Goal: Participate in discussion: Engage in conversation with other users on a specific topic

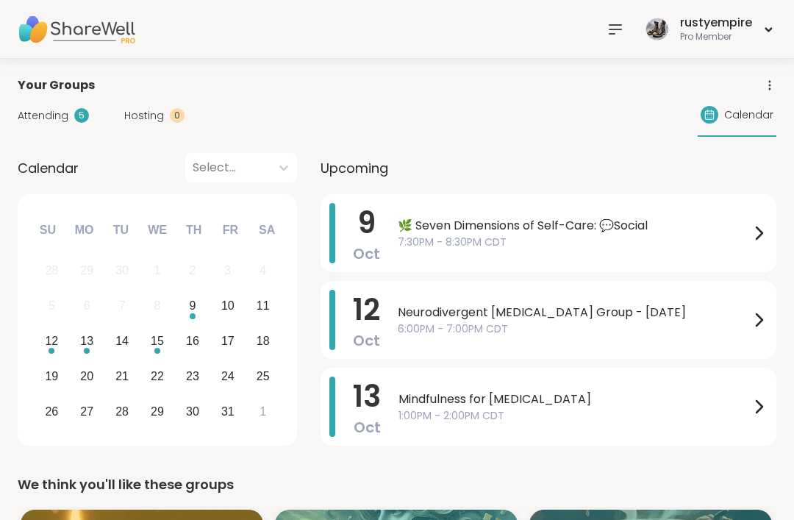
click at [613, 35] on icon at bounding box center [616, 30] width 18 height 18
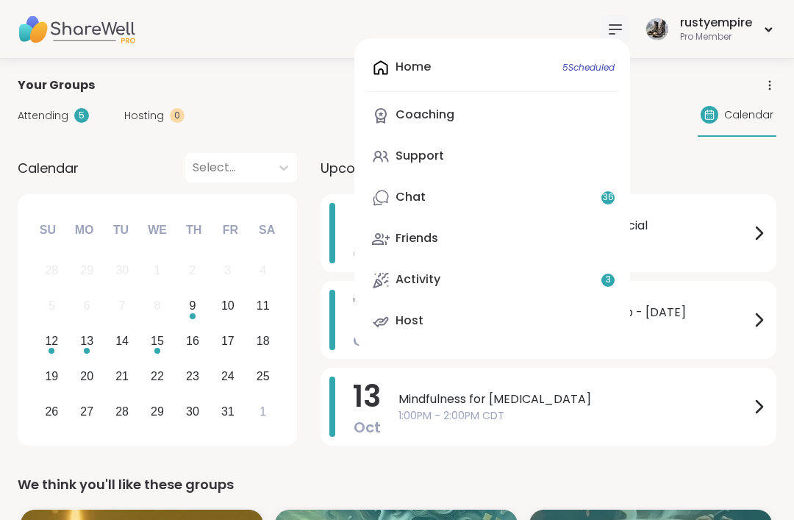
click at [438, 165] on link "Support" at bounding box center [492, 156] width 252 height 35
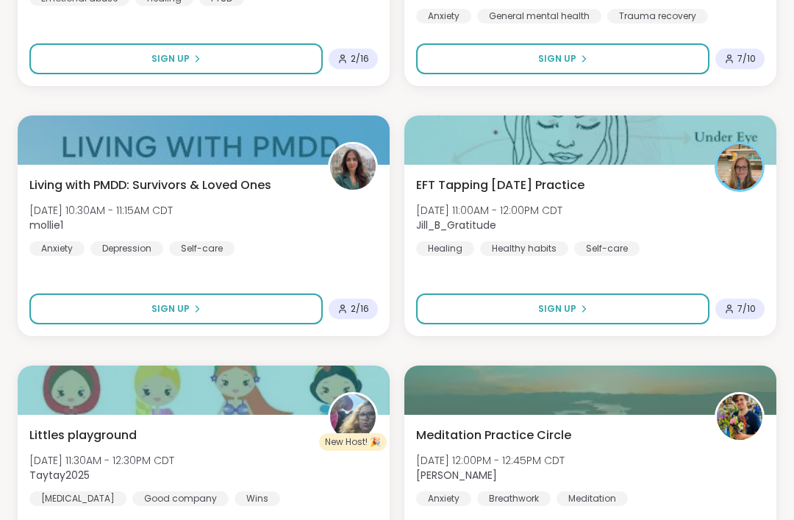
scroll to position [3632, 0]
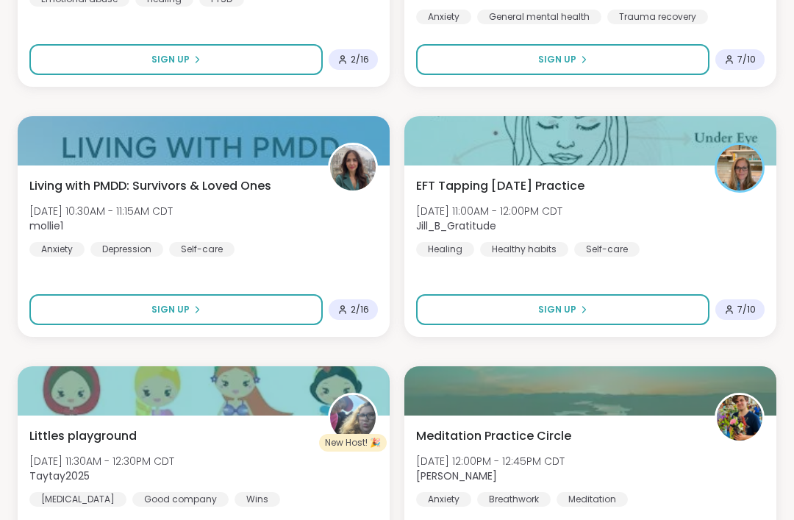
click at [538, 195] on div "EFT Tapping Friday Practice Fri, Oct 10 | 11:00AM - 12:00PM CDT Jill_B_Gratitud…" at bounding box center [590, 216] width 349 height 79
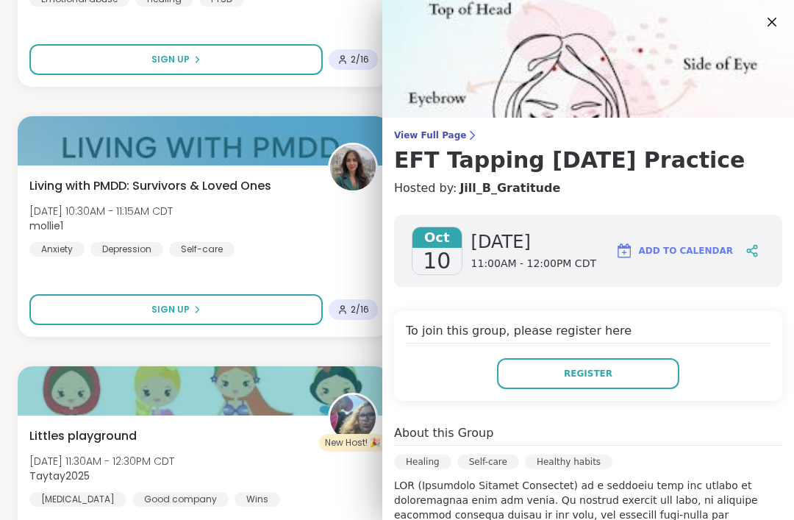
click at [588, 379] on span "Register" at bounding box center [588, 373] width 49 height 13
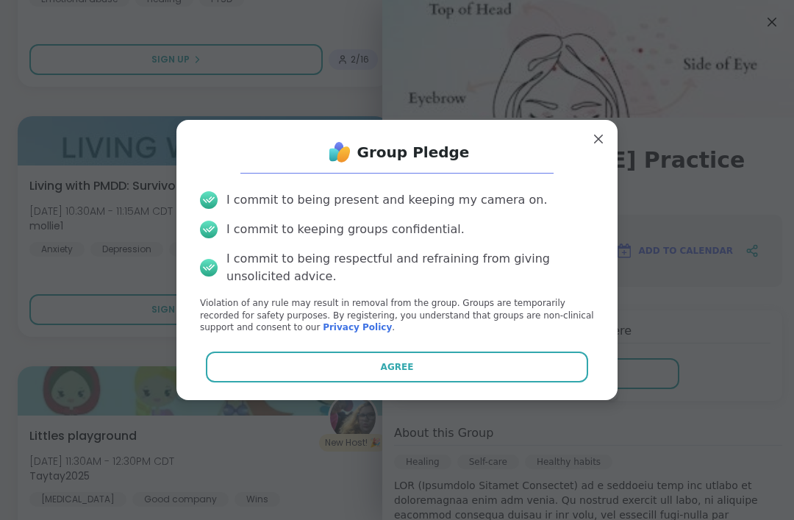
click at [327, 382] on button "Agree" at bounding box center [397, 367] width 383 height 31
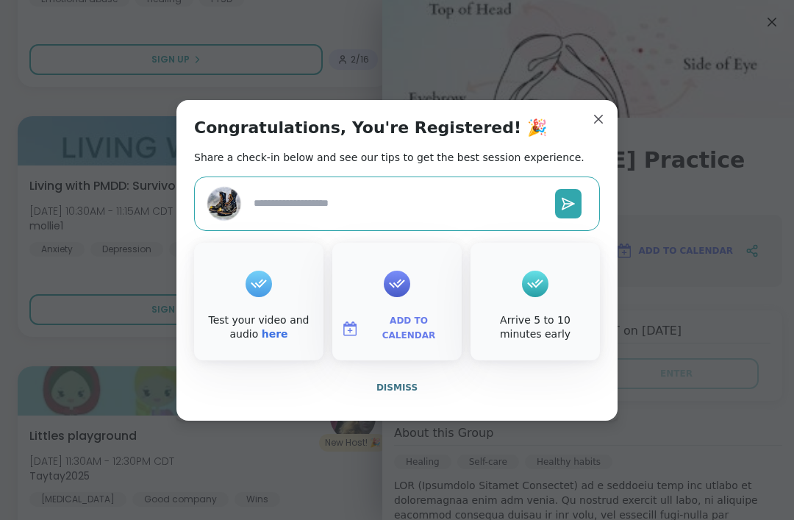
click at [404, 343] on span "Add to Calendar" at bounding box center [409, 328] width 88 height 29
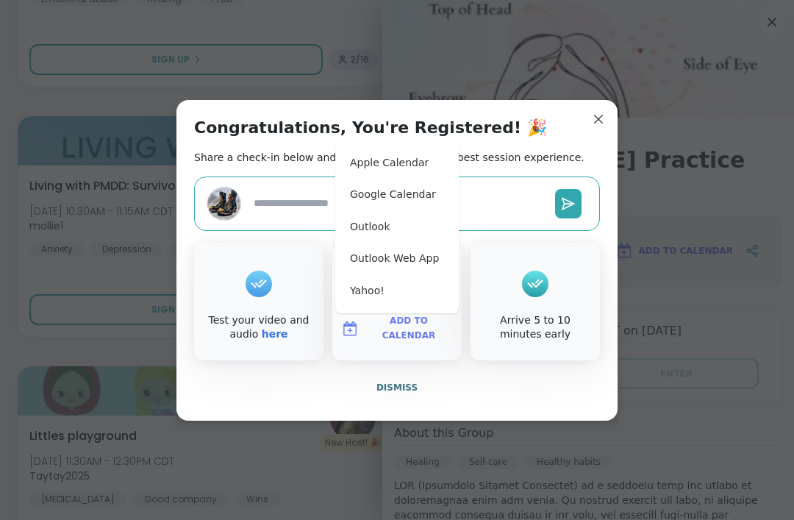
click at [363, 179] on button "Apple Calendar" at bounding box center [397, 163] width 112 height 32
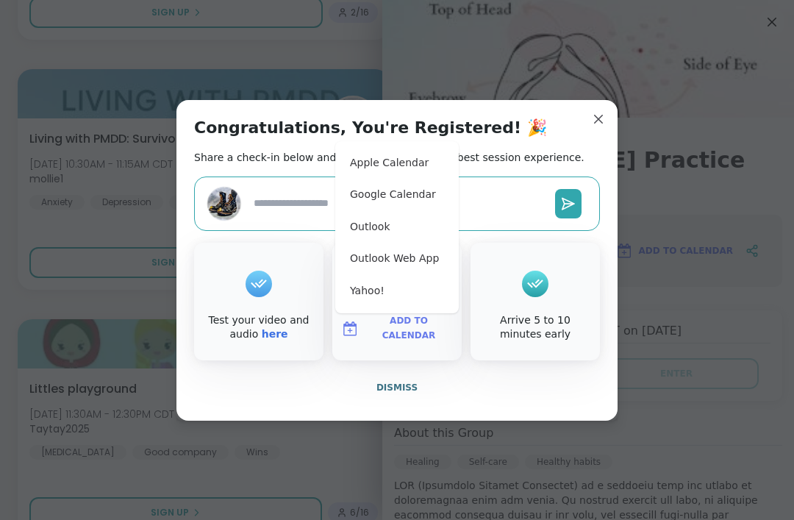
click at [586, 126] on div "Congratulations, You're Registered! 🎉 Share a check-in below and see our tips t…" at bounding box center [396, 260] width 441 height 321
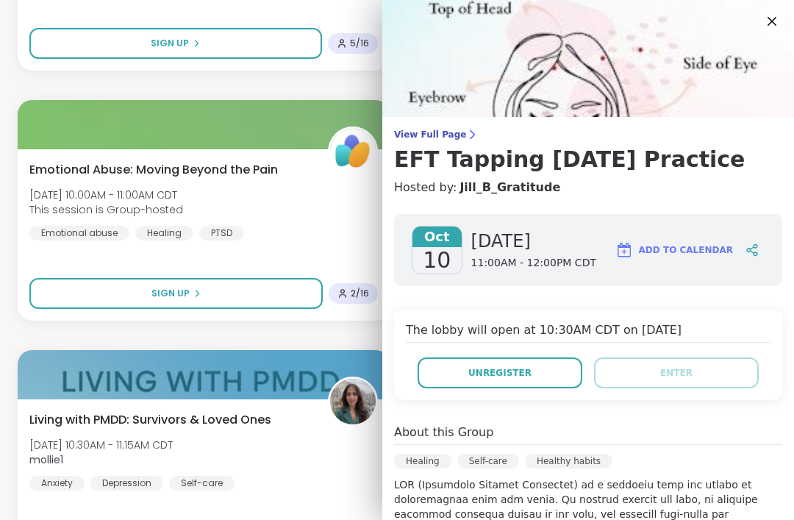
scroll to position [3396, 0]
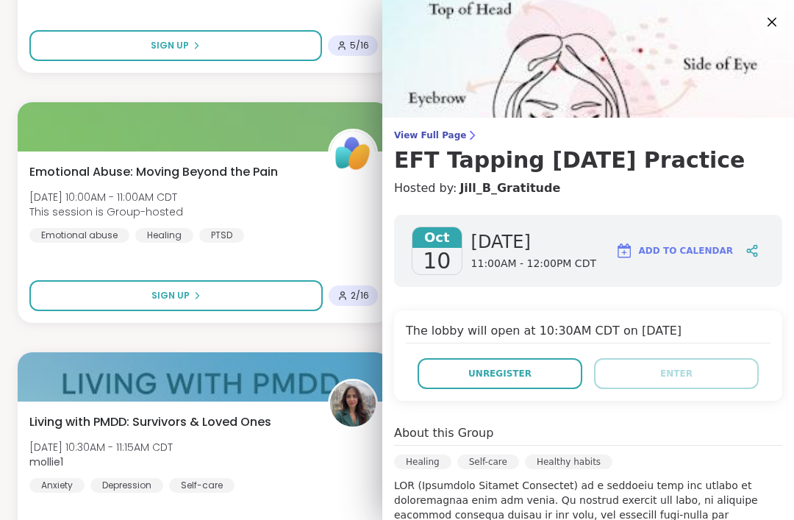
click at [772, 24] on icon at bounding box center [772, 22] width 18 height 18
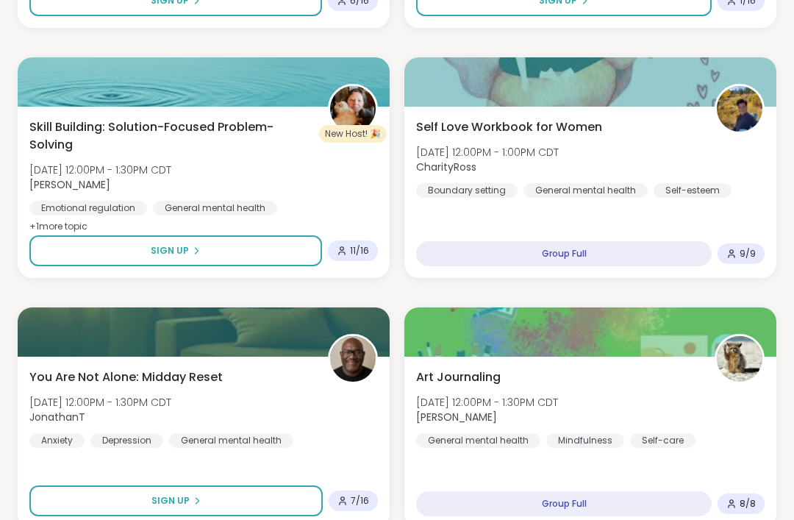
scroll to position [4212, 0]
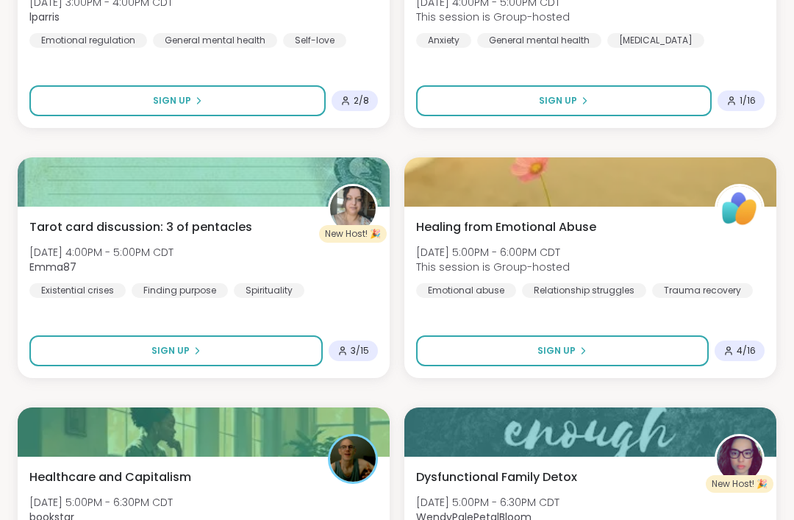
scroll to position [5590, 0]
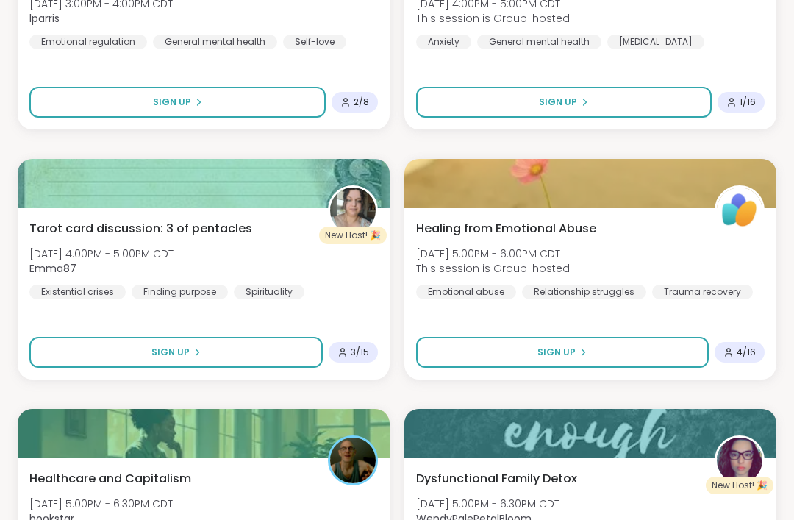
click at [47, 213] on div "Tarot card discussion: 3 of pentacles Fri, Oct 10 | 4:00PM - 5:00PM CDT Emma87 …" at bounding box center [204, 293] width 372 height 171
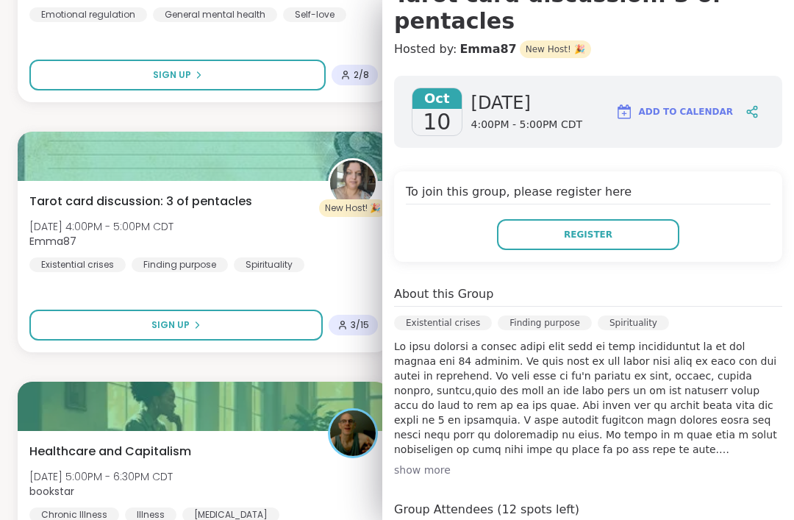
scroll to position [163, 0]
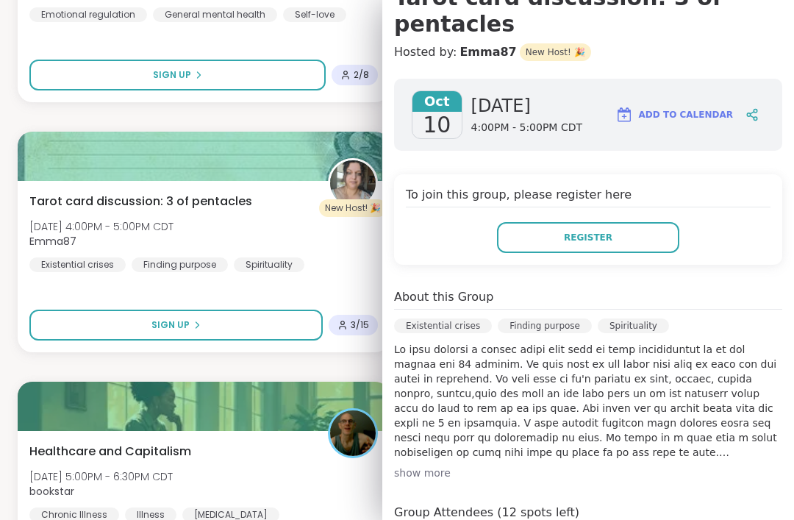
click at [517, 224] on button "Register" at bounding box center [588, 237] width 182 height 31
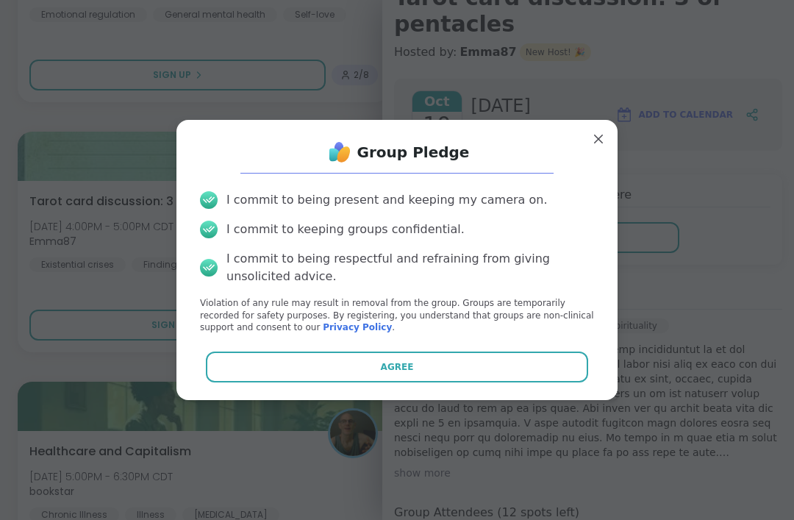
click at [339, 382] on button "Agree" at bounding box center [397, 367] width 383 height 31
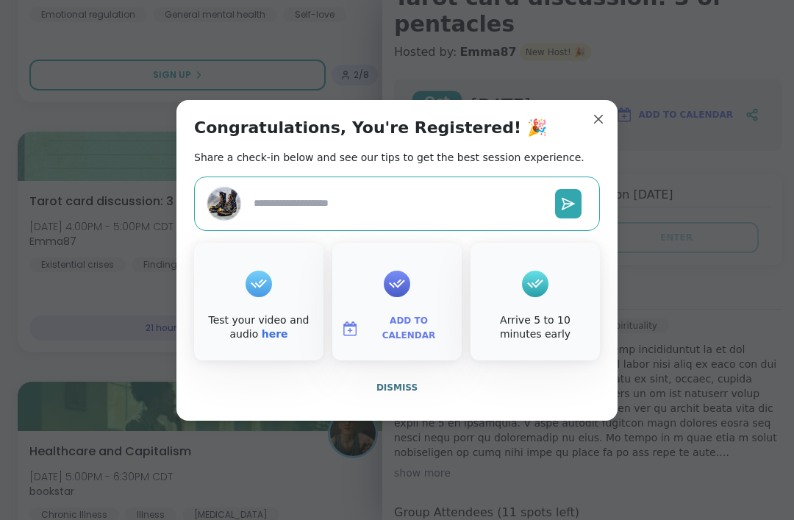
click at [387, 344] on button "Add to Calendar" at bounding box center [397, 328] width 124 height 31
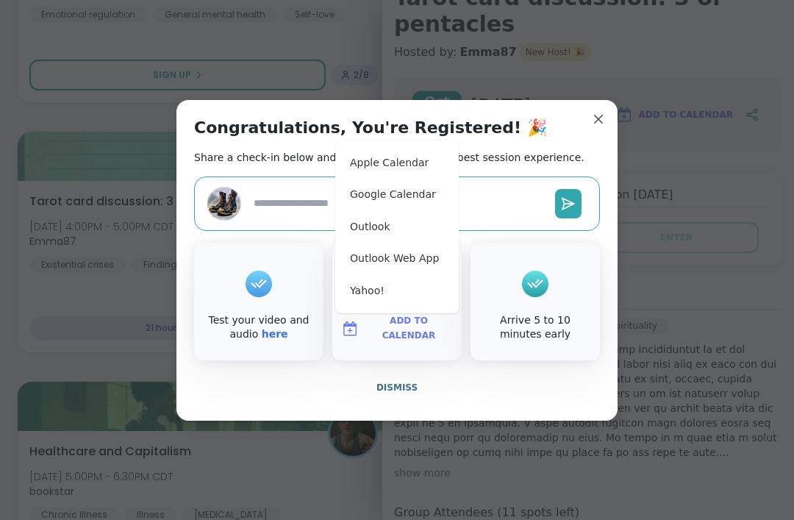
click at [369, 179] on button "Apple Calendar" at bounding box center [397, 163] width 112 height 32
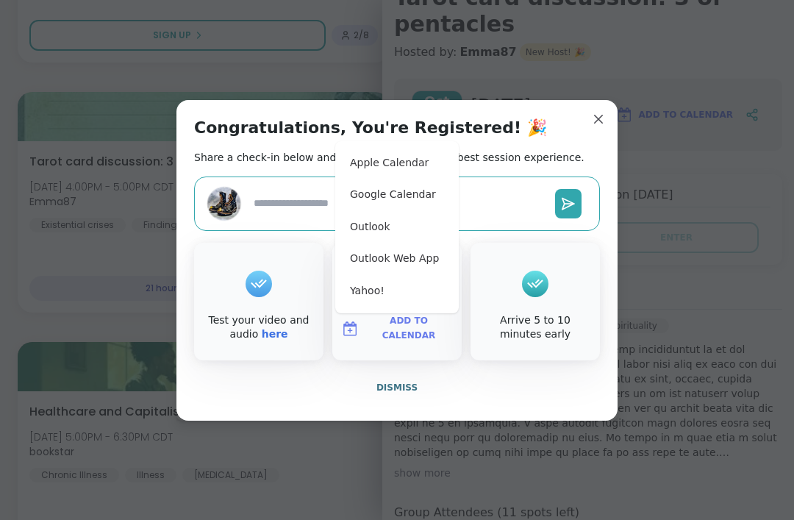
type textarea "*"
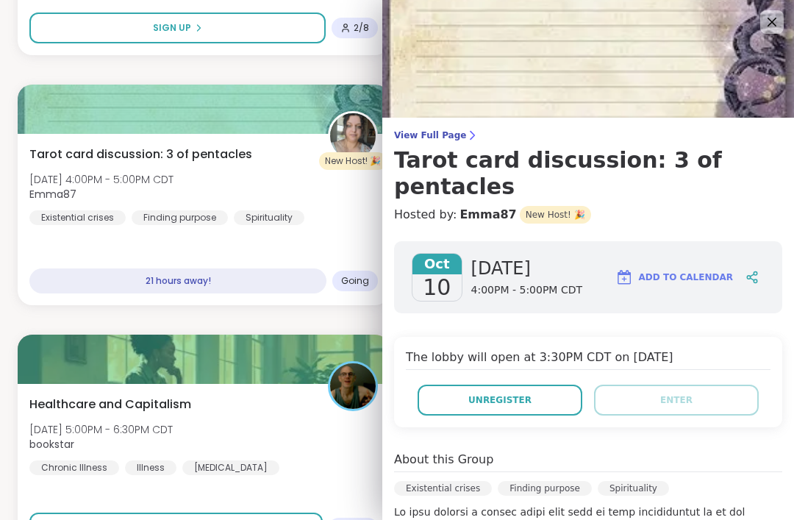
scroll to position [0, 0]
click at [765, 25] on icon at bounding box center [772, 22] width 18 height 18
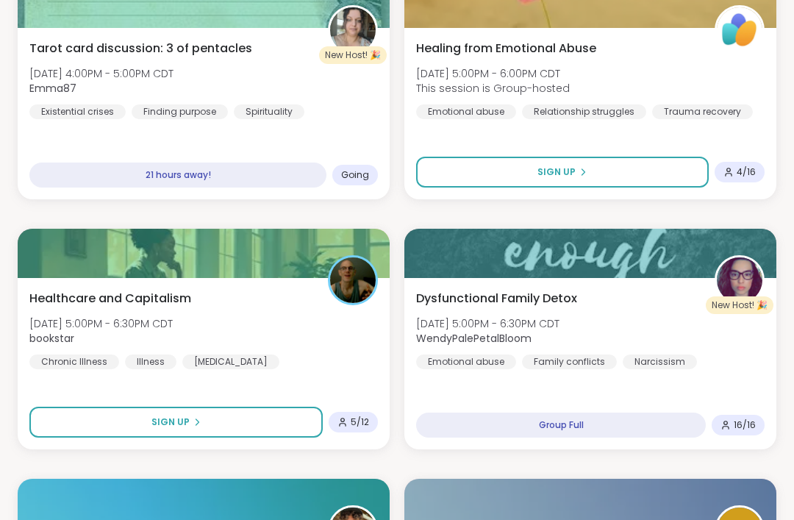
scroll to position [5769, 0]
click at [41, 296] on span "Healthcare and Capitalism" at bounding box center [110, 299] width 162 height 18
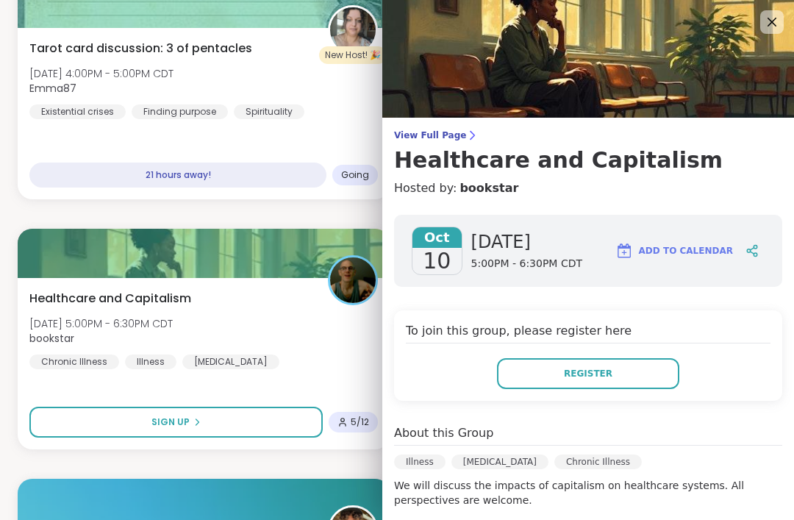
scroll to position [0, 0]
click at [769, 18] on icon at bounding box center [772, 22] width 9 height 9
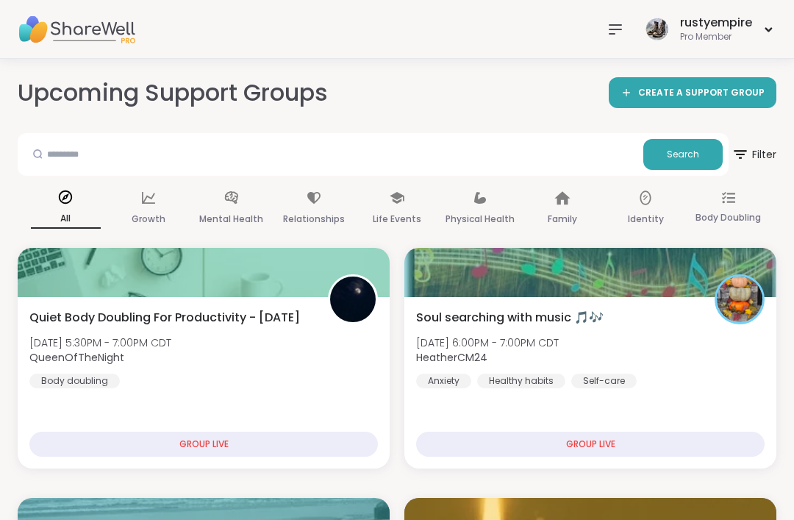
click at [613, 26] on icon at bounding box center [616, 30] width 18 height 18
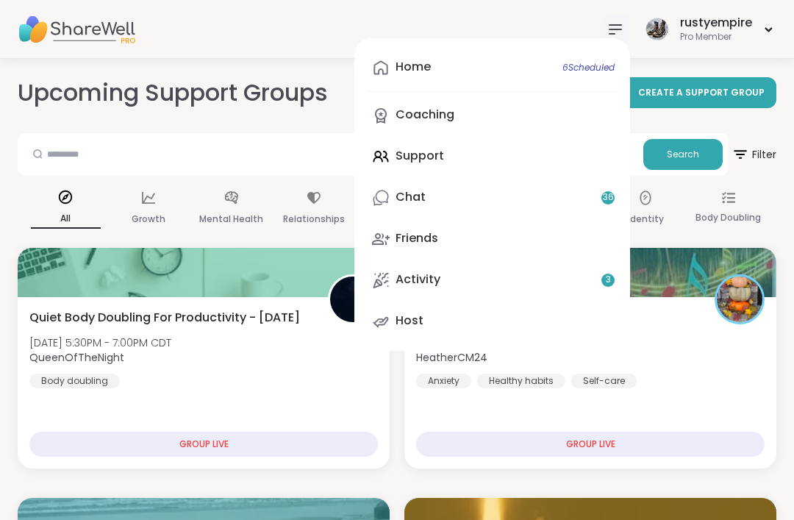
click at [454, 68] on link "Home 6 Scheduled" at bounding box center [492, 67] width 252 height 35
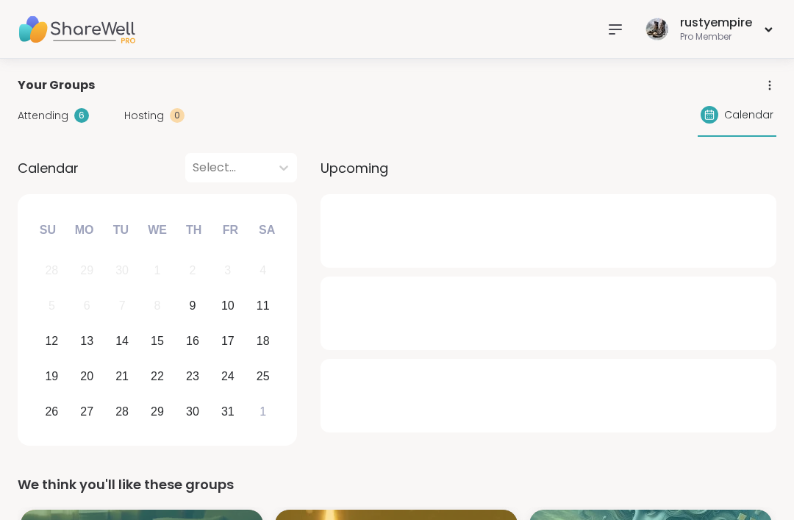
click at [32, 121] on span "Attending" at bounding box center [43, 115] width 51 height 15
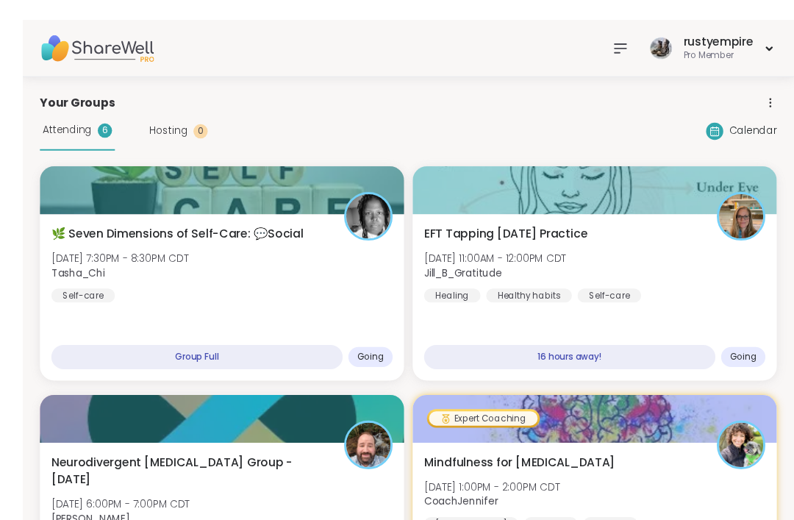
scroll to position [13, 0]
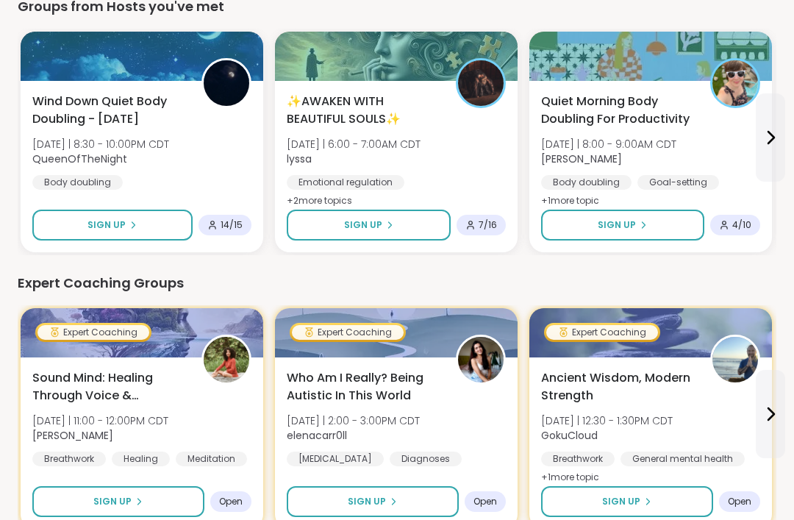
scroll to position [751, 0]
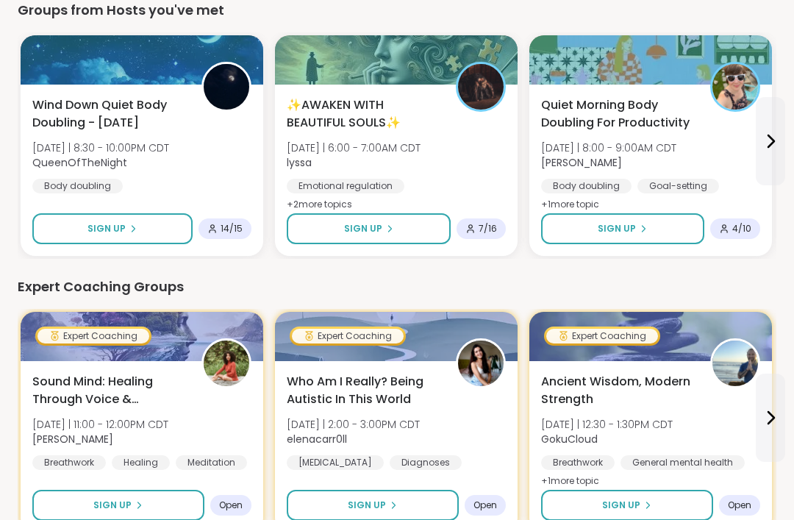
click at [368, 107] on span "✨AWAKEN WITH BEAUTIFUL SOULS✨" at bounding box center [363, 113] width 153 height 35
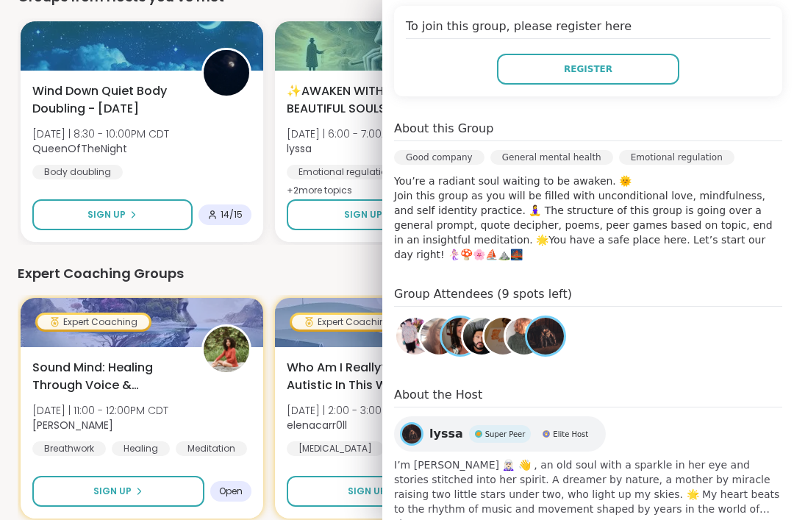
scroll to position [765, 0]
click at [552, 334] on img at bounding box center [545, 336] width 37 height 37
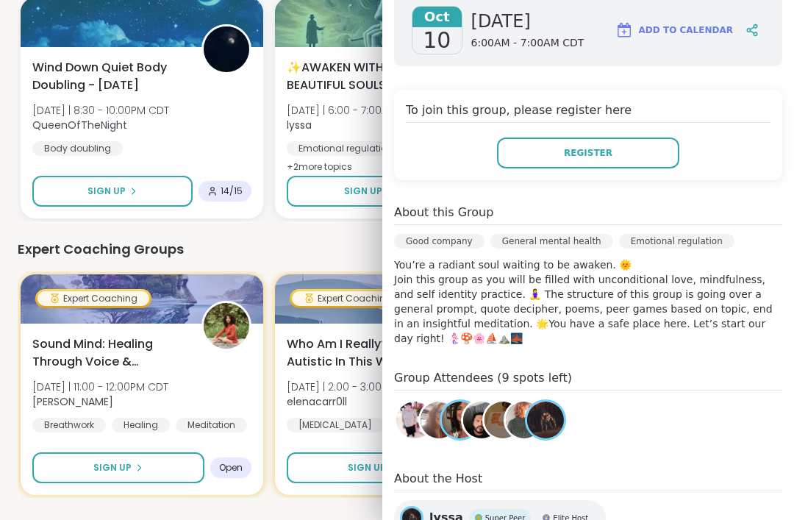
scroll to position [264, 0]
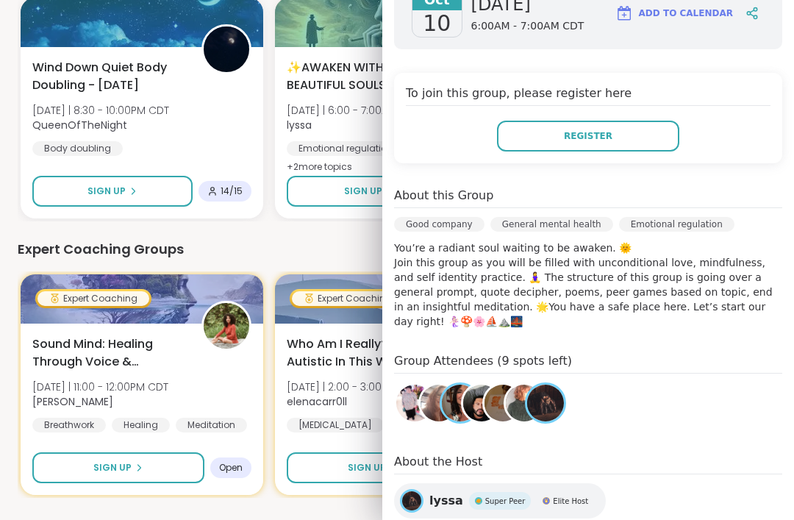
click at [516, 406] on img at bounding box center [524, 403] width 37 height 37
click at [493, 404] on img at bounding box center [503, 403] width 37 height 37
click at [475, 403] on img at bounding box center [481, 403] width 37 height 37
click at [449, 407] on img at bounding box center [460, 403] width 37 height 37
click at [428, 404] on img at bounding box center [439, 403] width 37 height 37
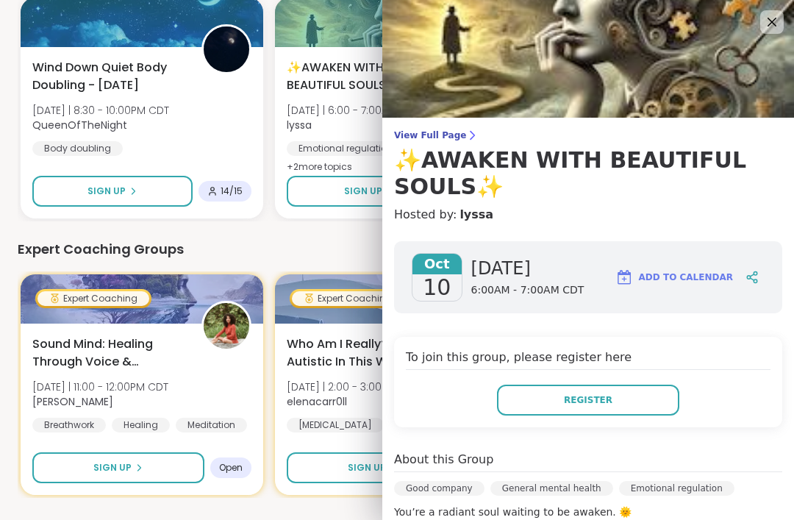
scroll to position [0, 0]
click at [772, 21] on icon at bounding box center [772, 22] width 9 height 9
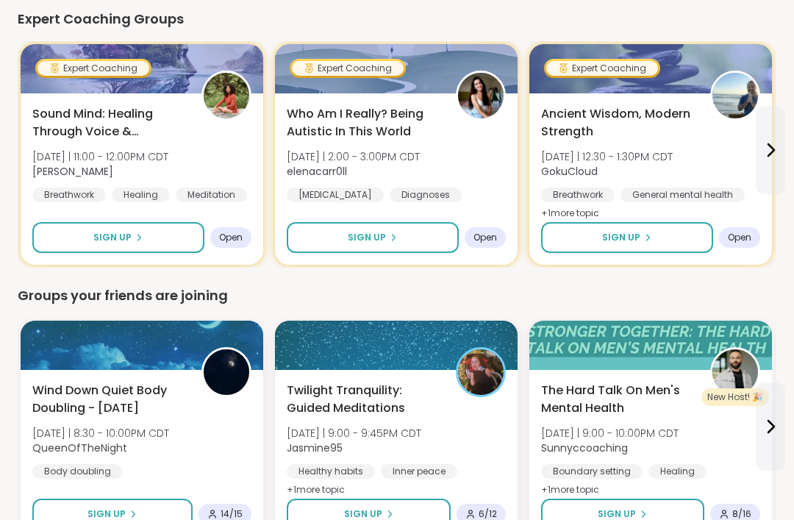
scroll to position [1017, 0]
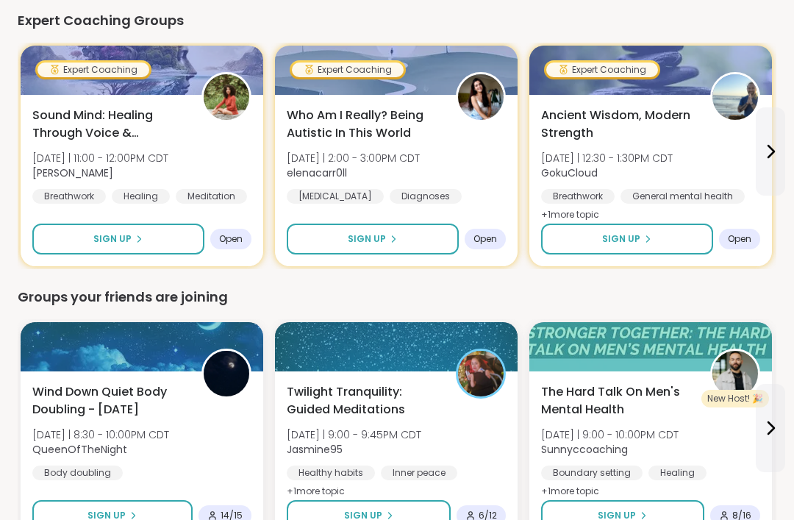
click at [660, 110] on span "Ancient Wisdom, Modern Strength" at bounding box center [617, 124] width 153 height 35
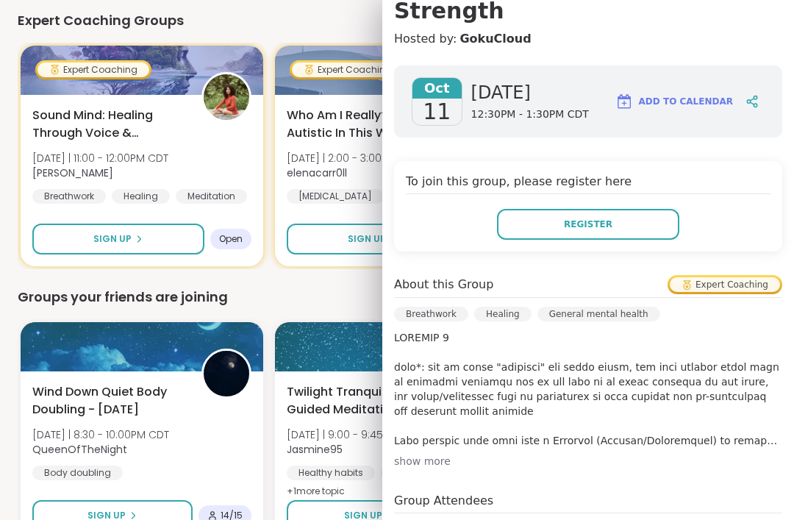
scroll to position [176, 0]
click at [743, 410] on p at bounding box center [588, 388] width 388 height 118
click at [435, 453] on div "show more" at bounding box center [588, 460] width 388 height 15
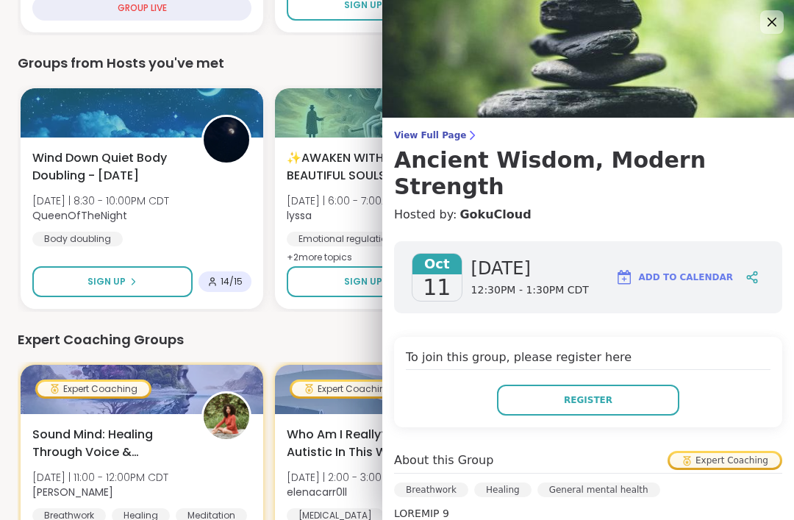
scroll to position [0, 0]
click at [785, 13] on img at bounding box center [588, 59] width 412 height 118
click at [774, 22] on icon at bounding box center [772, 22] width 18 height 18
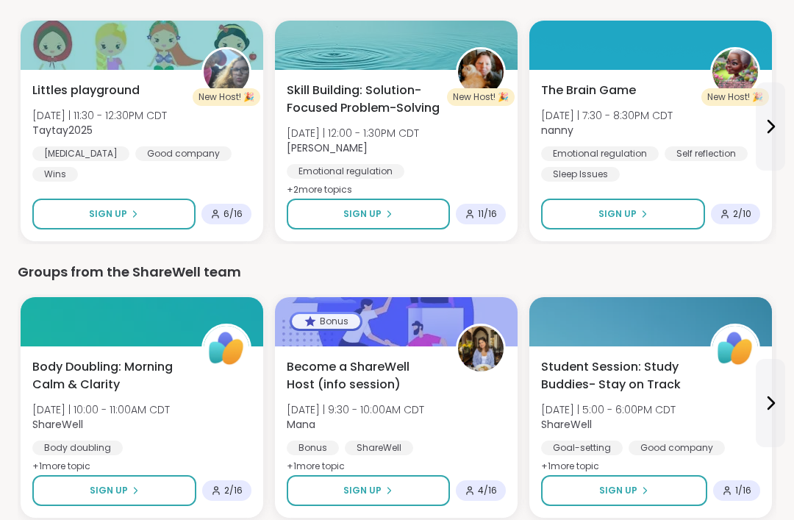
scroll to position [1872, 0]
click at [738, 71] on img at bounding box center [736, 72] width 46 height 46
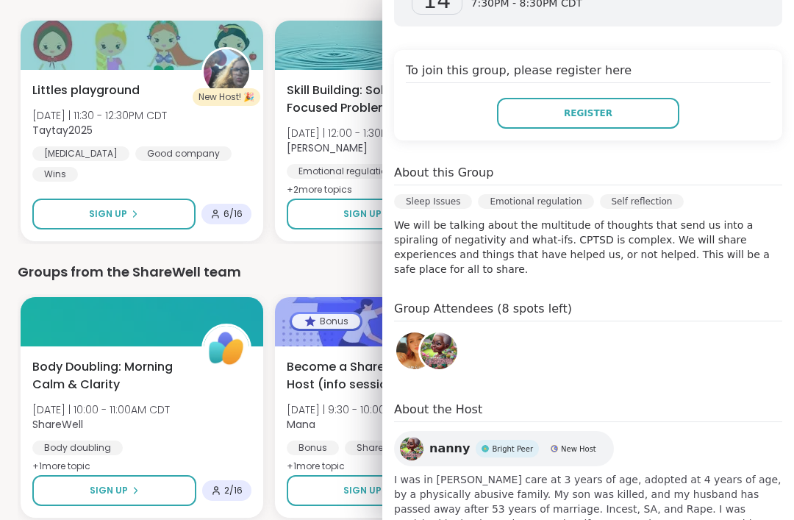
scroll to position [260, 0]
click at [446, 441] on span "nanny" at bounding box center [449, 450] width 40 height 18
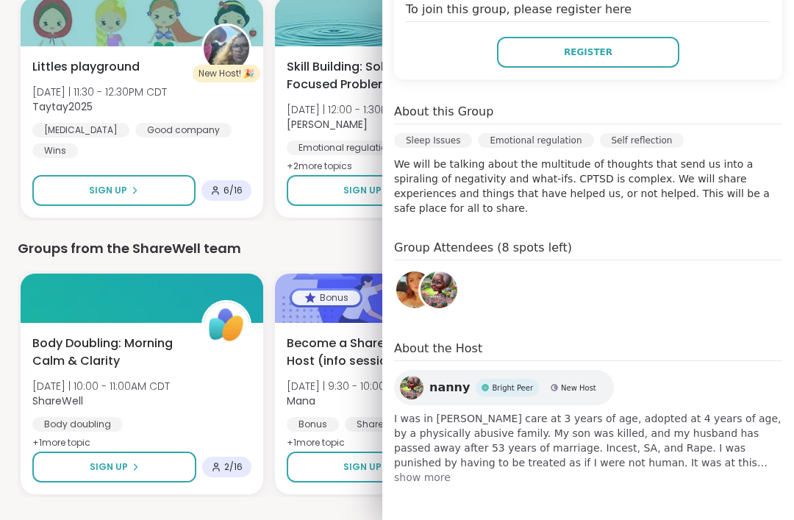
scroll to position [346, 0]
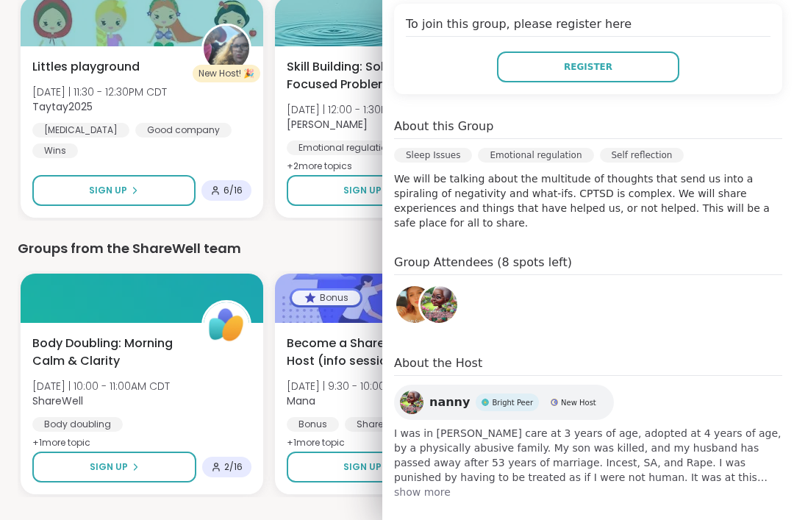
click at [427, 485] on span "show more" at bounding box center [588, 492] width 388 height 15
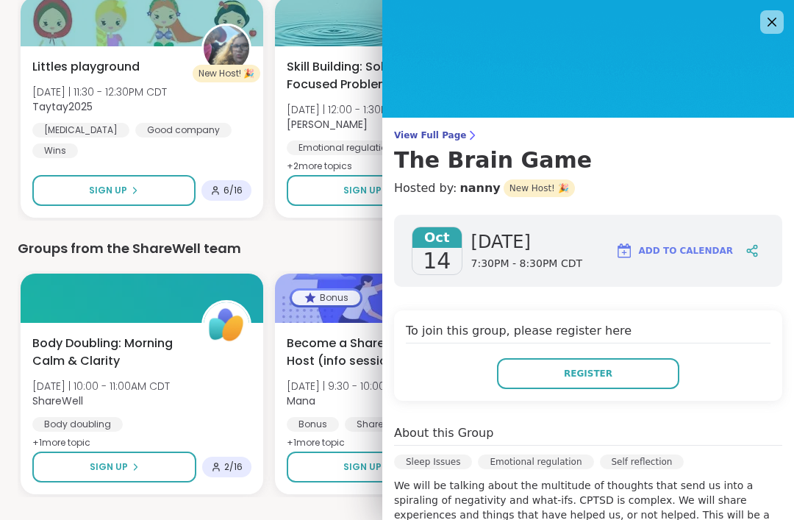
scroll to position [0, 0]
click at [768, 27] on icon at bounding box center [772, 22] width 18 height 18
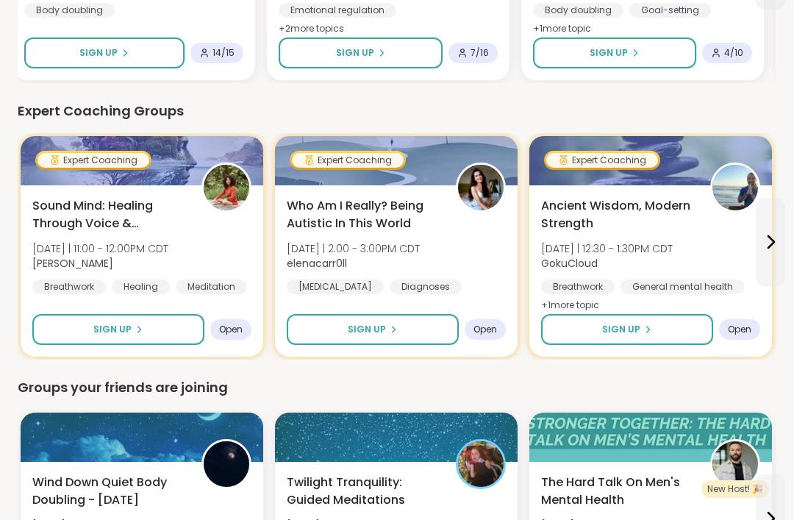
scroll to position [927, 0]
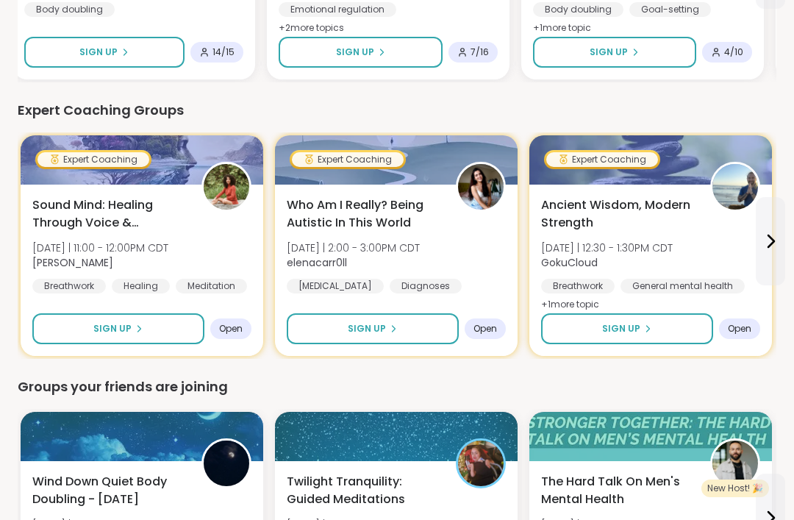
click at [70, 208] on span "Sound Mind: Healing Through Voice & Vibration" at bounding box center [108, 213] width 153 height 35
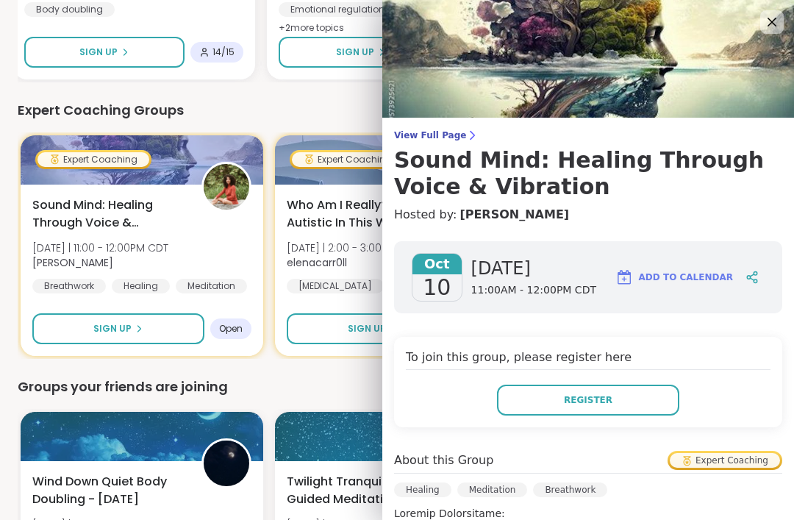
click at [308, 213] on span "Who Am I Really? Being Autistic In This World" at bounding box center [363, 213] width 153 height 35
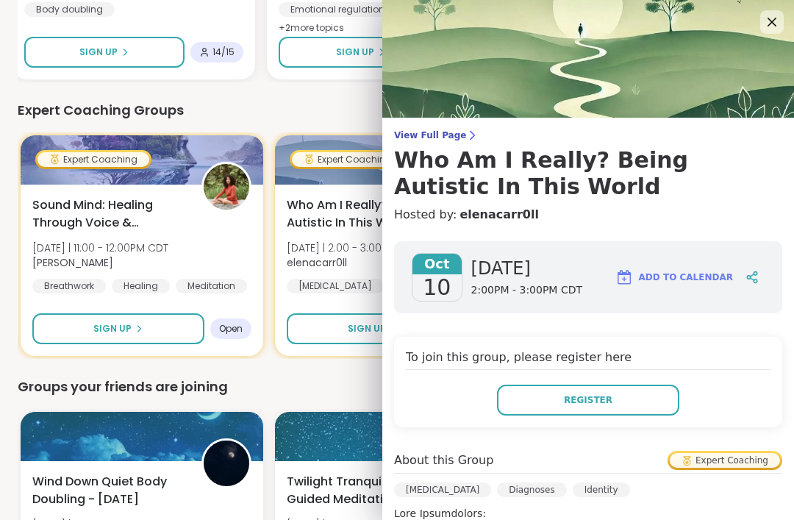
click at [320, 213] on span "Who Am I Really? Being Autistic In This World" at bounding box center [363, 213] width 153 height 35
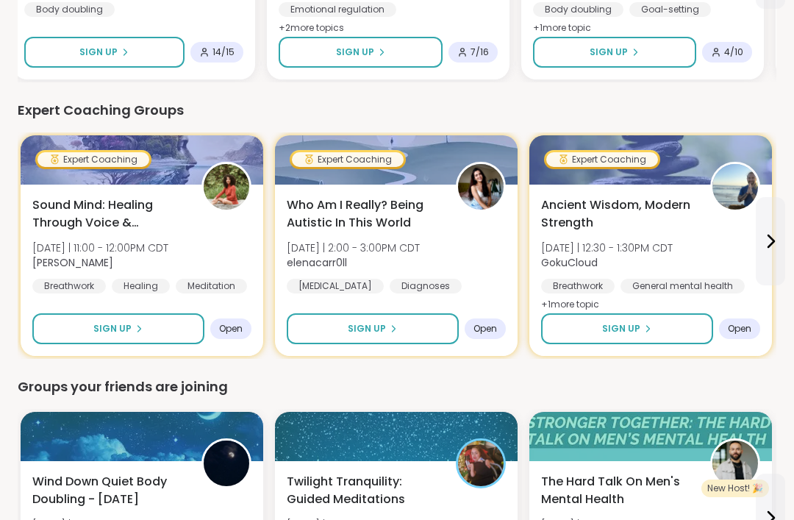
click at [301, 210] on span "Who Am I Really? Being Autistic In This World" at bounding box center [363, 213] width 153 height 35
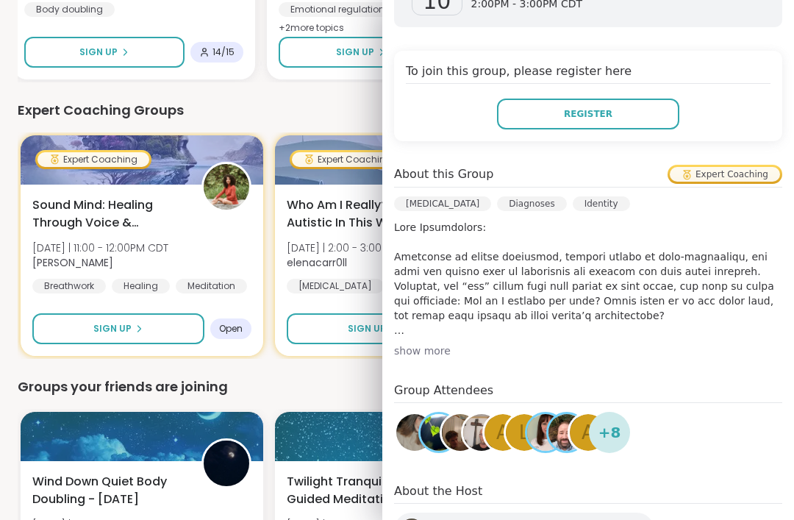
scroll to position [287, 0]
click at [439, 349] on div "show more" at bounding box center [588, 350] width 388 height 15
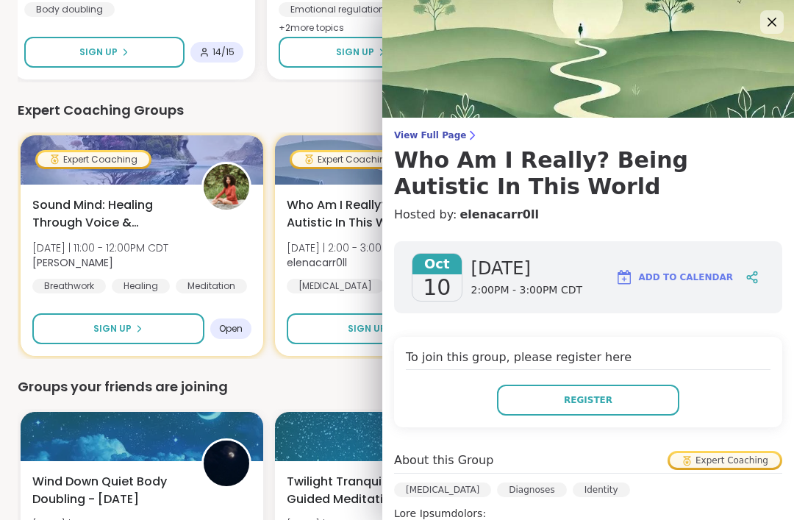
scroll to position [0, 0]
click at [773, 24] on icon at bounding box center [772, 22] width 9 height 9
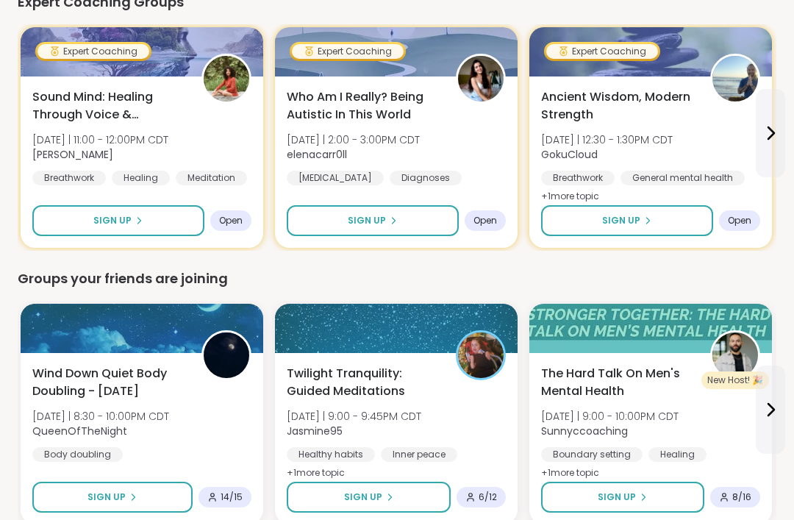
scroll to position [1034, 0]
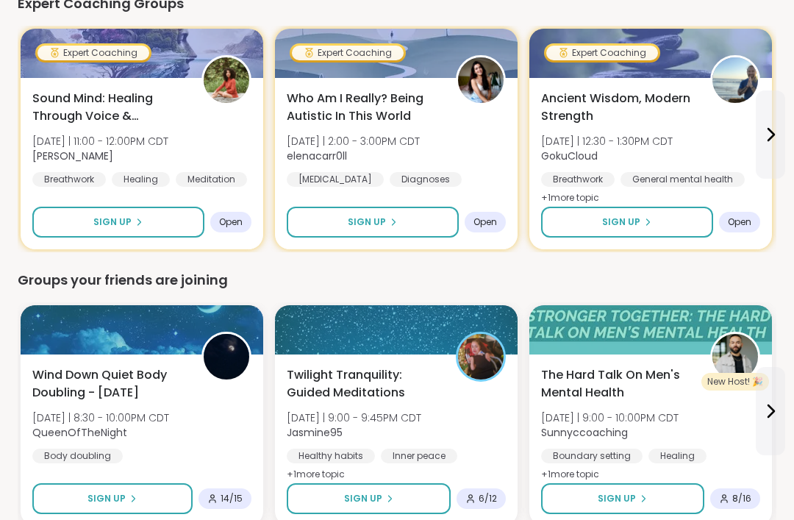
click at [56, 98] on span "Sound Mind: Healing Through Voice & Vibration" at bounding box center [108, 107] width 153 height 35
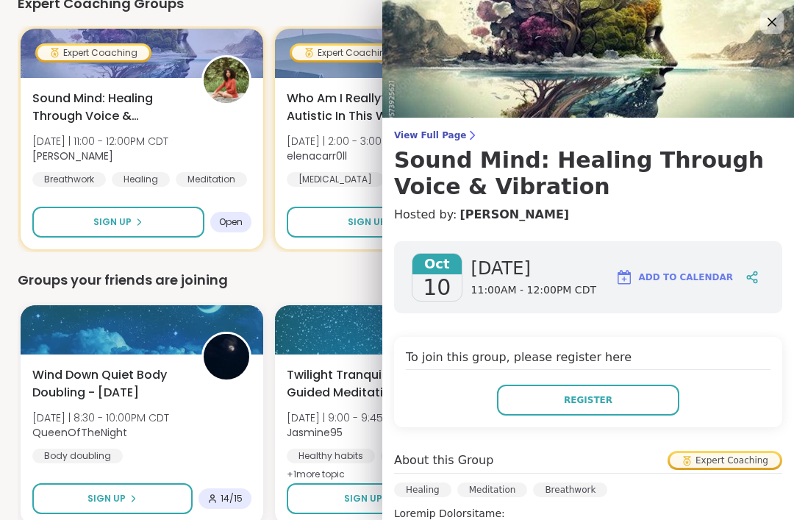
scroll to position [0, 0]
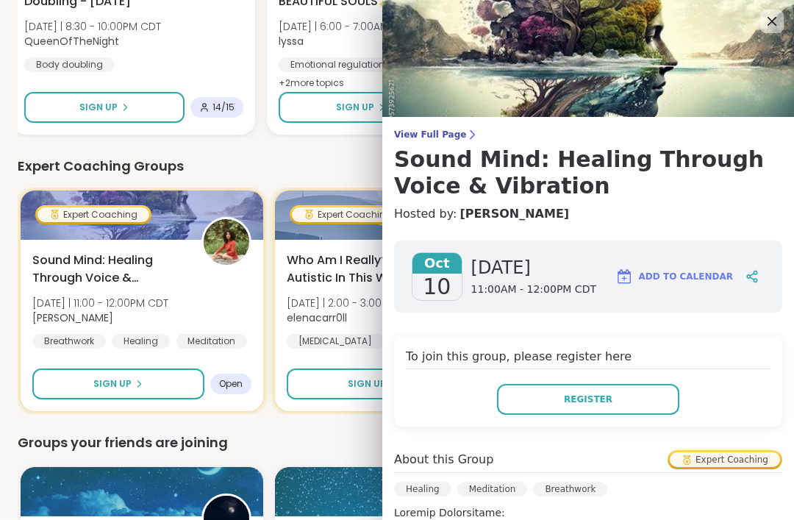
click at [771, 16] on icon at bounding box center [772, 22] width 18 height 18
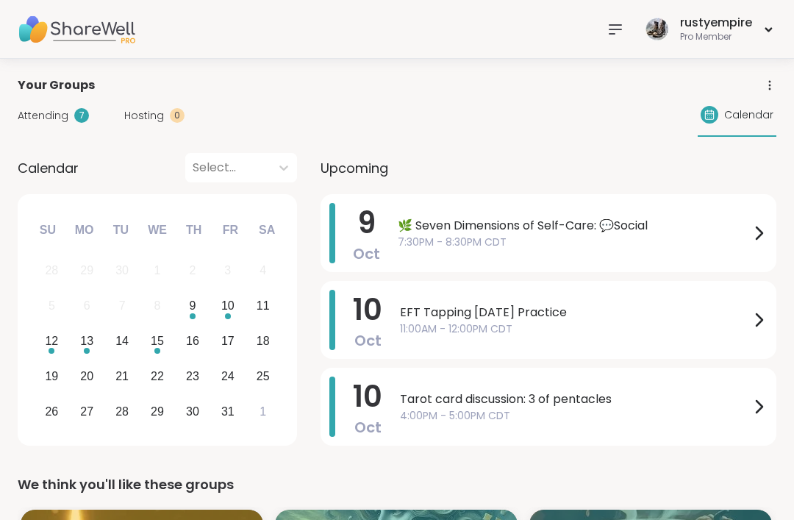
click at [621, 25] on icon at bounding box center [616, 29] width 12 height 9
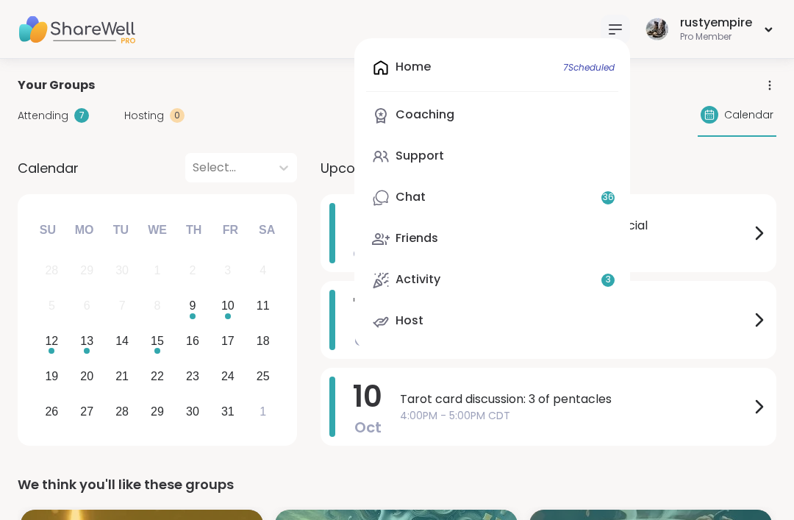
click at [438, 110] on div "Coaching" at bounding box center [425, 115] width 59 height 16
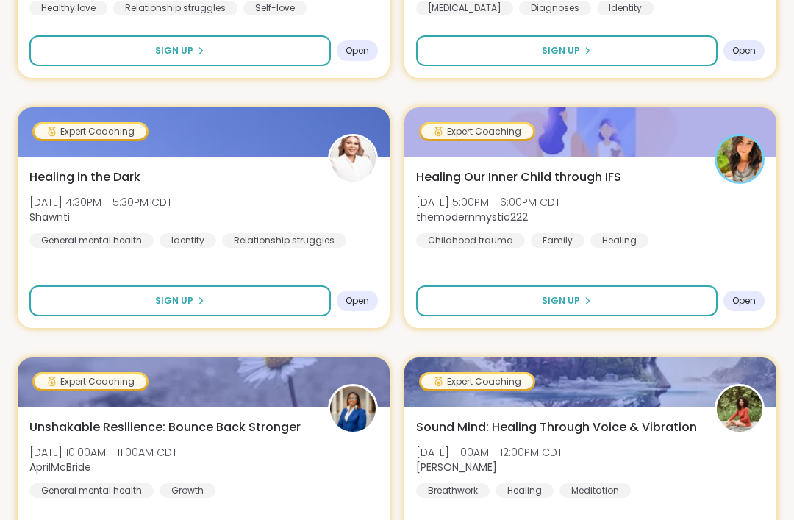
scroll to position [2417, 0]
click at [563, 294] on span "Sign Up" at bounding box center [561, 300] width 38 height 13
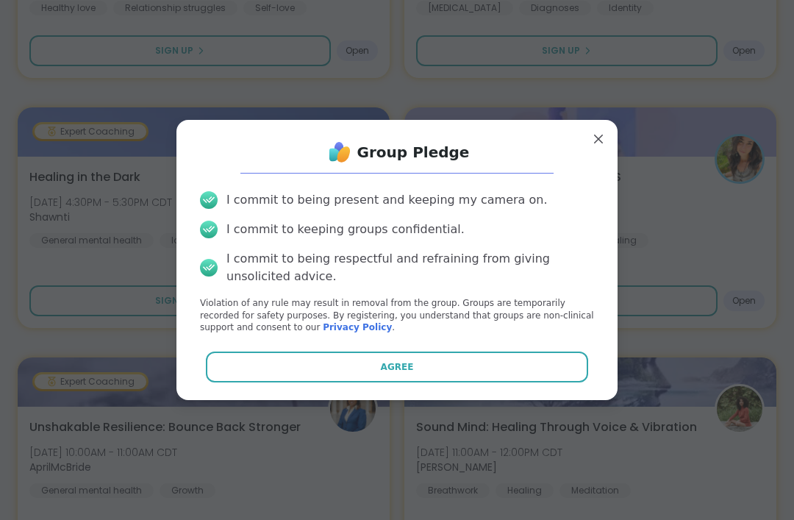
click at [331, 382] on button "Agree" at bounding box center [397, 367] width 383 height 31
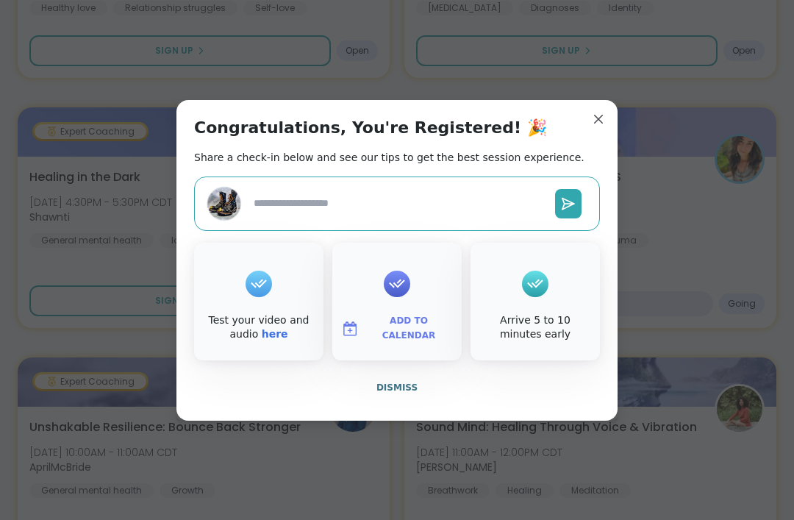
click at [406, 344] on button "Add to Calendar" at bounding box center [397, 328] width 124 height 31
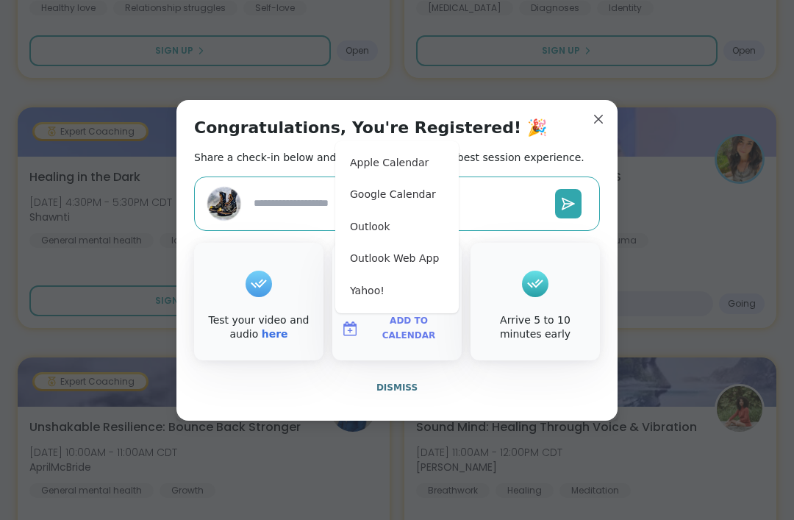
click at [363, 179] on button "Apple Calendar" at bounding box center [397, 163] width 112 height 32
type textarea "*"
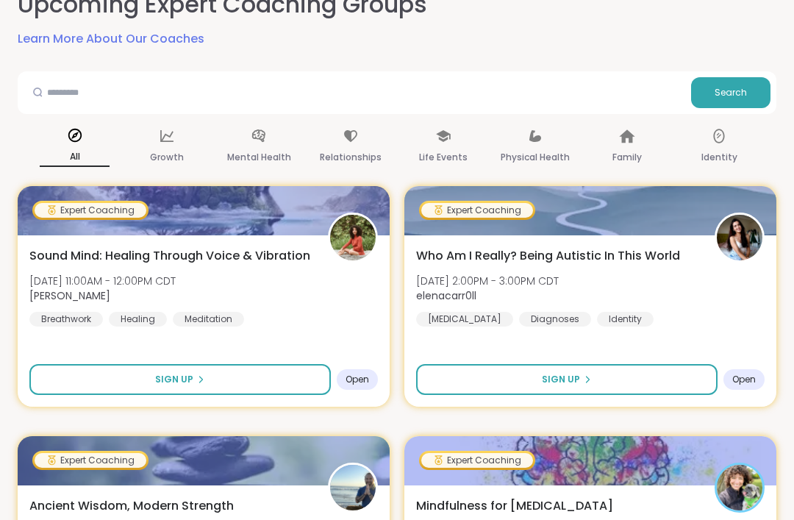
scroll to position [0, 0]
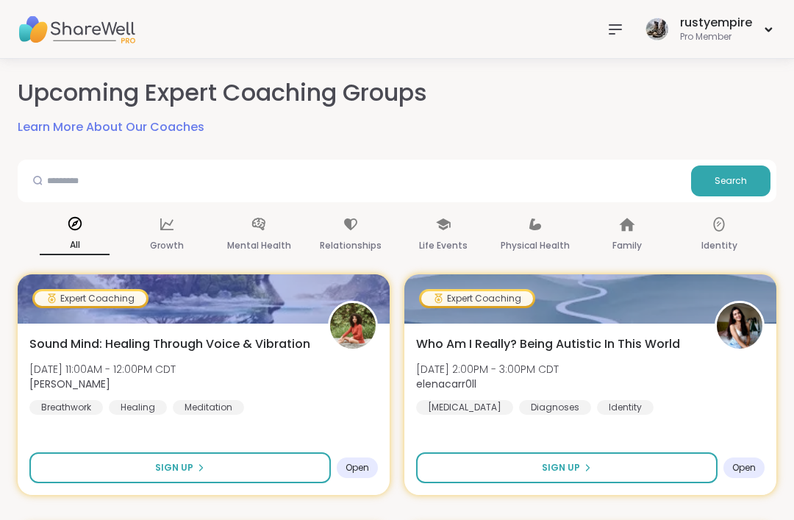
click at [614, 35] on icon at bounding box center [616, 30] width 18 height 18
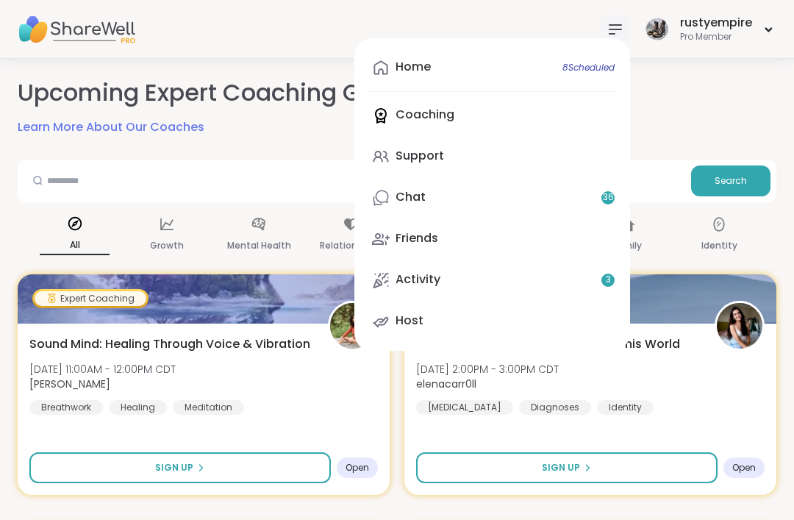
click at [413, 63] on div "Home 8 Scheduled" at bounding box center [413, 67] width 35 height 16
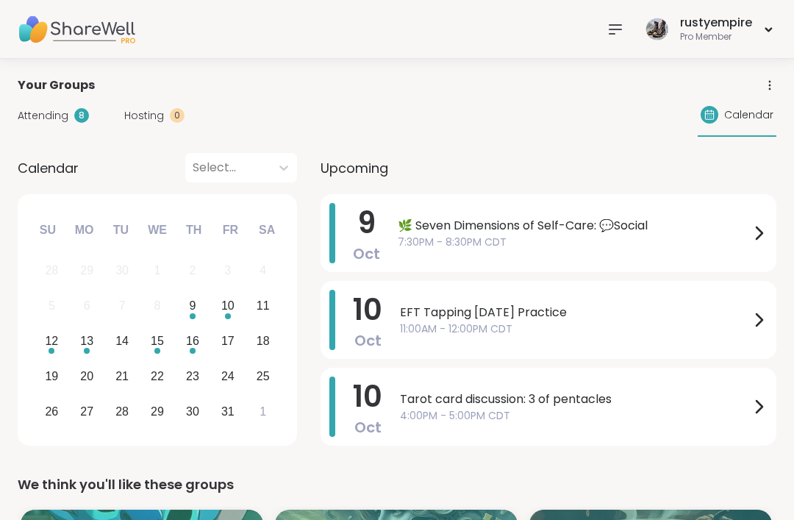
click at [49, 110] on span "Attending" at bounding box center [43, 115] width 51 height 15
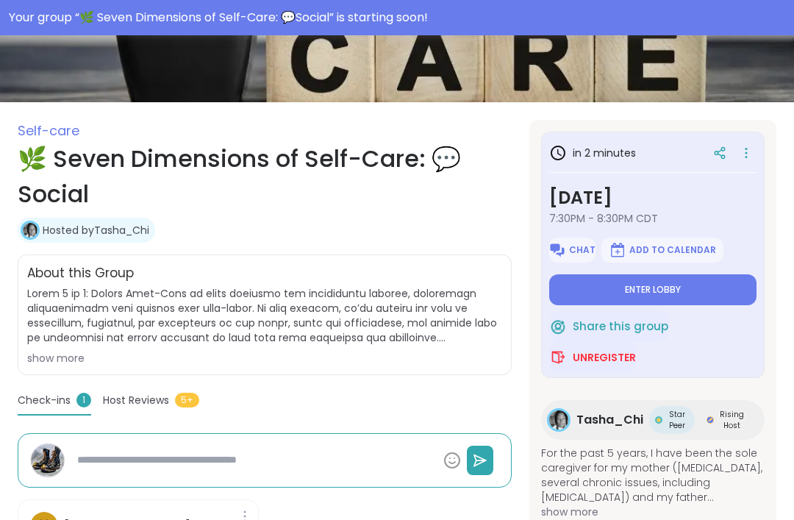
scroll to position [185, 0]
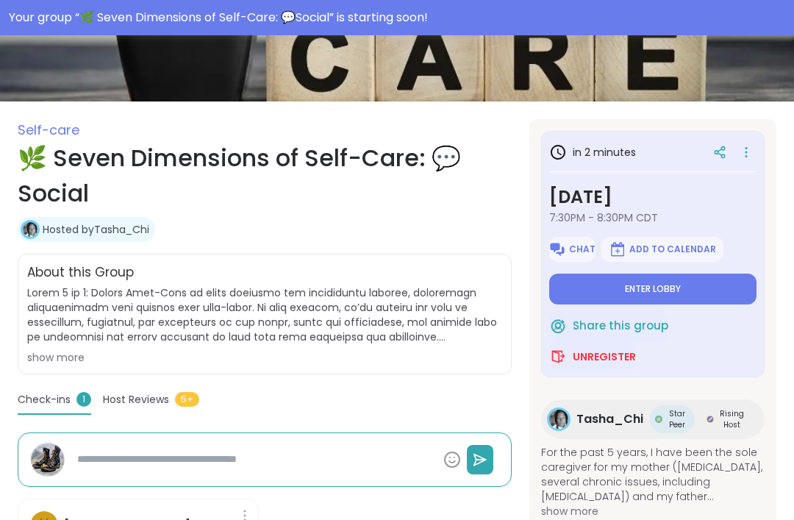
click at [656, 283] on span "Enter lobby" at bounding box center [653, 289] width 56 height 12
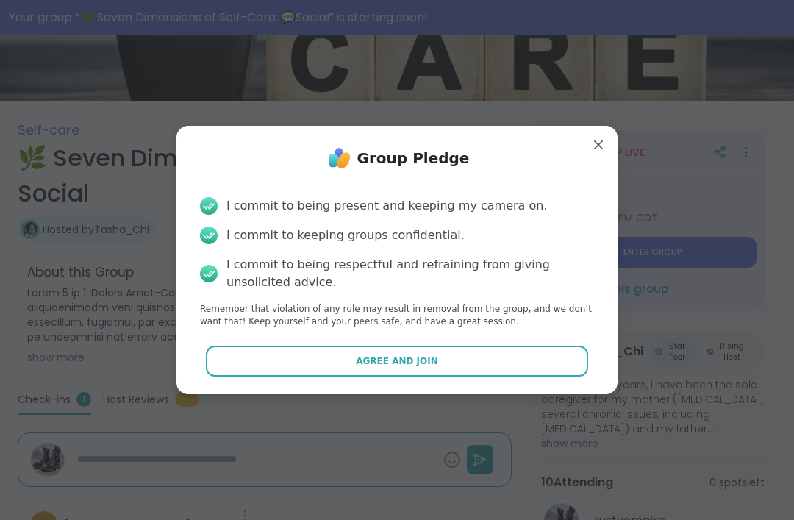
click at [379, 360] on span "Agree and Join" at bounding box center [397, 360] width 82 height 13
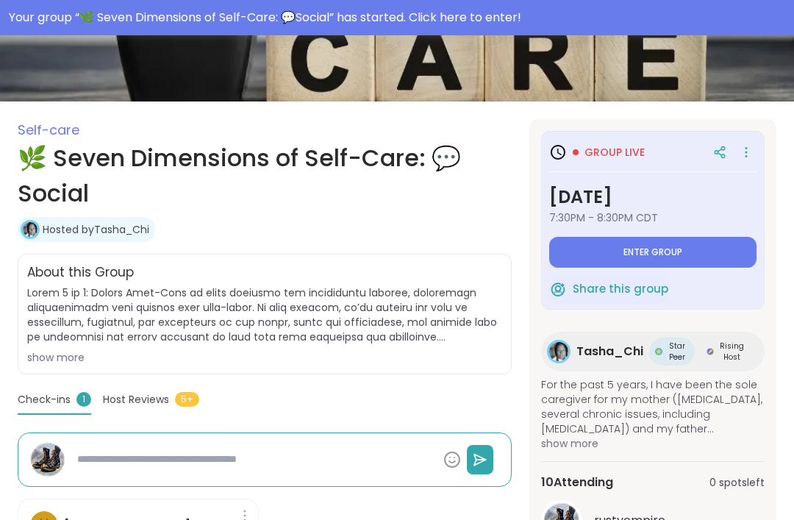
type textarea "*"
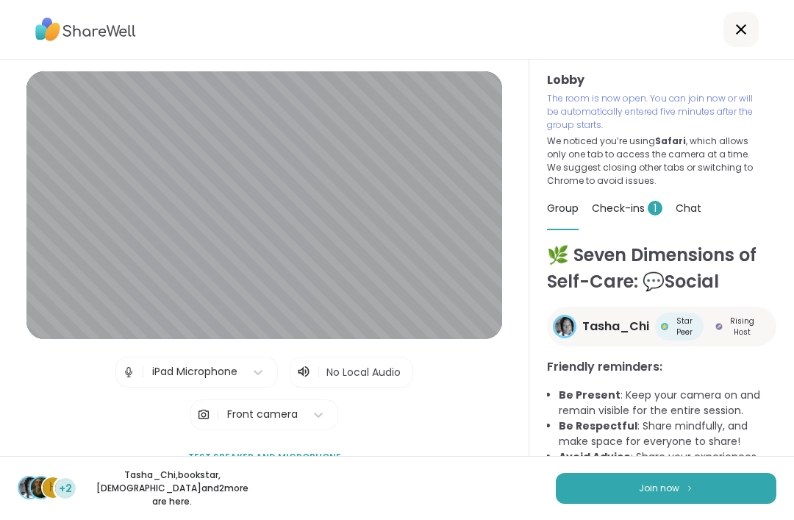
click at [633, 491] on button "Join now" at bounding box center [666, 488] width 221 height 31
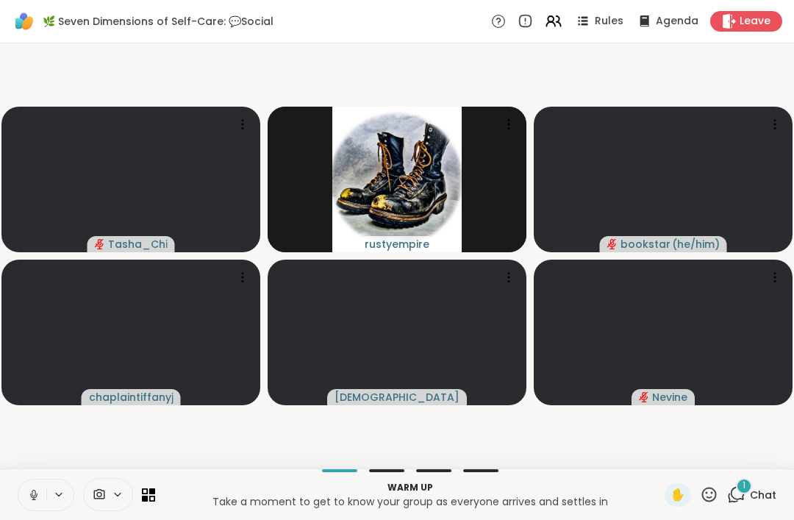
click at [28, 495] on icon at bounding box center [33, 494] width 13 height 13
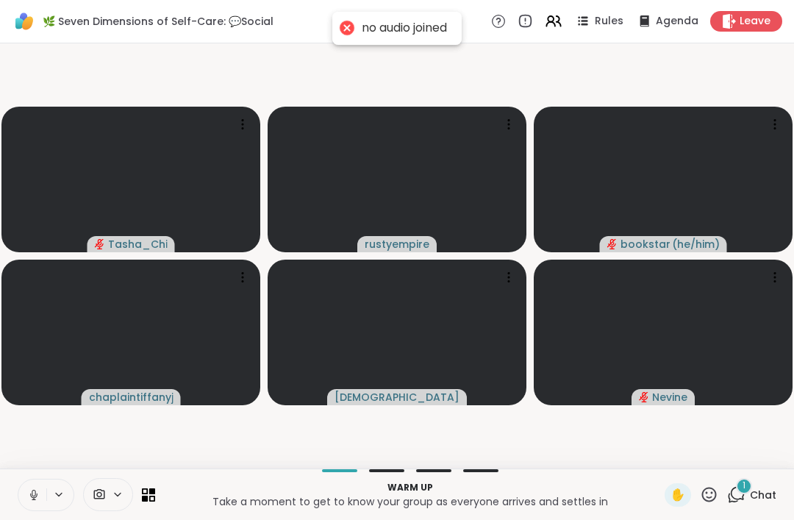
click at [35, 495] on icon at bounding box center [34, 493] width 4 height 7
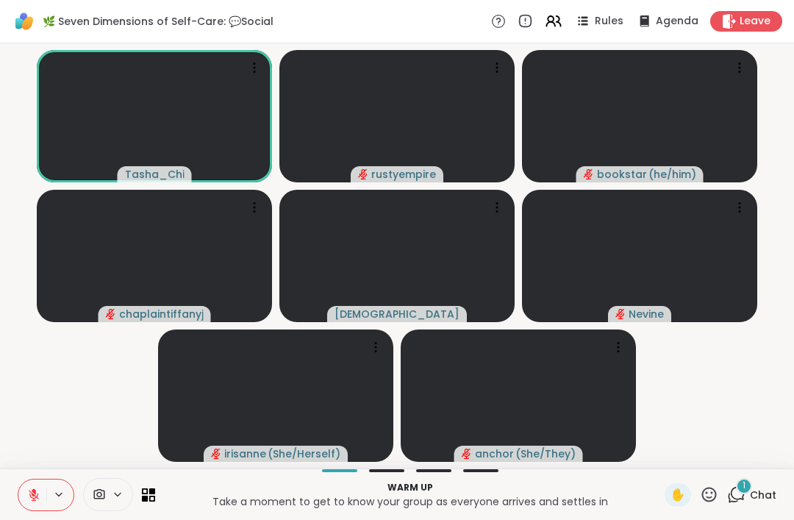
click at [767, 491] on span "Chat" at bounding box center [763, 495] width 26 height 15
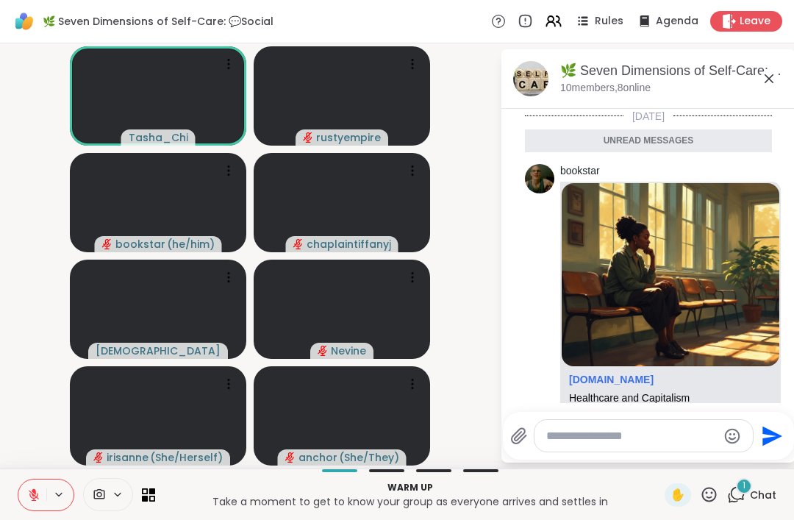
scroll to position [130, 0]
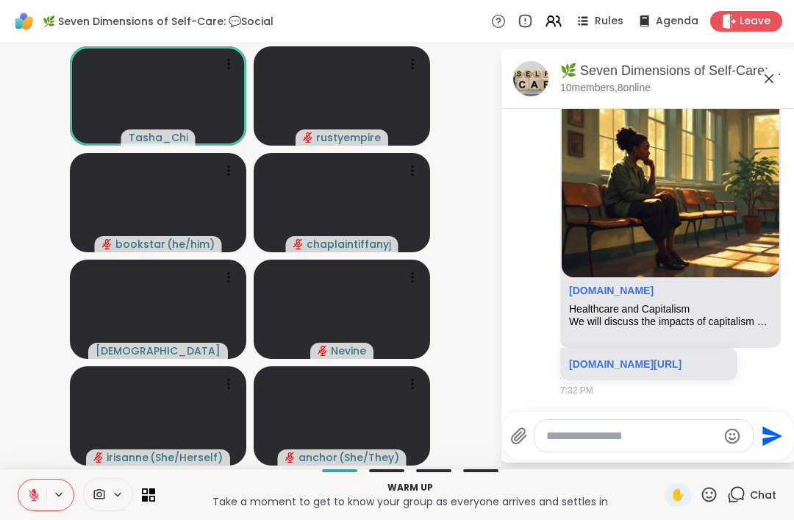
click at [570, 431] on textarea "Type your message" at bounding box center [631, 436] width 171 height 15
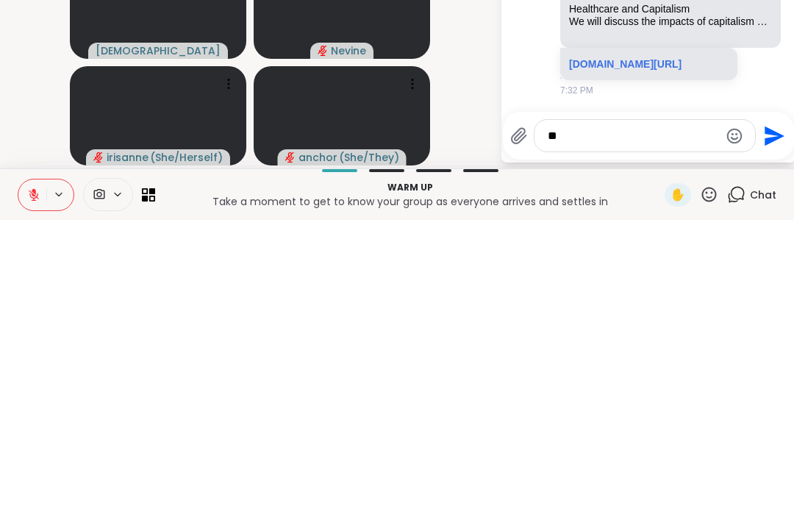
type textarea "*"
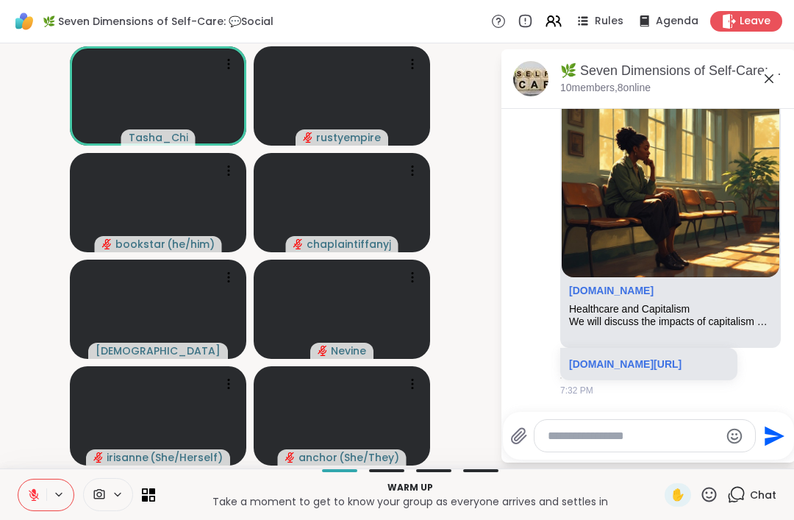
click at [32, 510] on button at bounding box center [32, 494] width 28 height 31
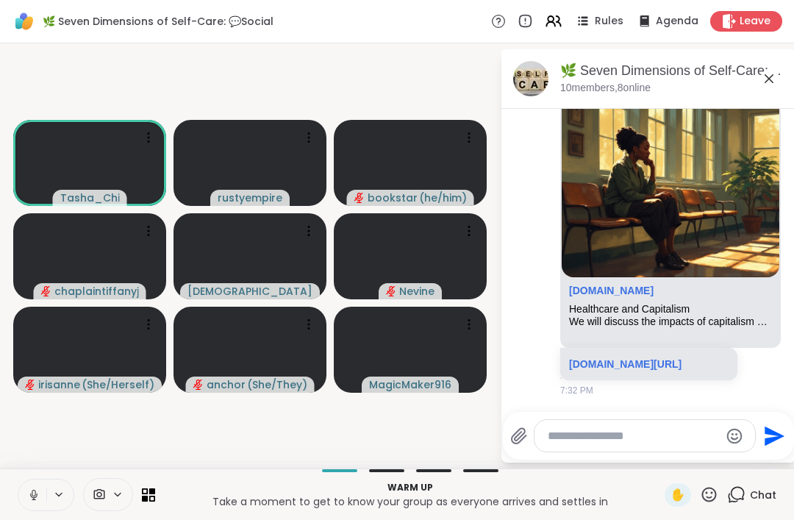
click at [26, 491] on button at bounding box center [32, 494] width 28 height 31
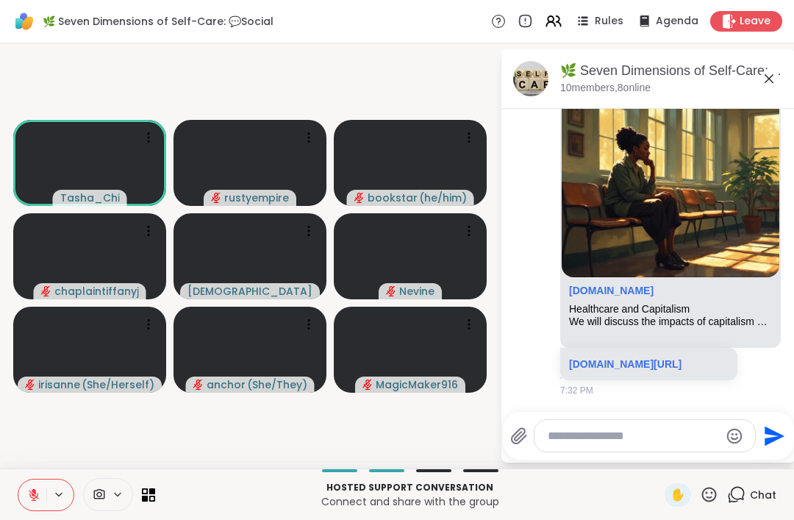
click at [718, 488] on icon at bounding box center [709, 494] width 18 height 18
click at [666, 453] on span "❤️" at bounding box center [666, 456] width 15 height 18
click at [704, 501] on icon at bounding box center [709, 494] width 18 height 18
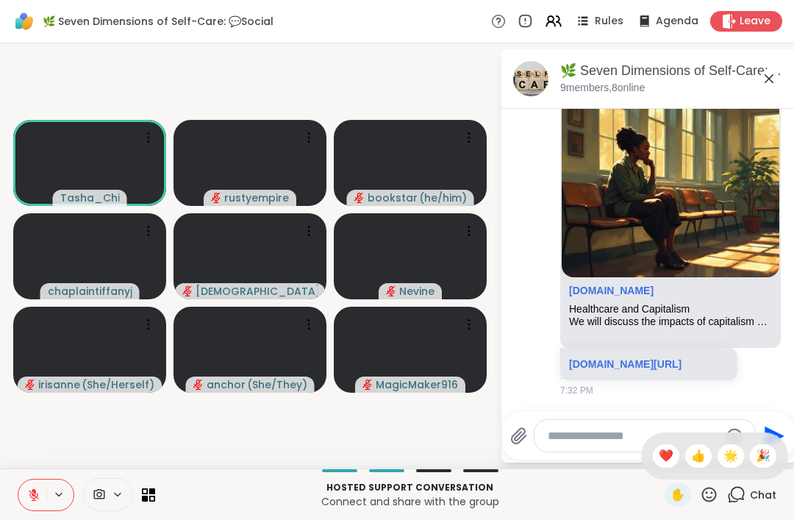
click at [691, 454] on span "👍" at bounding box center [698, 456] width 15 height 18
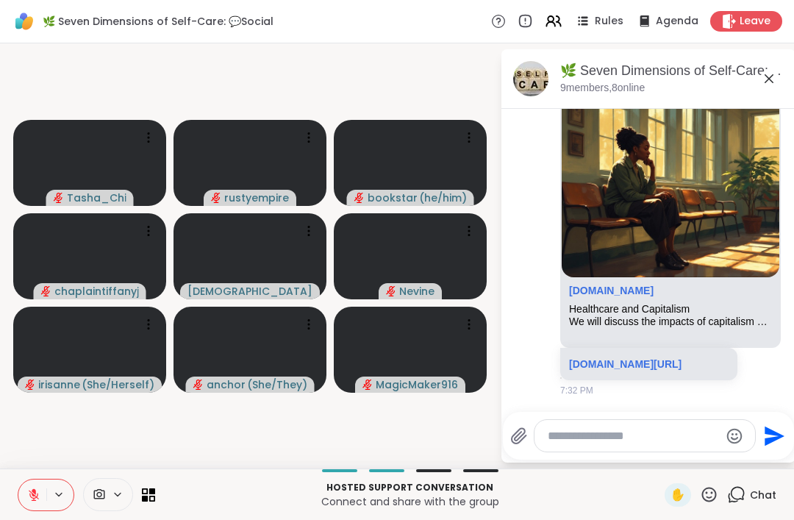
click at [38, 499] on icon at bounding box center [33, 494] width 13 height 13
click at [40, 491] on button at bounding box center [31, 494] width 30 height 31
click at [706, 494] on icon at bounding box center [709, 494] width 18 height 18
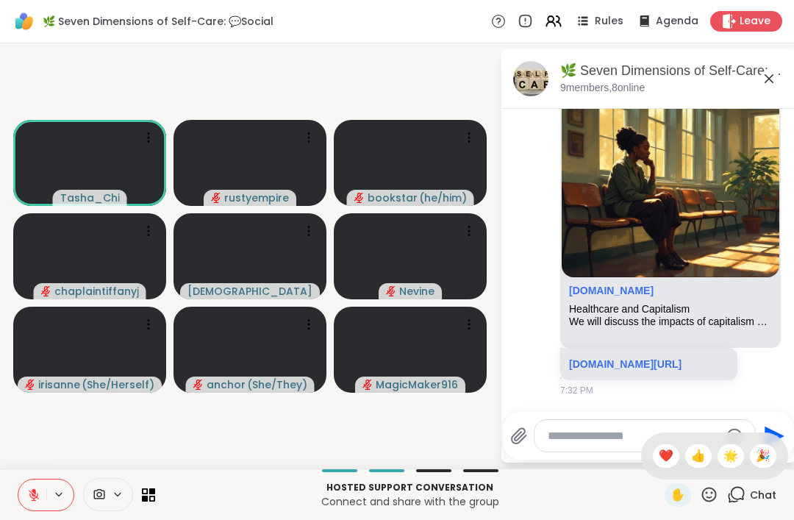
click at [699, 464] on span "👍" at bounding box center [698, 456] width 15 height 18
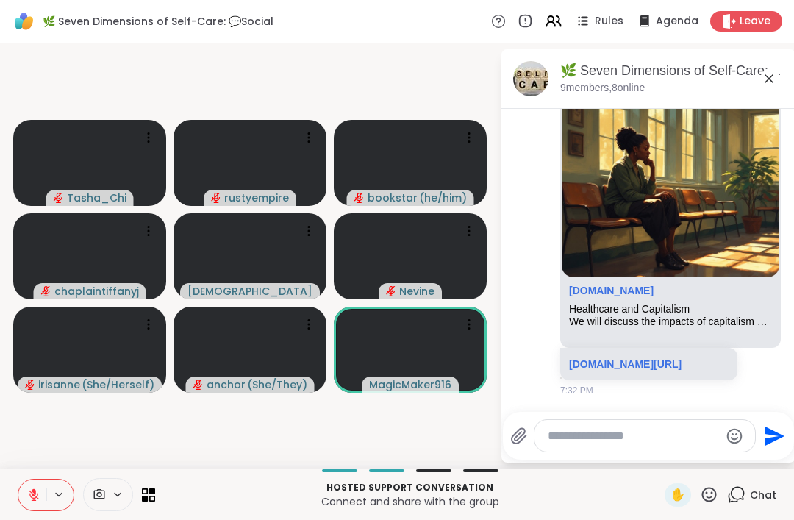
click at [702, 502] on icon at bounding box center [709, 494] width 18 height 18
click at [663, 466] on div "❤️" at bounding box center [666, 456] width 26 height 24
click at [574, 432] on textarea "Type your message" at bounding box center [633, 436] width 171 height 15
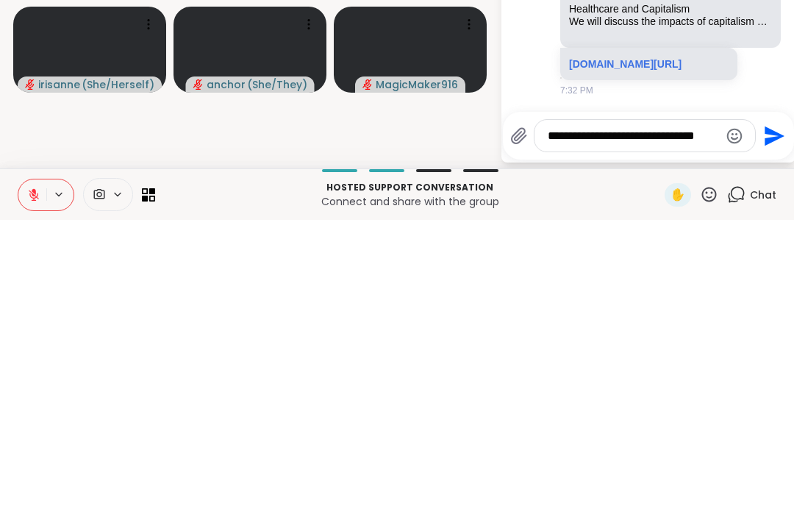
scroll to position [0, 0]
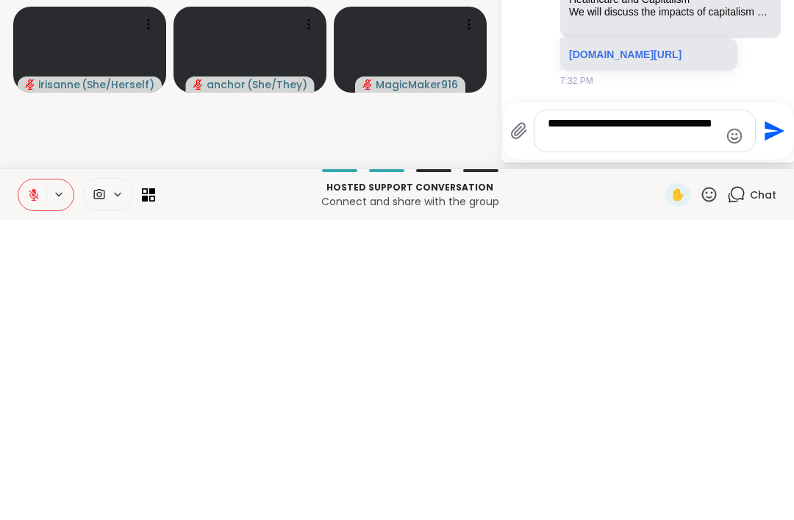
type textarea "**********"
click at [766, 419] on icon "Send" at bounding box center [773, 431] width 24 height 24
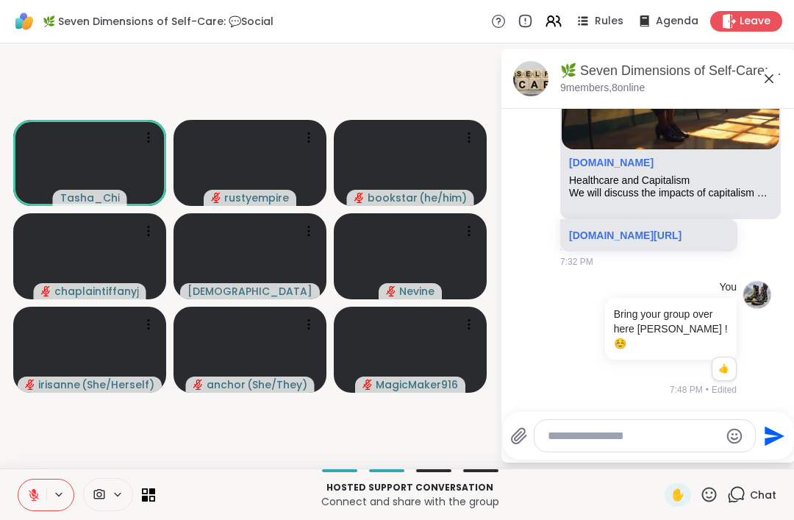
scroll to position [209, 0]
click at [708, 502] on icon at bounding box center [709, 494] width 18 height 18
click at [728, 446] on div "🌟" at bounding box center [731, 456] width 26 height 24
click at [710, 502] on icon at bounding box center [709, 494] width 18 height 18
click at [664, 455] on span "❤️" at bounding box center [666, 456] width 15 height 18
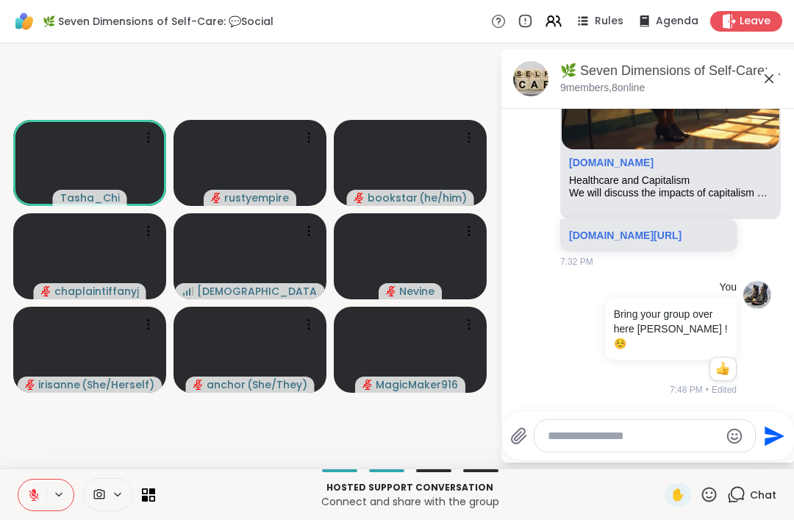
click at [677, 494] on span "✋" at bounding box center [678, 495] width 15 height 18
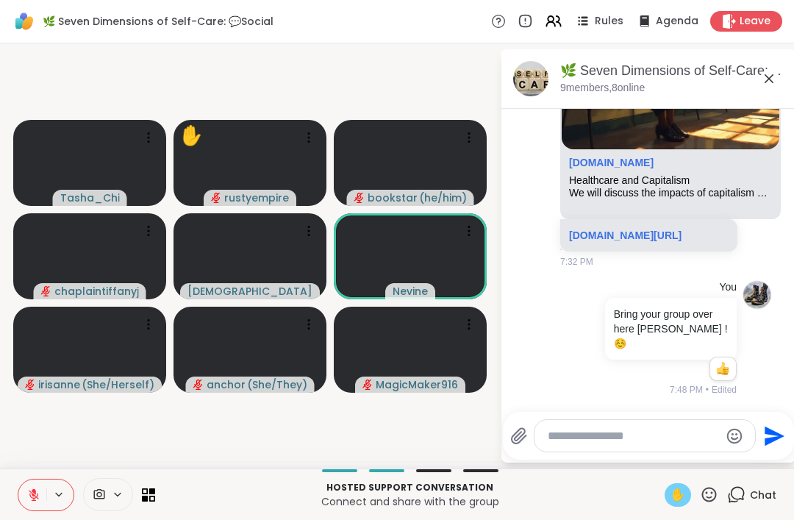
click at [675, 491] on span "✋" at bounding box center [678, 495] width 15 height 18
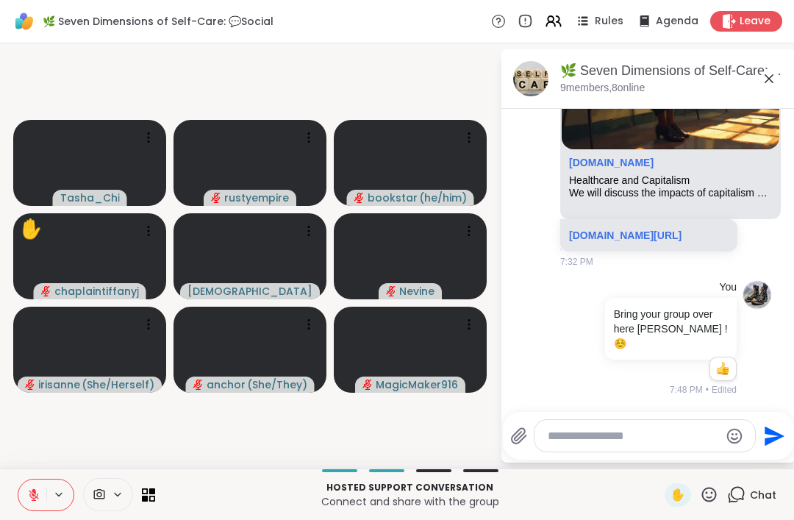
click at [39, 496] on icon at bounding box center [33, 494] width 13 height 13
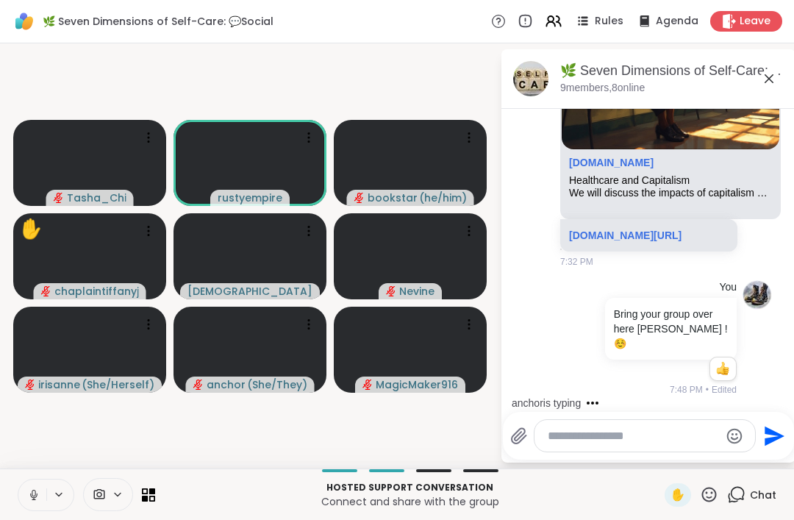
click at [28, 491] on icon at bounding box center [33, 494] width 13 height 13
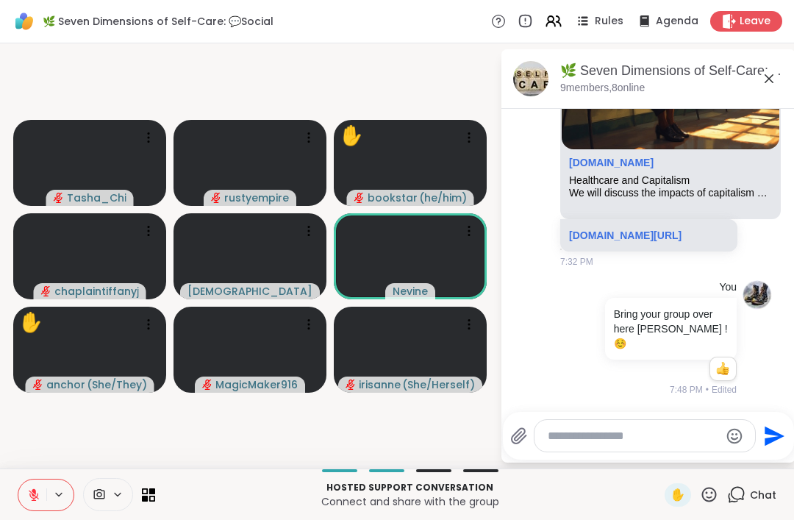
click at [566, 442] on textarea "Type your message" at bounding box center [633, 436] width 171 height 15
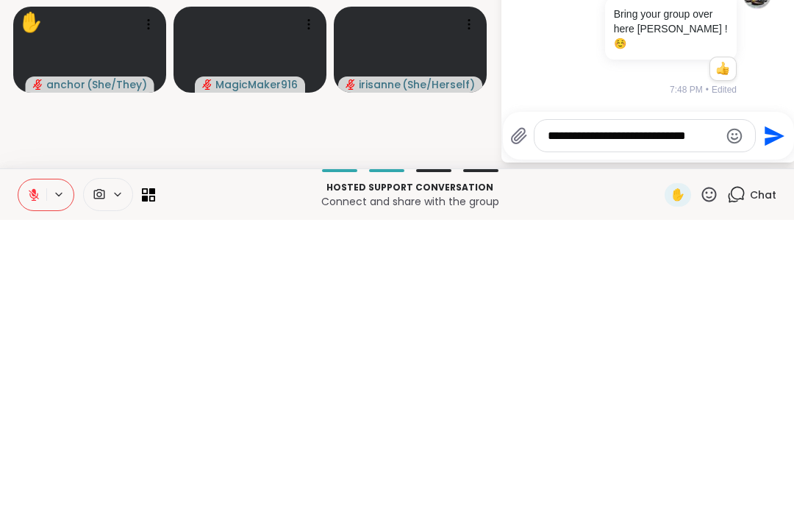
type textarea "**********"
click at [656, 429] on textarea "**********" at bounding box center [633, 436] width 171 height 15
click at [655, 429] on textarea "**********" at bounding box center [633, 436] width 171 height 15
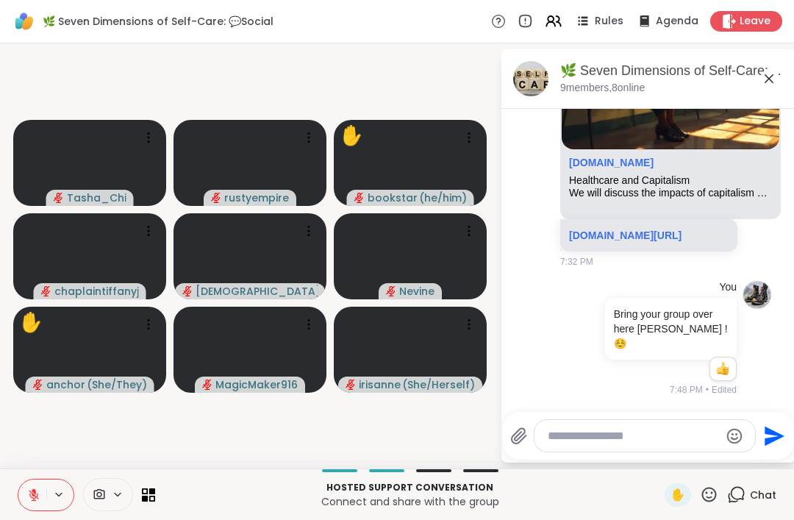
click at [603, 432] on textarea "Type your message" at bounding box center [633, 436] width 171 height 15
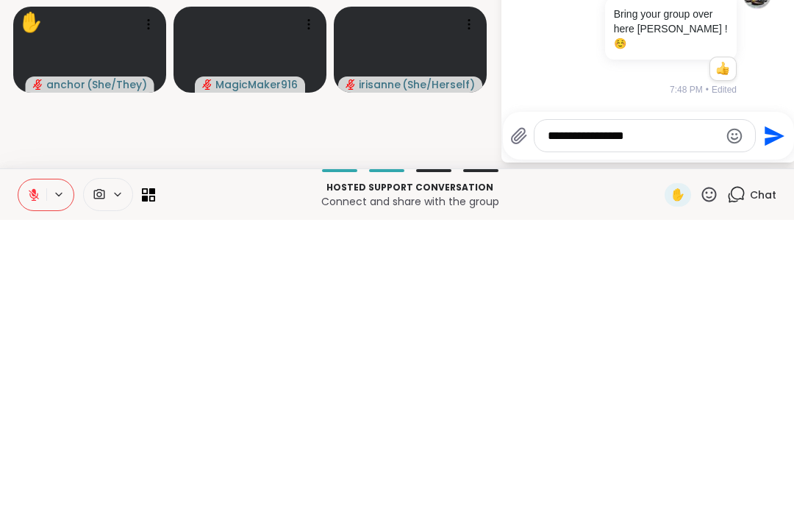
click at [554, 429] on textarea "**********" at bounding box center [633, 436] width 171 height 15
click at [624, 429] on textarea "**********" at bounding box center [633, 436] width 171 height 15
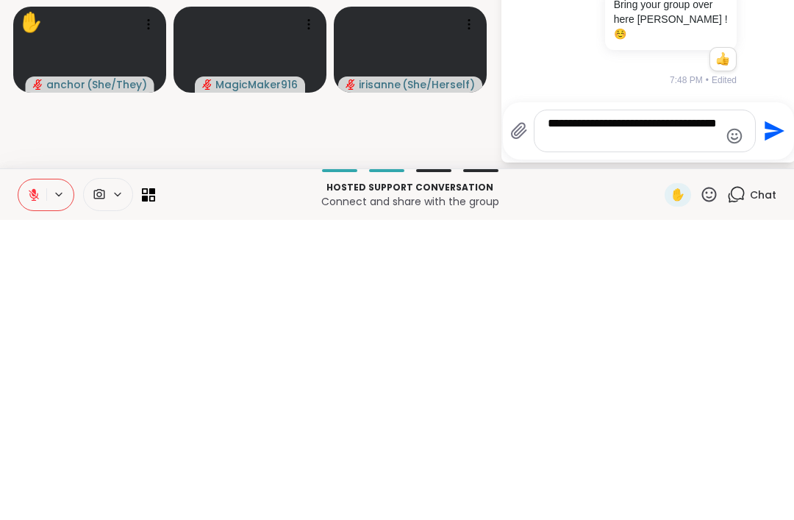
scroll to position [0, 0]
click at [554, 416] on textarea "**********" at bounding box center [633, 430] width 171 height 29
click at [712, 416] on textarea "**********" at bounding box center [633, 430] width 171 height 29
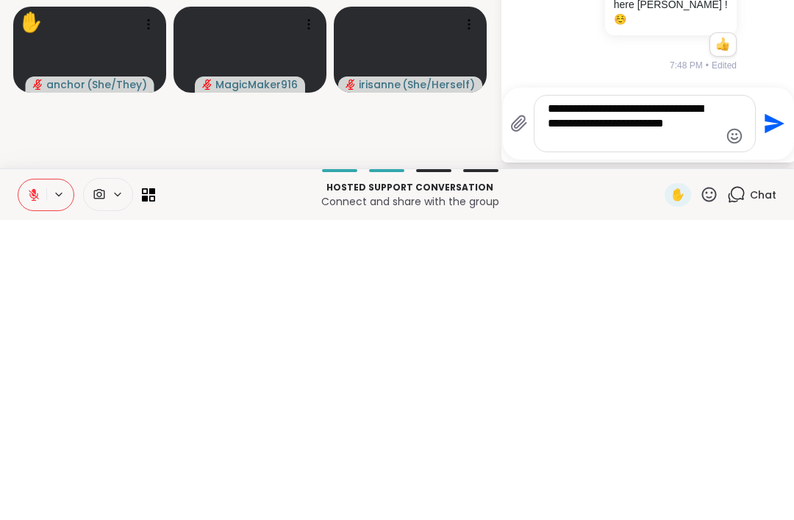
type textarea "**********"
click at [774, 414] on icon "Send" at bounding box center [775, 424] width 20 height 20
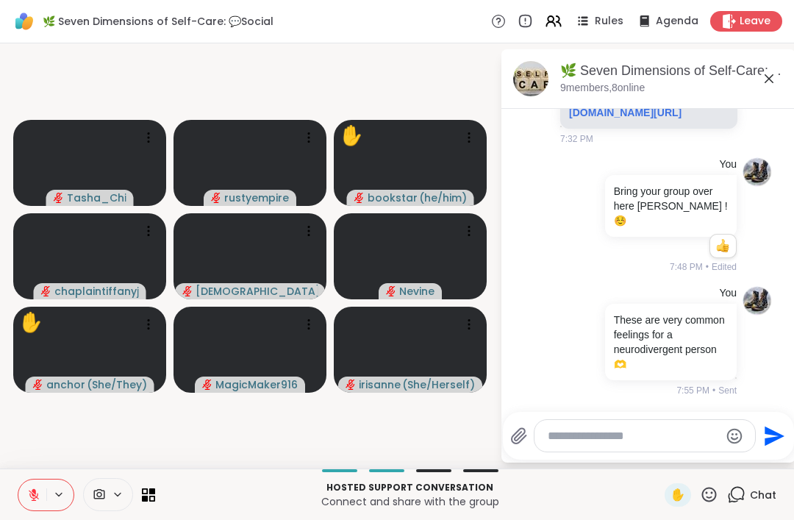
scroll to position [352, 0]
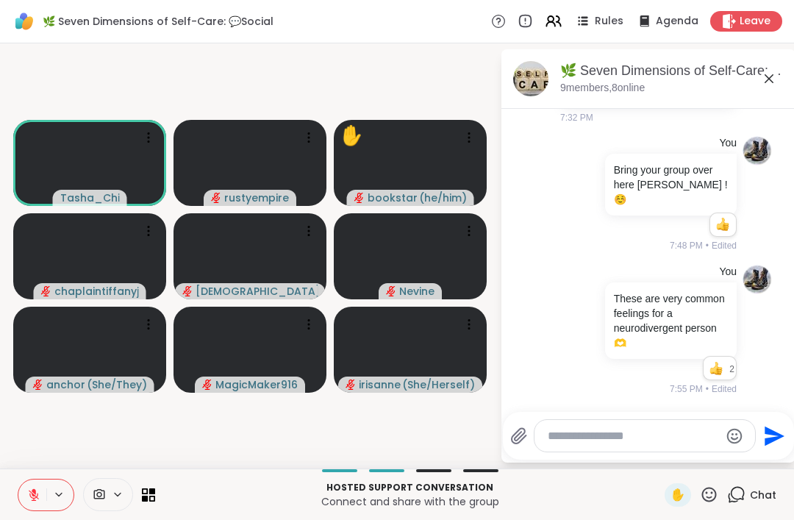
click at [705, 508] on div "Hosted support conversation Connect and share with the group ✋ Chat" at bounding box center [397, 493] width 794 height 51
click at [718, 493] on icon at bounding box center [709, 494] width 18 height 18
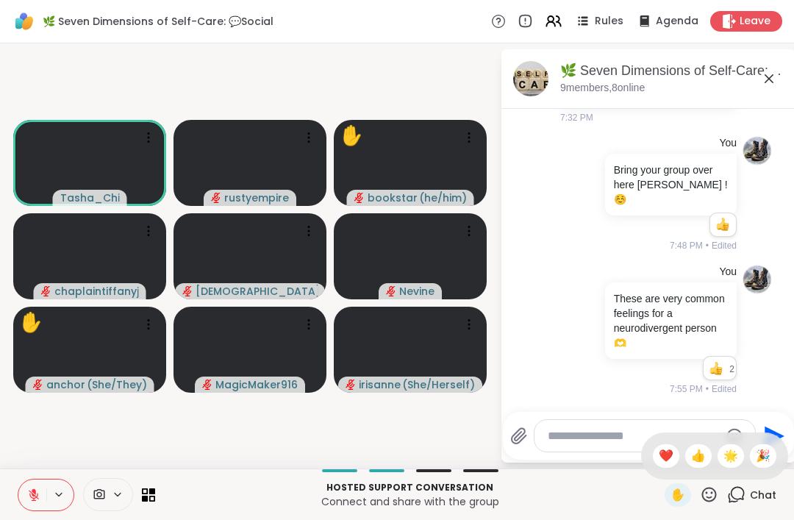
click at [663, 459] on span "❤️" at bounding box center [666, 456] width 15 height 18
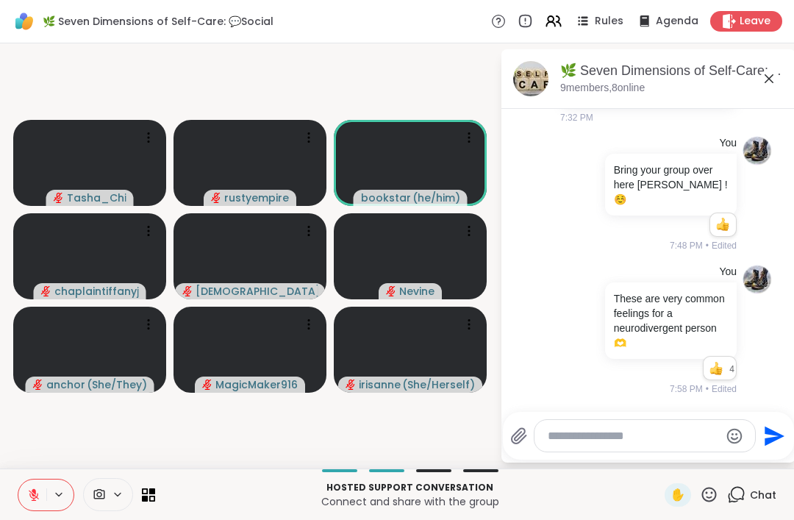
click at [707, 496] on icon at bounding box center [709, 494] width 18 height 18
click at [730, 460] on span "🌟" at bounding box center [731, 456] width 15 height 18
click at [721, 514] on div "Hosted support conversation Connect and share with the group ✋ Chat" at bounding box center [397, 493] width 794 height 51
click at [702, 503] on icon at bounding box center [709, 494] width 18 height 18
click at [694, 456] on span "👍" at bounding box center [698, 456] width 15 height 18
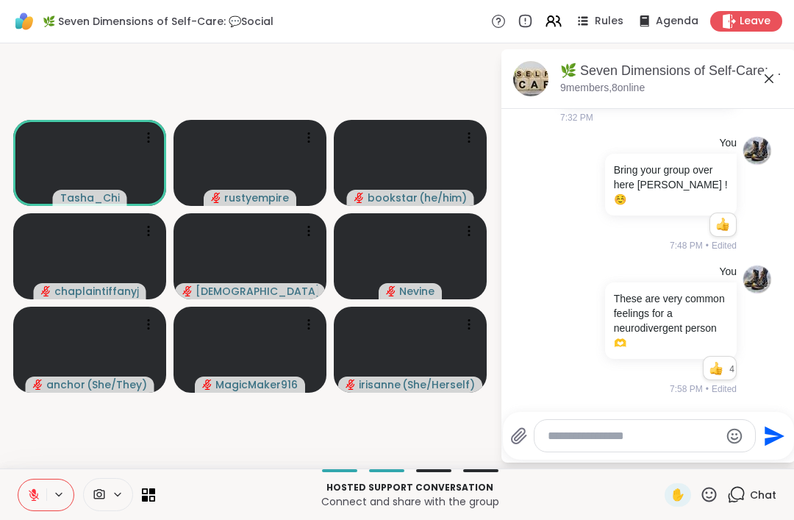
click at [709, 489] on icon at bounding box center [709, 494] width 18 height 18
click at [659, 458] on span "❤️" at bounding box center [666, 456] width 15 height 18
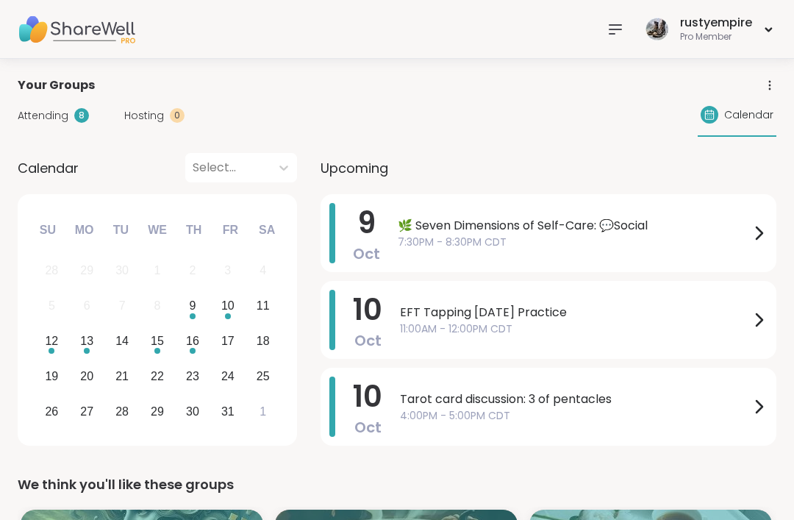
click at [36, 118] on span "Attending" at bounding box center [43, 115] width 51 height 15
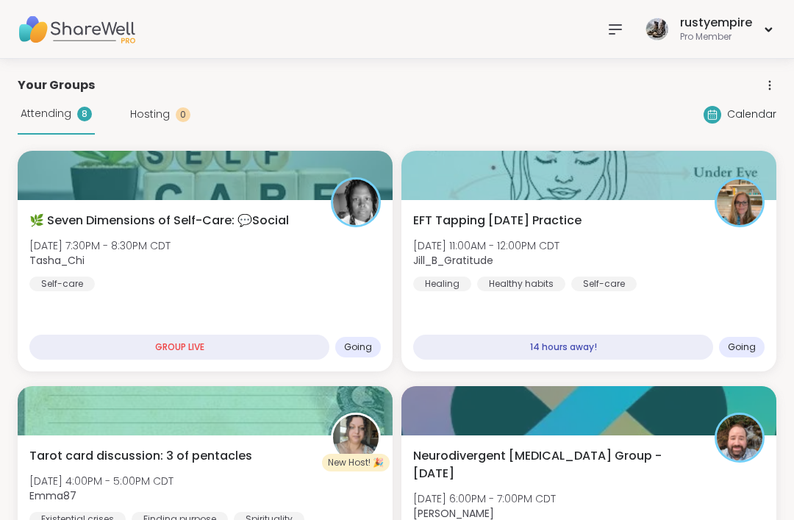
click at [93, 252] on span "[DATE] 7:30PM - 8:30PM CDT" at bounding box center [99, 245] width 141 height 15
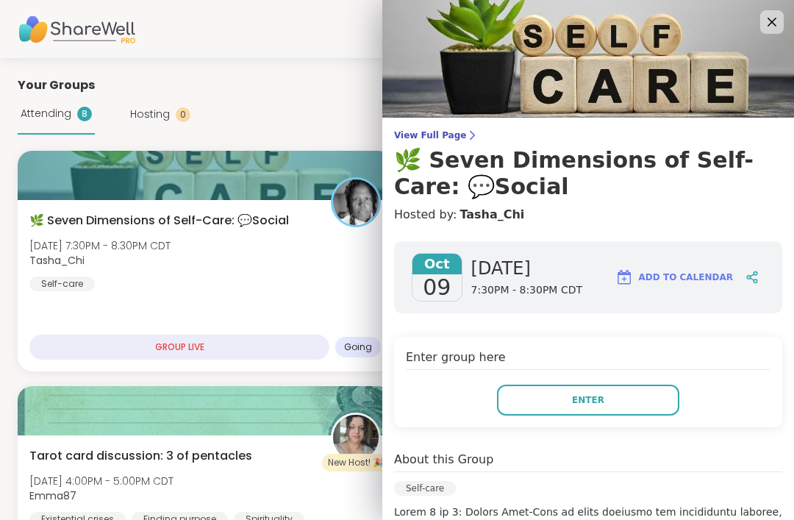
click at [568, 405] on button "Enter" at bounding box center [588, 400] width 182 height 31
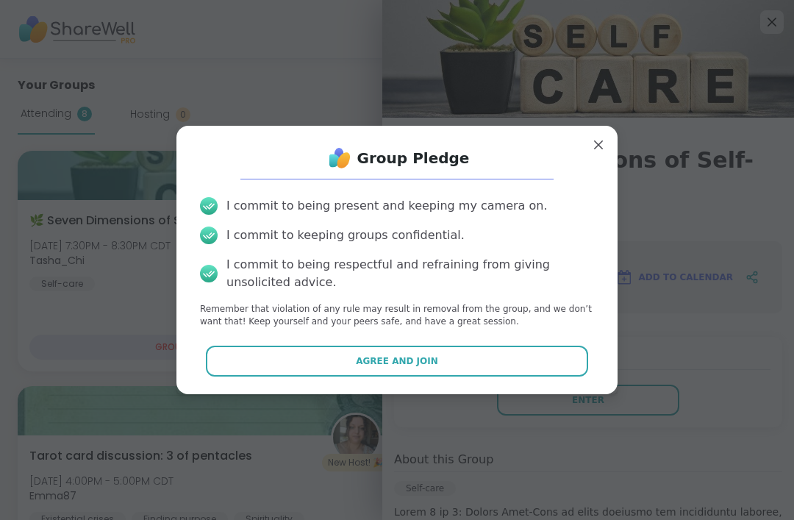
click at [391, 367] on button "Agree and Join" at bounding box center [397, 361] width 383 height 31
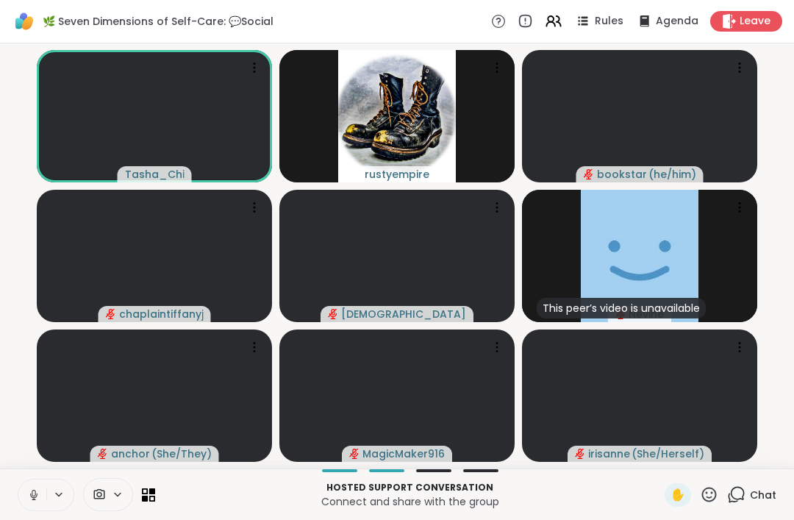
click at [25, 495] on button at bounding box center [32, 494] width 28 height 31
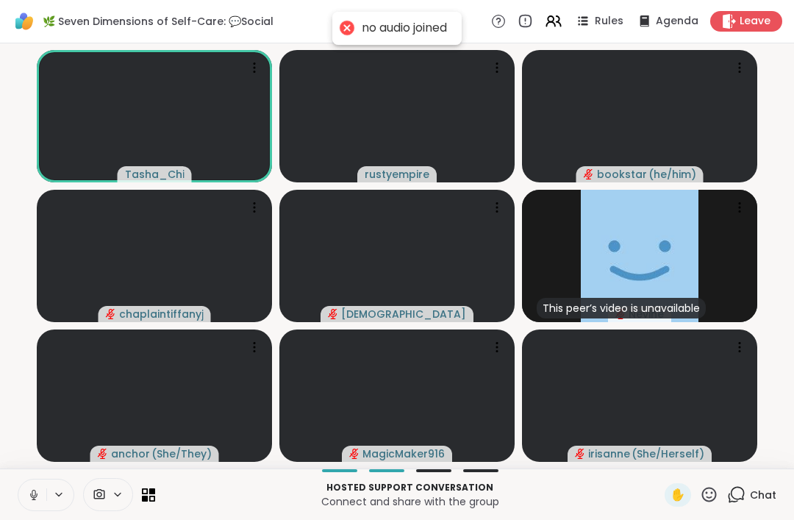
click at [30, 507] on button at bounding box center [32, 494] width 28 height 31
click at [748, 492] on div "Chat" at bounding box center [751, 495] width 49 height 24
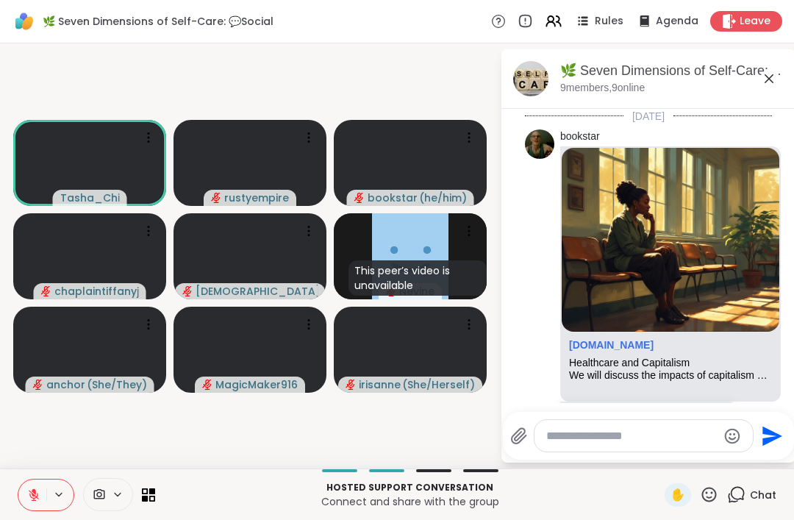
scroll to position [352, 0]
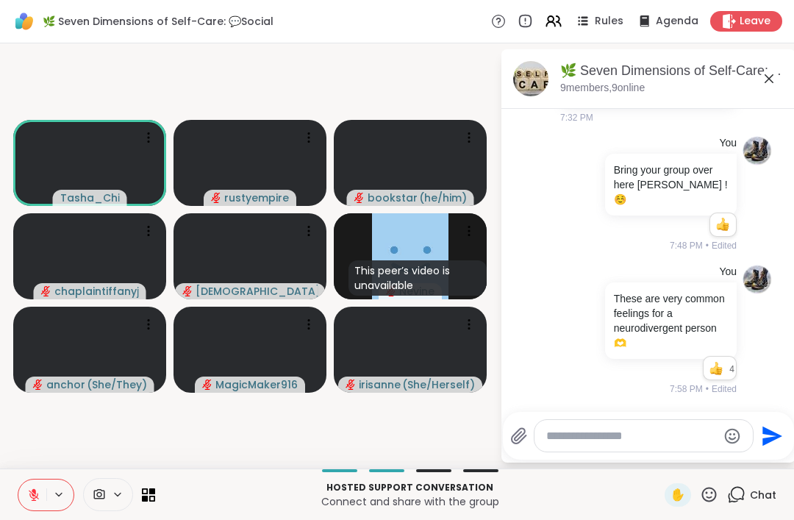
click at [585, 434] on textarea "Type your message" at bounding box center [631, 436] width 171 height 15
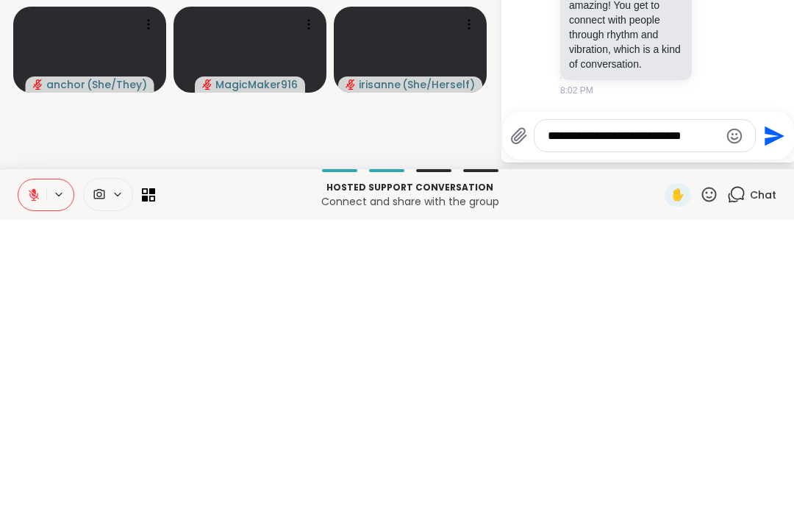
scroll to position [538, 0]
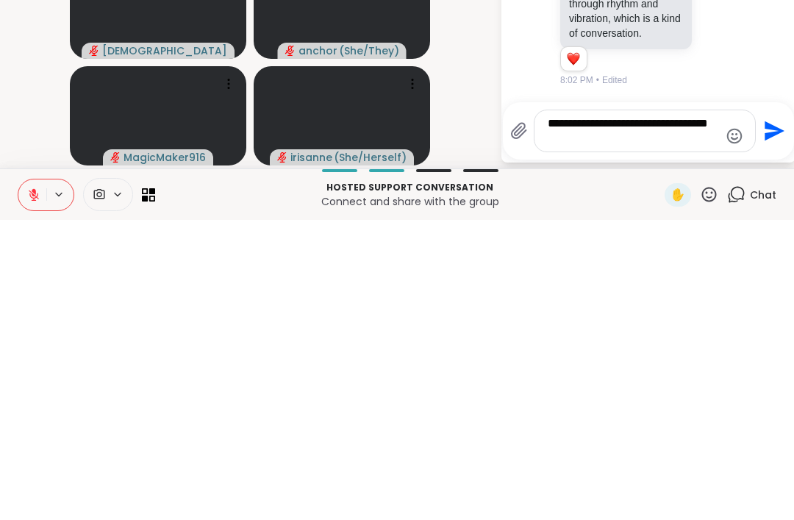
type textarea "**********"
click at [769, 421] on icon "Send" at bounding box center [775, 431] width 20 height 20
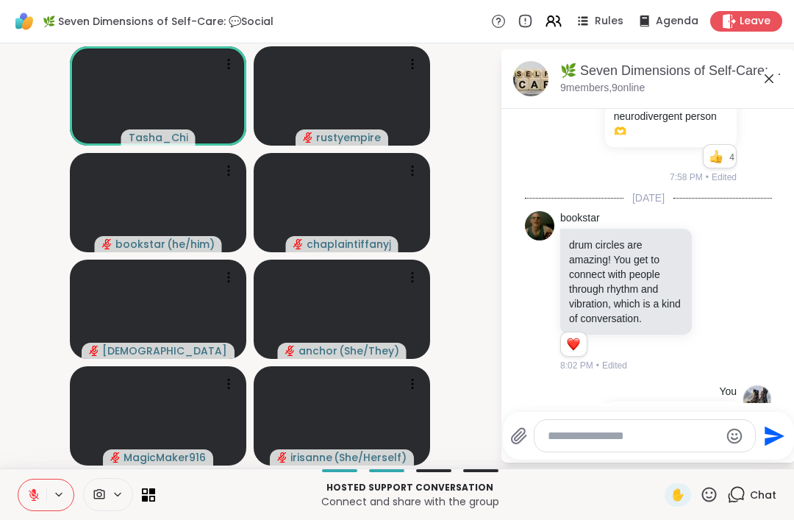
scroll to position [631, 0]
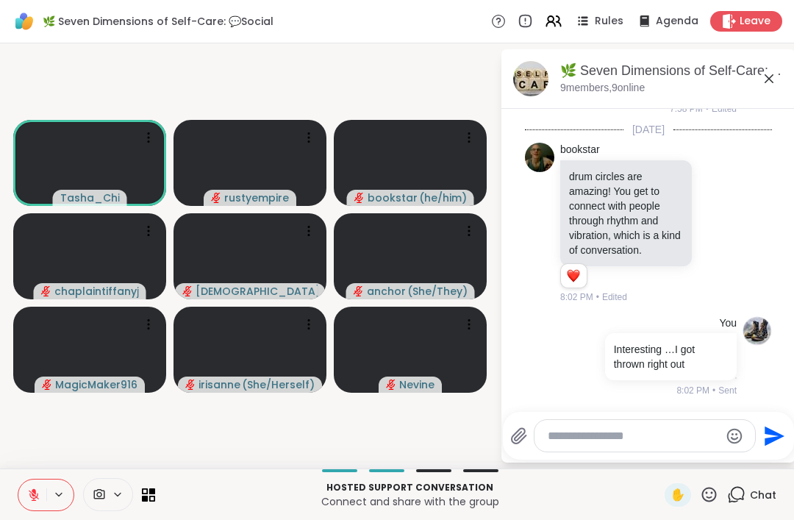
click at [755, 499] on span "Chat" at bounding box center [763, 495] width 26 height 15
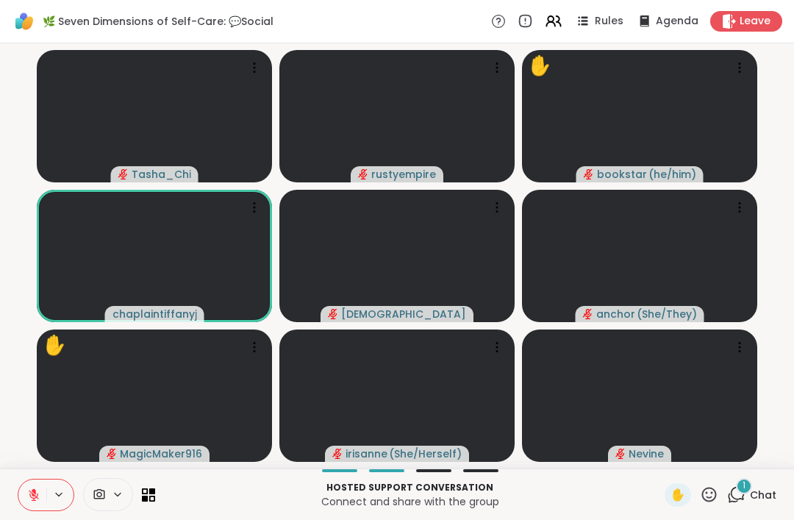
click at [755, 489] on span "Chat" at bounding box center [763, 495] width 26 height 15
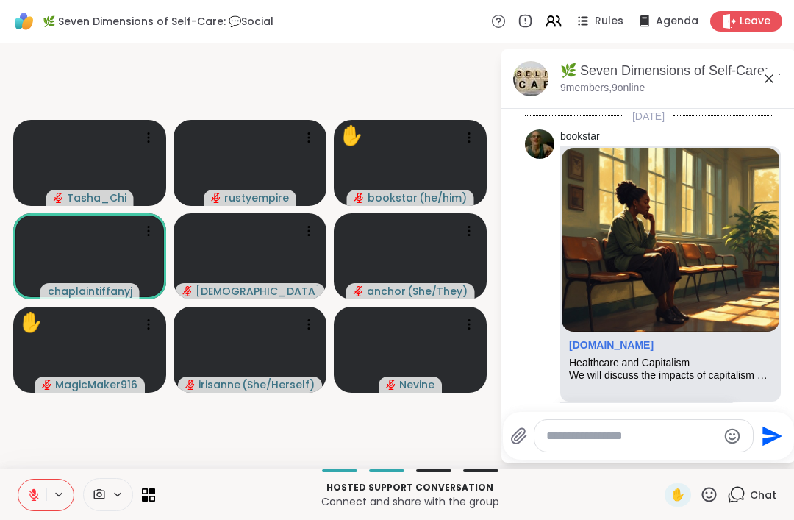
scroll to position [817, 0]
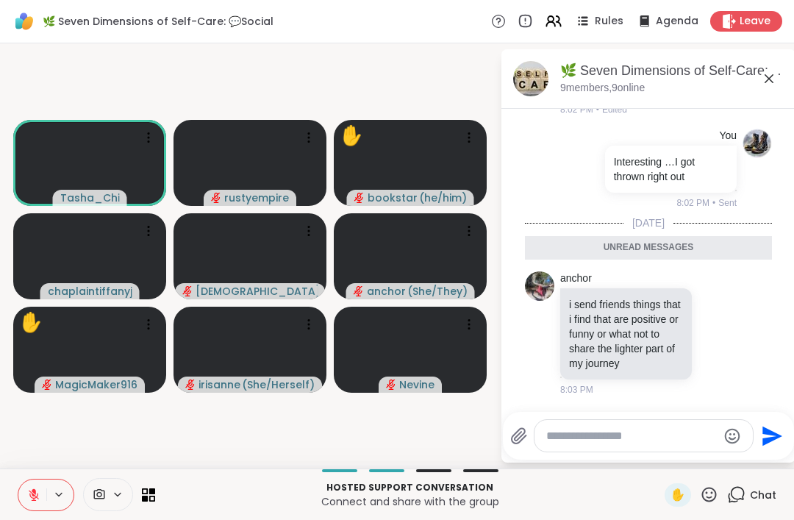
click at [720, 327] on icon at bounding box center [717, 333] width 13 height 15
click at [565, 304] on div "Select Reaction: Thumbs up" at bounding box center [568, 309] width 13 height 13
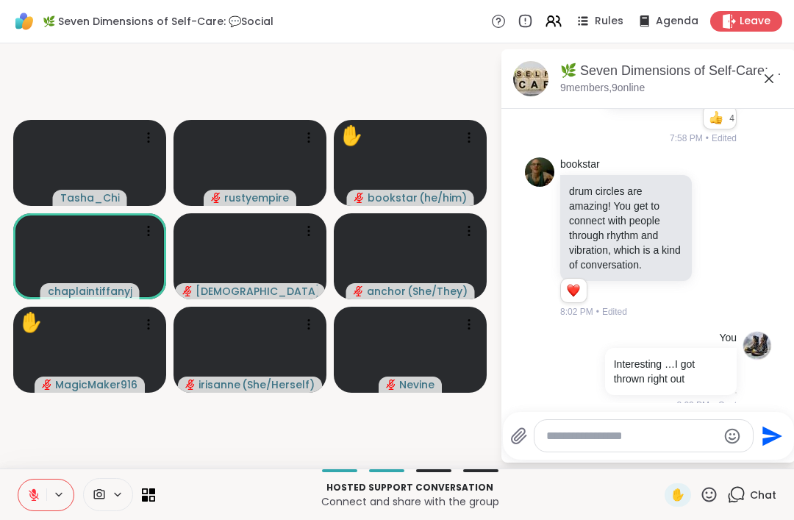
scroll to position [579, 0]
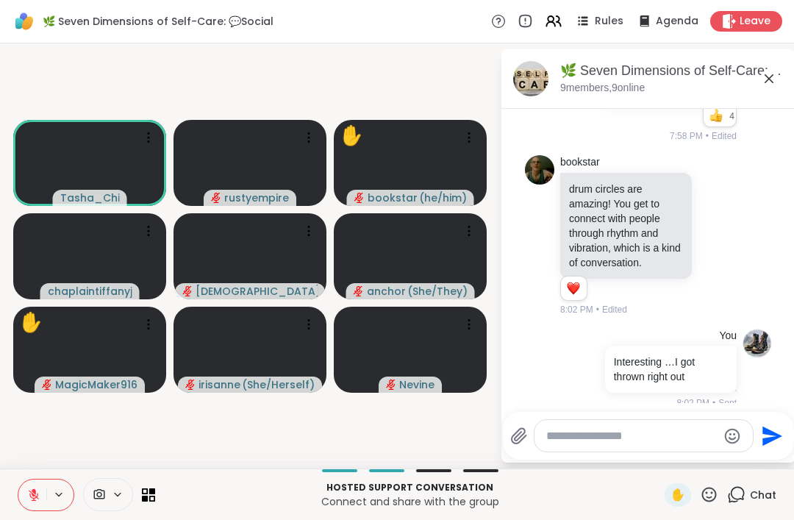
click at [716, 234] on icon at bounding box center [716, 234] width 0 height 0
click at [568, 218] on div "Select Reaction: Thumbs up" at bounding box center [568, 211] width 13 height 13
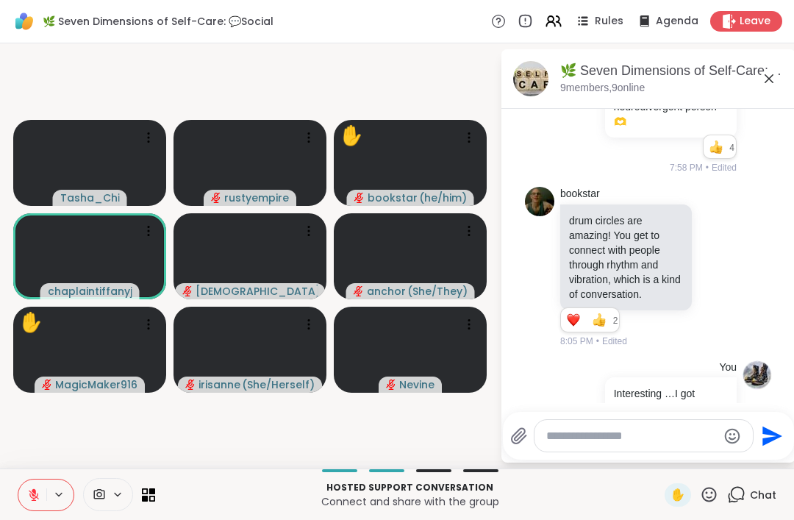
scroll to position [547, 0]
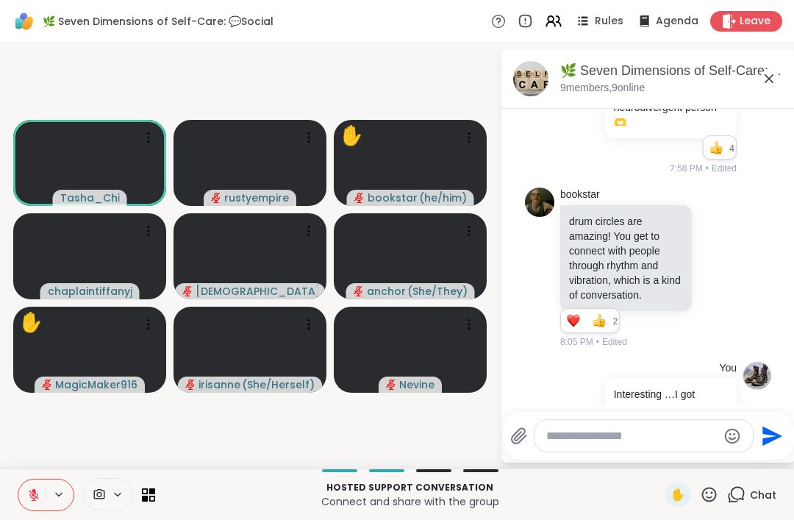
click at [731, 273] on icon at bounding box center [735, 268] width 10 height 10
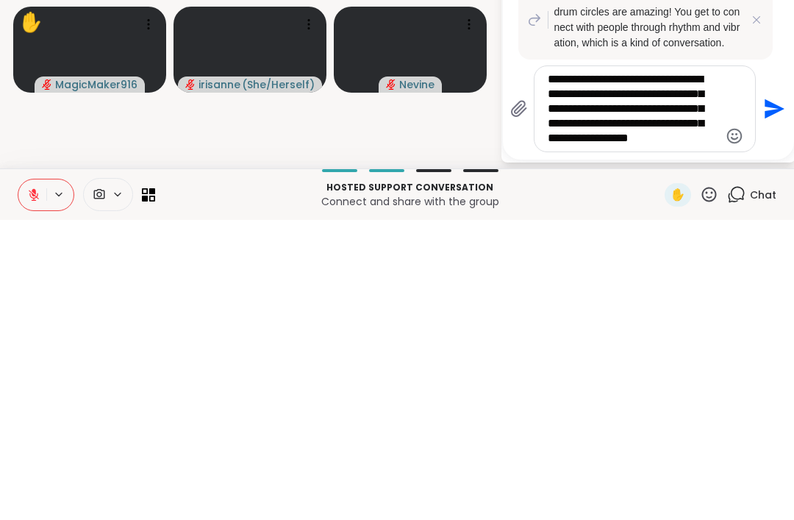
type textarea "**********"
click at [769, 397] on icon "Send" at bounding box center [773, 409] width 24 height 24
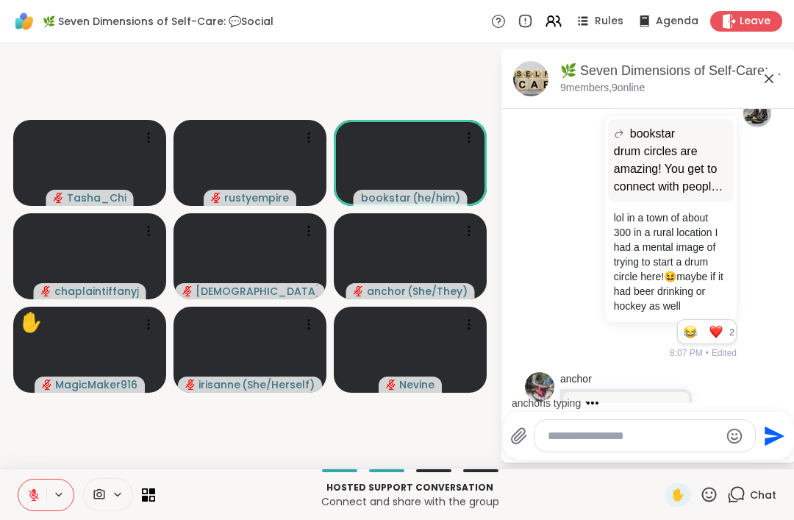
scroll to position [1253, 0]
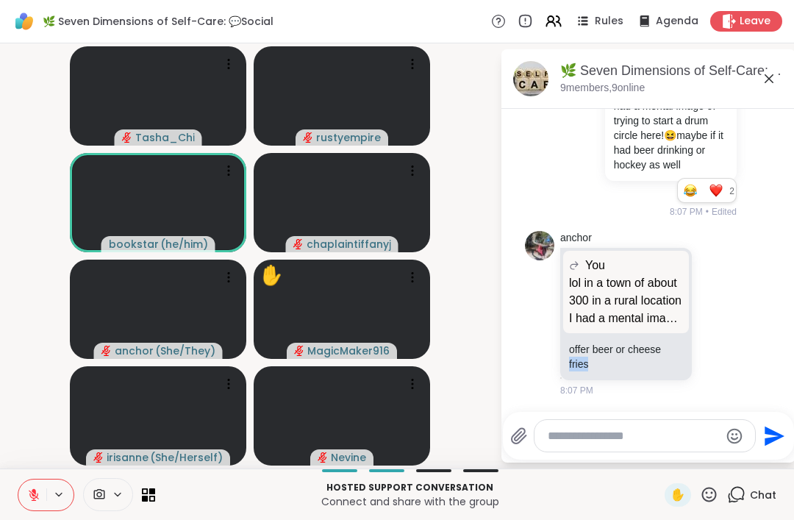
click at [736, 360] on div "anchor You lol in a town of about 300 in a rural location I had a mental image …" at bounding box center [650, 314] width 180 height 167
click at [707, 311] on div at bounding box center [701, 313] width 13 height 18
click at [755, 366] on div "anchor You lol in a town of about 300 in a rural location I had a mental image …" at bounding box center [648, 314] width 247 height 179
click at [719, 311] on icon at bounding box center [717, 313] width 13 height 15
click at [626, 296] on button "Select Reaction: Sad" at bounding box center [632, 289] width 29 height 29
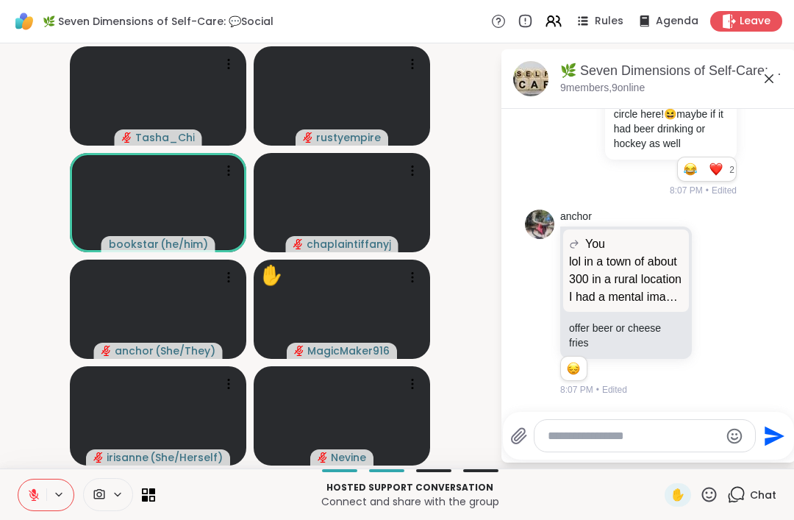
scroll to position [1274, 0]
click at [716, 303] on icon at bounding box center [717, 302] width 13 height 15
click at [535, 285] on div "Select Reaction: Joy" at bounding box center [535, 278] width 13 height 13
click at [754, 361] on div "anchor You lol in a town of about 300 in a rural location I had a mental image …" at bounding box center [648, 303] width 247 height 199
click at [713, 500] on icon at bounding box center [709, 494] width 15 height 15
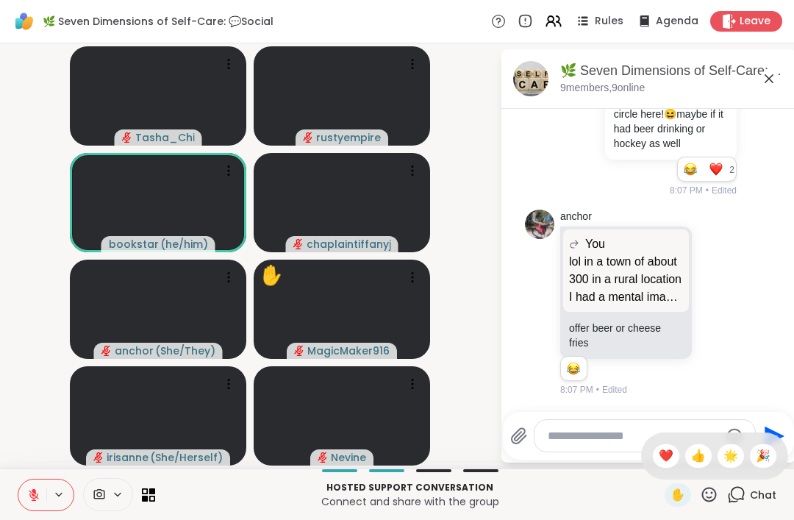
click at [691, 454] on span "👍" at bounding box center [698, 456] width 15 height 18
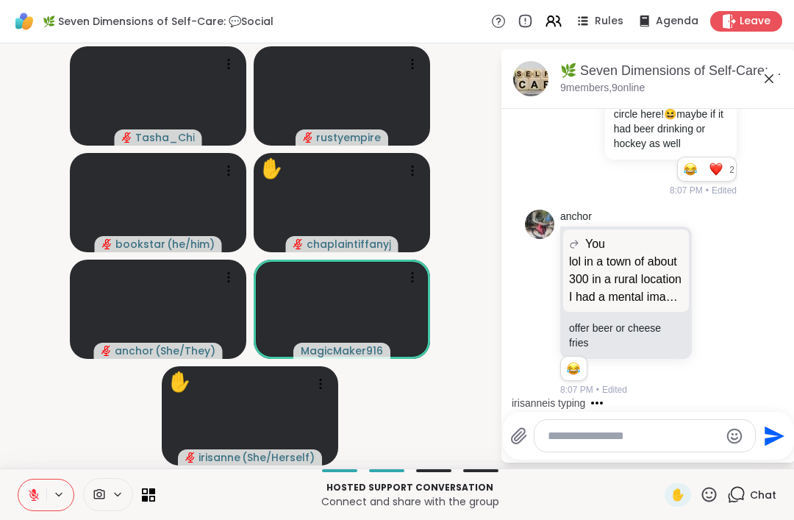
scroll to position [1366, 0]
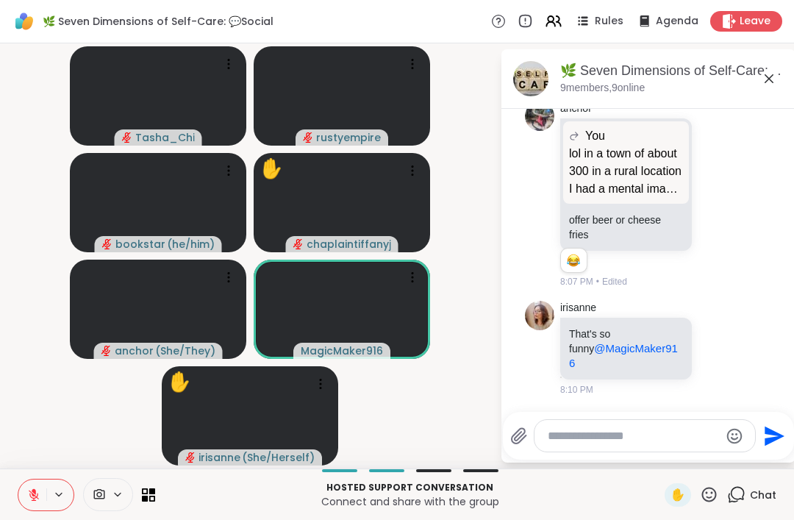
click at [581, 441] on textarea "Type your message" at bounding box center [633, 436] width 171 height 15
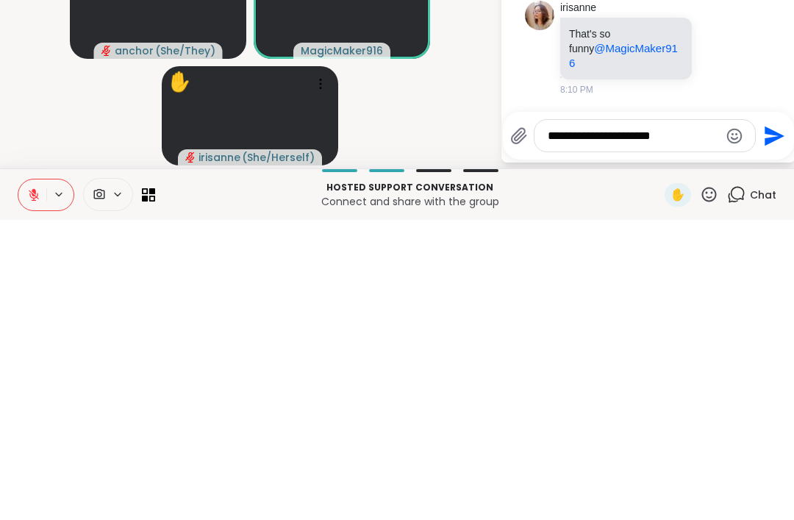
type textarea "**********"
click at [761, 424] on icon "Send" at bounding box center [773, 436] width 24 height 24
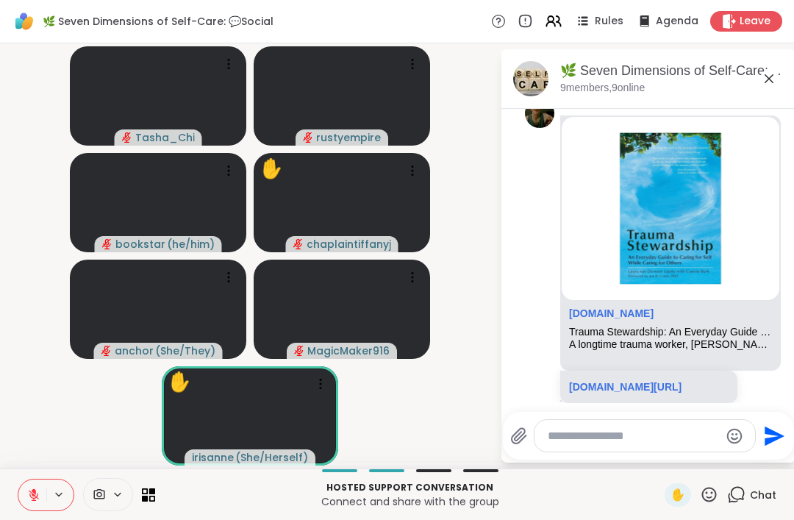
scroll to position [1866, 0]
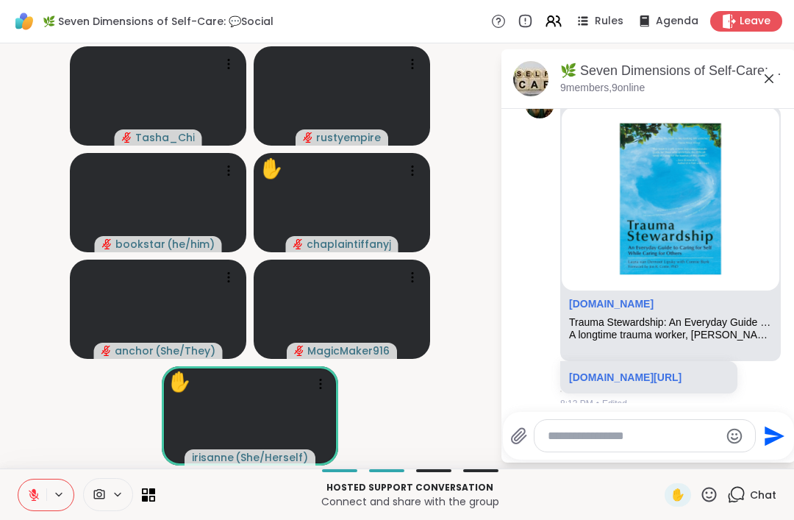
click at [760, 256] on icon at bounding box center [763, 248] width 13 height 15
click at [645, 240] on button "Select Reaction: Heart" at bounding box center [646, 224] width 29 height 29
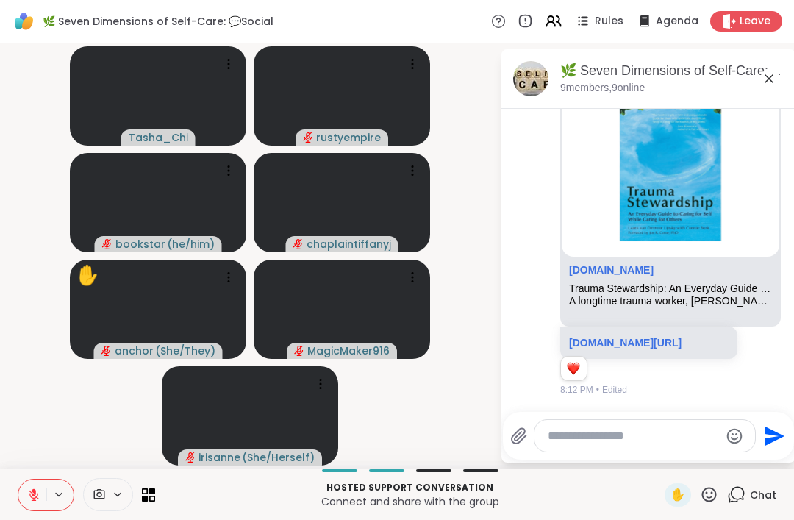
click at [709, 499] on icon at bounding box center [709, 494] width 18 height 18
click at [730, 465] on div "🌟" at bounding box center [731, 456] width 26 height 24
click at [680, 496] on span "✋" at bounding box center [678, 495] width 15 height 18
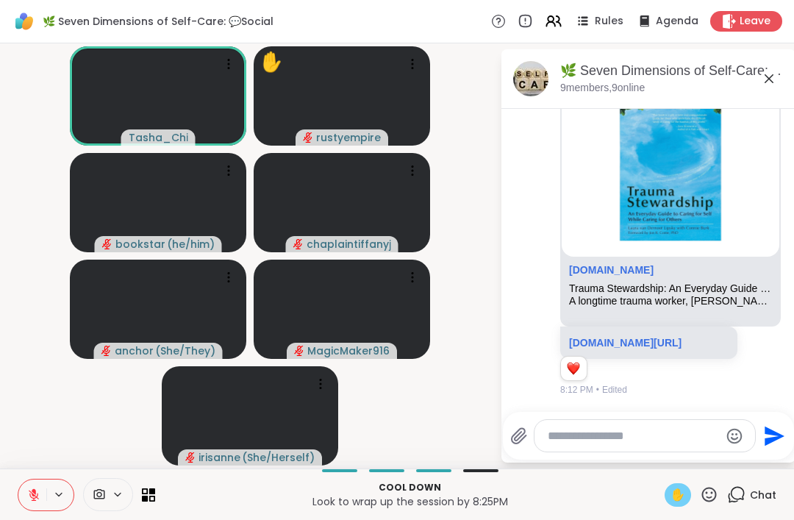
click at [673, 504] on div "✋" at bounding box center [678, 495] width 26 height 24
click at [40, 501] on button at bounding box center [32, 494] width 28 height 31
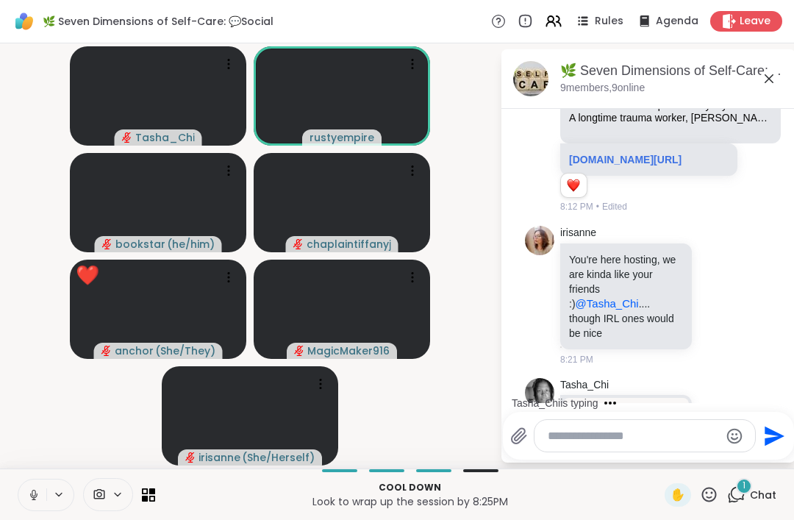
scroll to position [2297, 0]
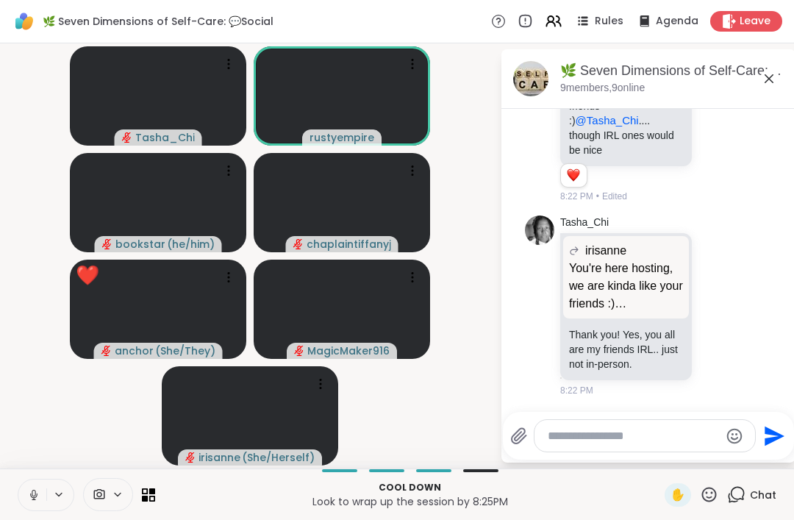
click at [34, 504] on button at bounding box center [32, 494] width 28 height 31
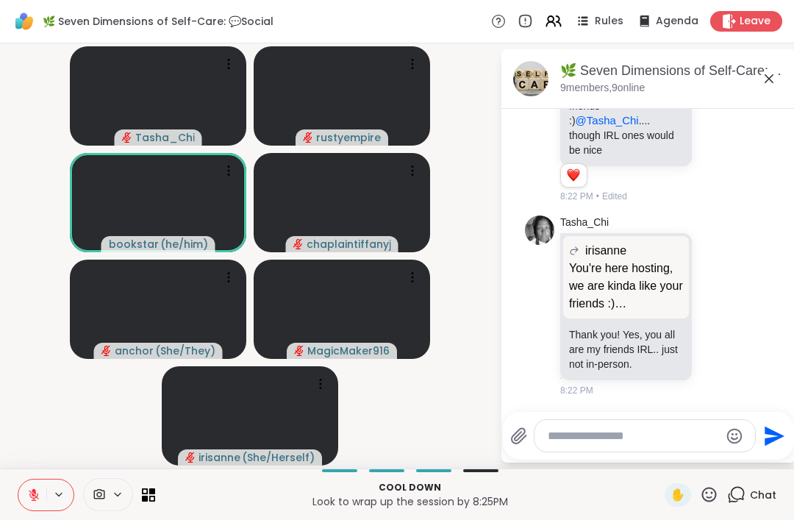
click at [708, 494] on icon at bounding box center [709, 494] width 18 height 18
click at [699, 458] on span "👍" at bounding box center [698, 456] width 15 height 18
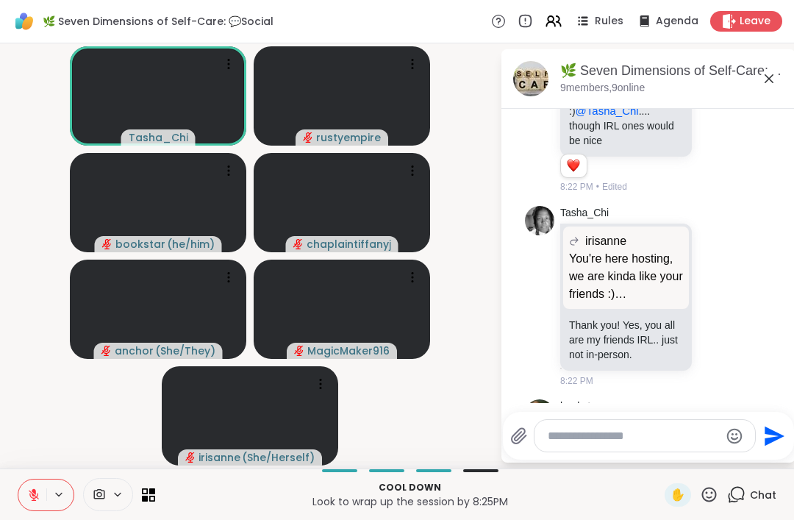
scroll to position [2619, 0]
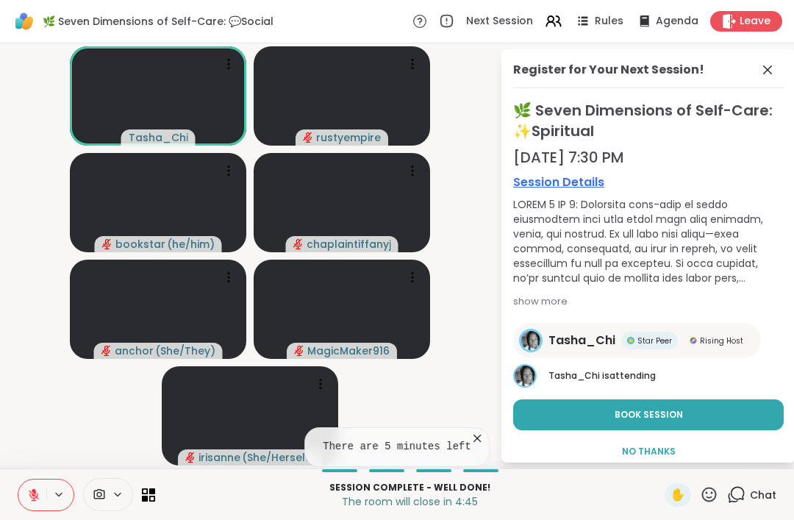
click at [652, 415] on span "Book Session" at bounding box center [649, 414] width 68 height 13
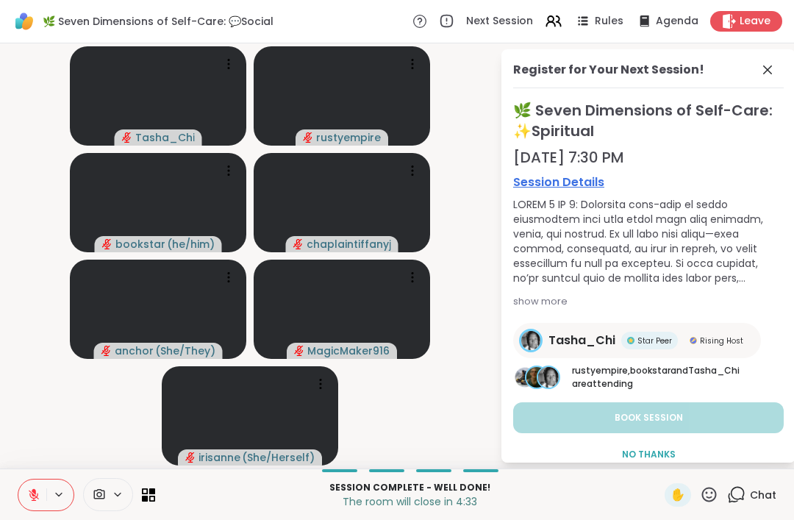
click at [21, 491] on button at bounding box center [32, 494] width 28 height 31
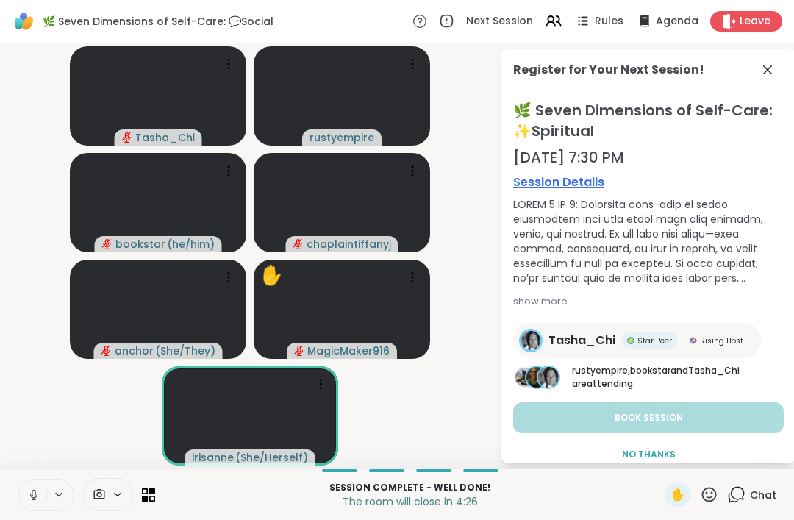
click at [680, 499] on span "✋" at bounding box center [678, 495] width 15 height 18
click at [29, 493] on icon at bounding box center [33, 494] width 13 height 13
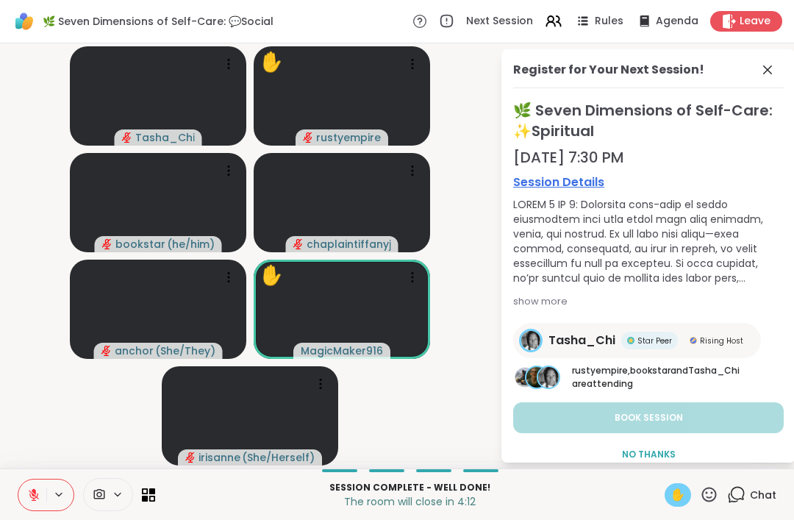
click at [682, 490] on span "✋" at bounding box center [678, 495] width 15 height 18
click at [706, 498] on icon at bounding box center [709, 494] width 18 height 18
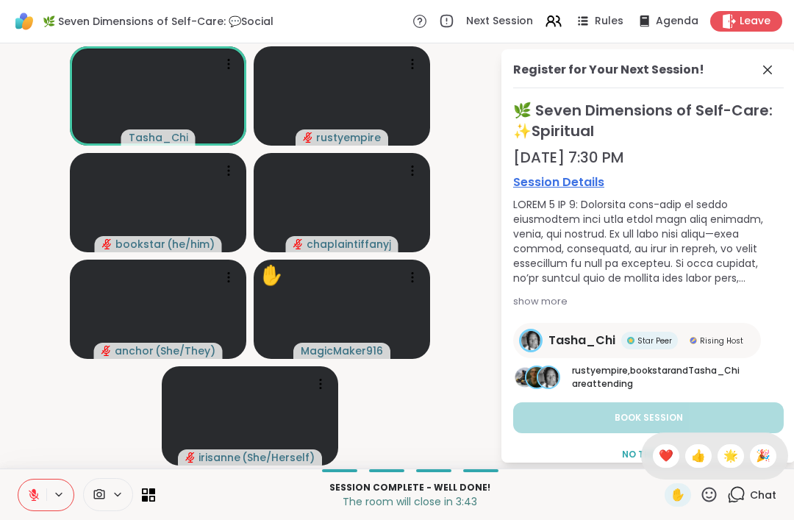
click at [692, 454] on span "👍" at bounding box center [698, 456] width 15 height 18
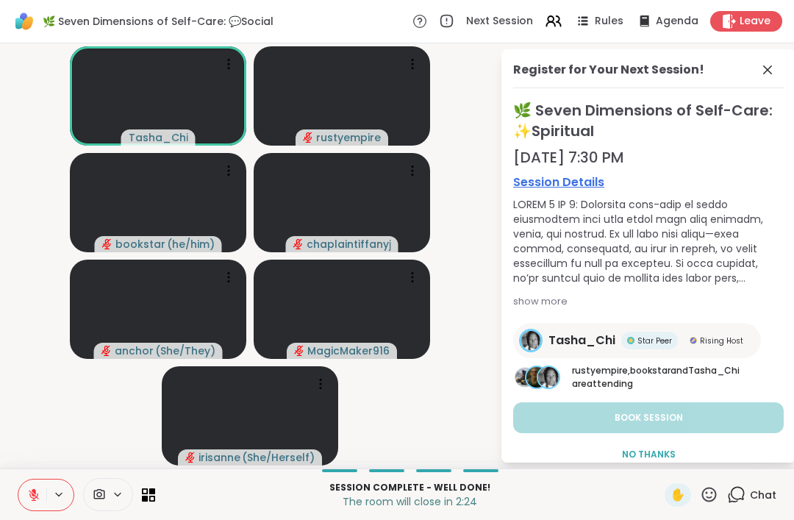
click at [679, 493] on span "✋" at bounding box center [678, 495] width 15 height 18
click at [763, 493] on span "Chat" at bounding box center [763, 495] width 26 height 15
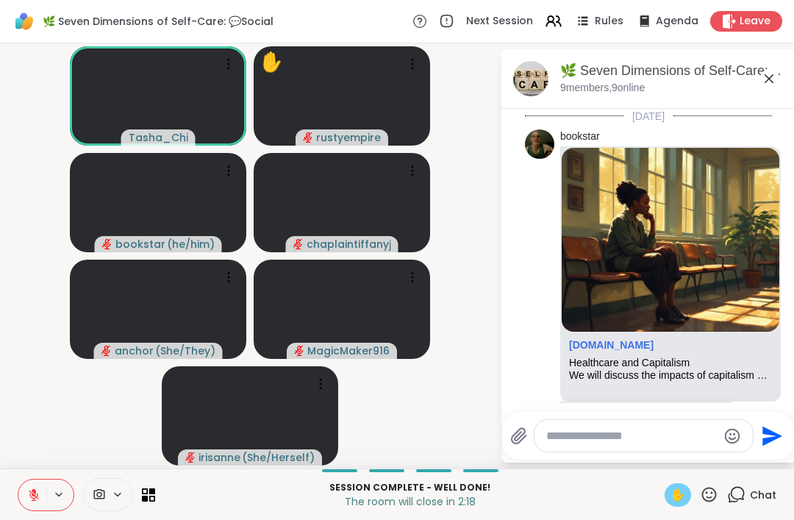
scroll to position [2604, 0]
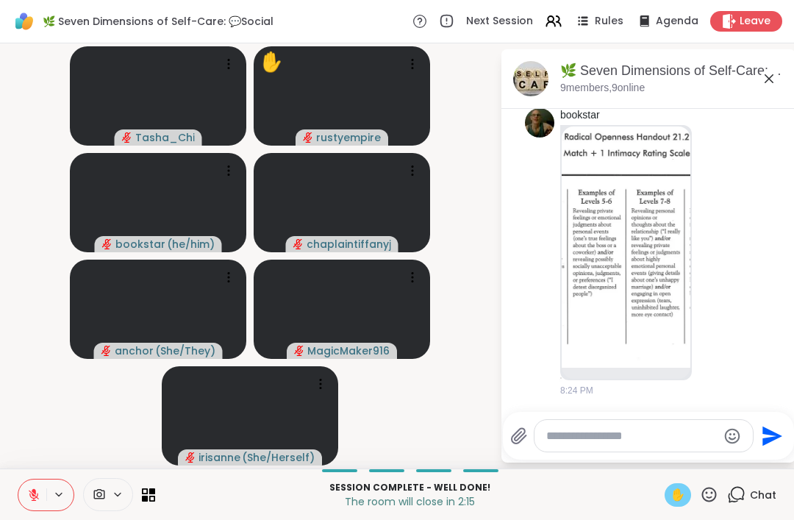
click at [24, 489] on button at bounding box center [32, 494] width 28 height 31
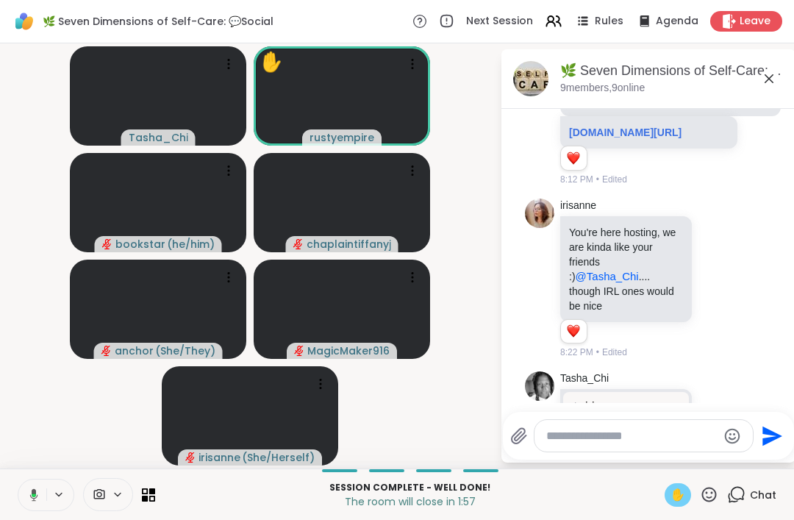
scroll to position [2122, 0]
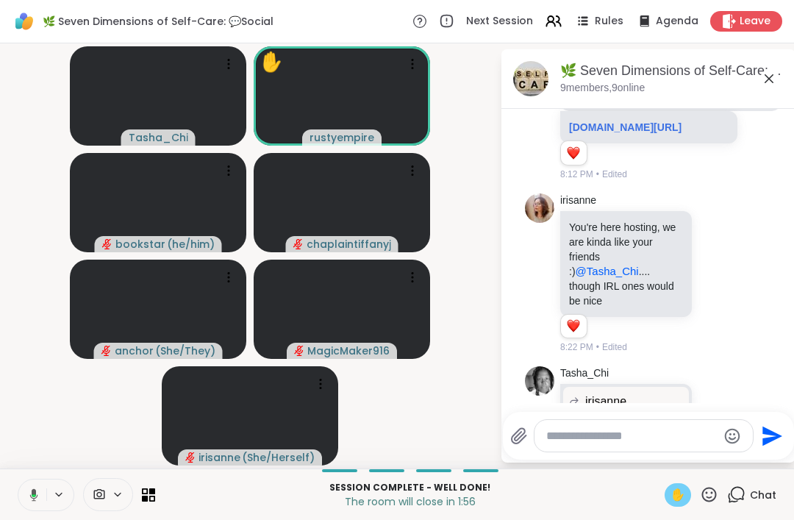
click at [46, 510] on button at bounding box center [31, 494] width 30 height 31
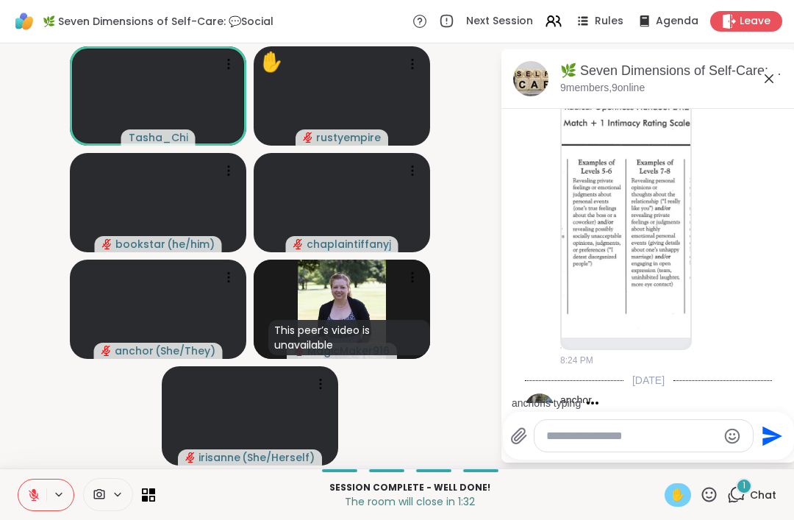
scroll to position [2697, 0]
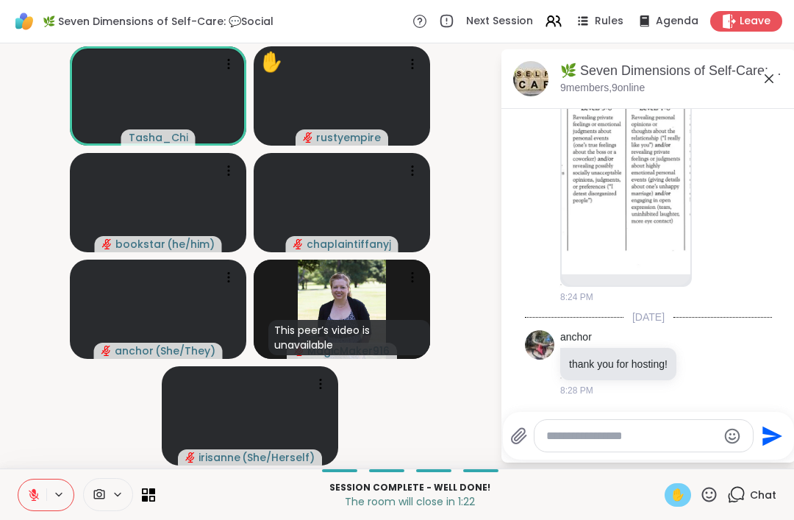
click at [707, 501] on icon at bounding box center [709, 494] width 15 height 15
click at [667, 453] on span "❤️" at bounding box center [666, 456] width 15 height 18
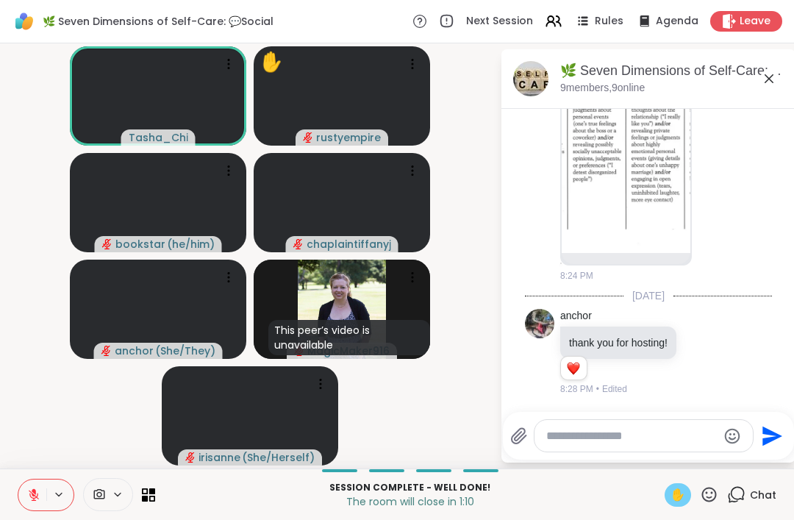
scroll to position [2717, 0]
click at [679, 491] on span "✋" at bounding box center [678, 495] width 15 height 18
click at [680, 494] on span "✋" at bounding box center [678, 495] width 15 height 18
click at [678, 495] on span "✋" at bounding box center [678, 495] width 15 height 18
click at [716, 495] on icon at bounding box center [709, 494] width 18 height 18
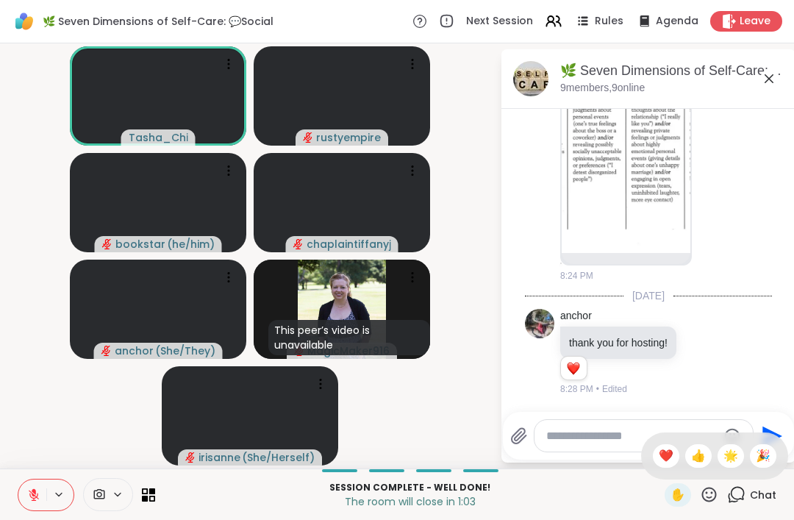
click at [734, 454] on span "🌟" at bounding box center [731, 456] width 15 height 18
click at [741, 25] on span "Leave" at bounding box center [755, 21] width 31 height 15
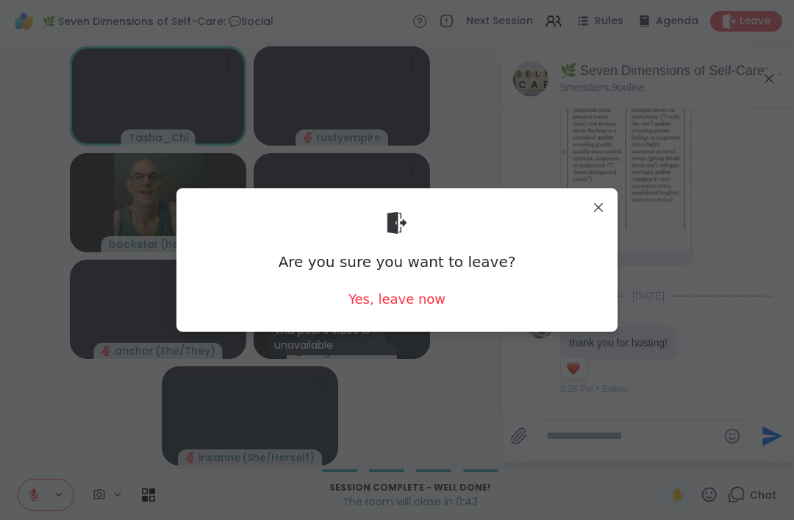
click at [404, 302] on div "Yes, leave now" at bounding box center [397, 299] width 97 height 18
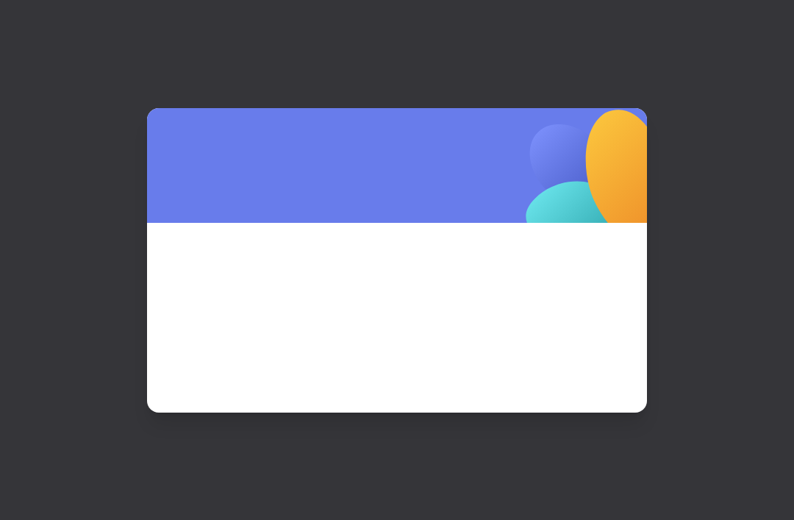
click at [404, 307] on span at bounding box center [396, 297] width 429 height 79
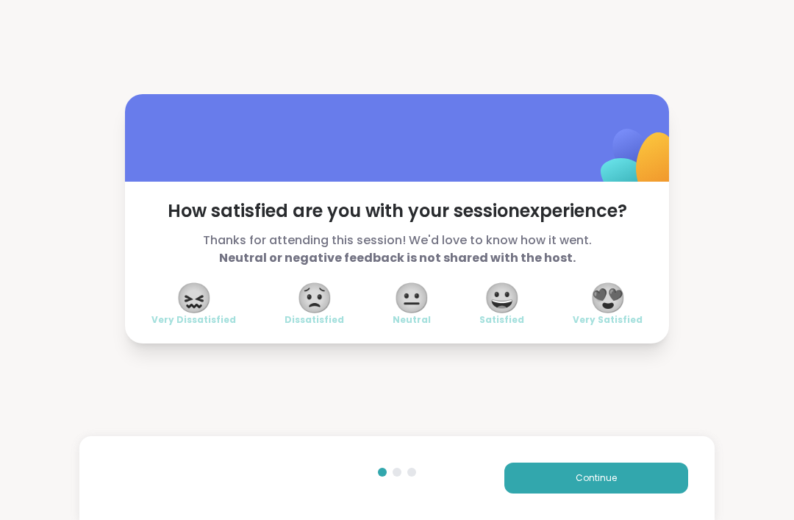
click at [510, 302] on span "😀" at bounding box center [502, 298] width 37 height 26
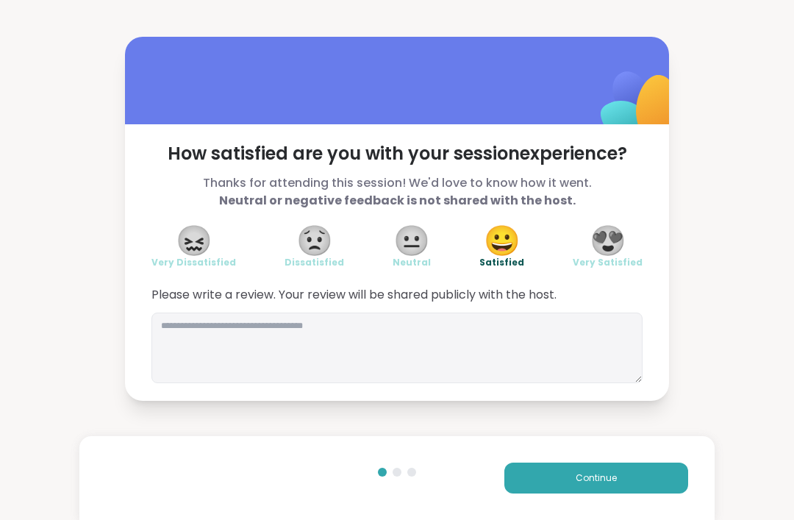
click at [563, 482] on button "Continue" at bounding box center [596, 478] width 184 height 31
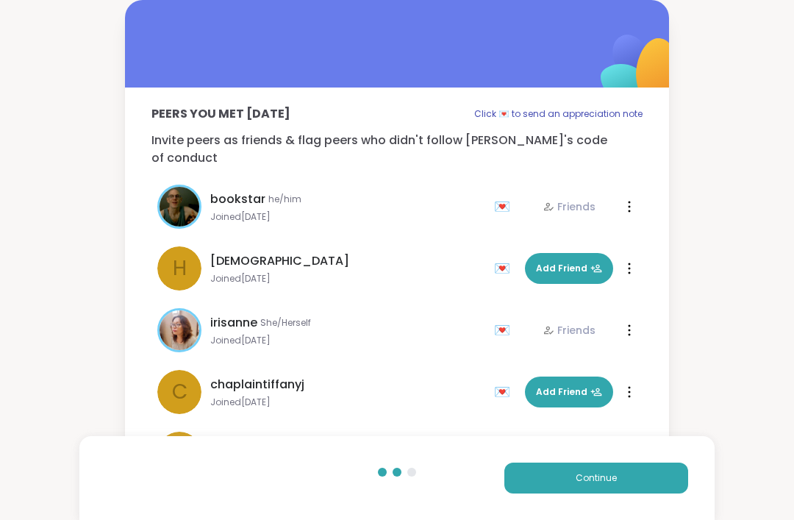
click at [564, 483] on button "Continue" at bounding box center [596, 478] width 184 height 31
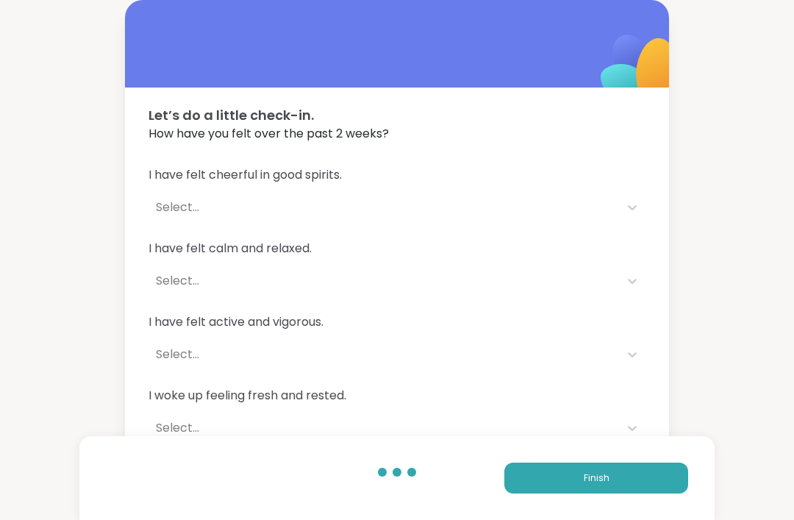
click at [559, 485] on button "Finish" at bounding box center [596, 478] width 184 height 31
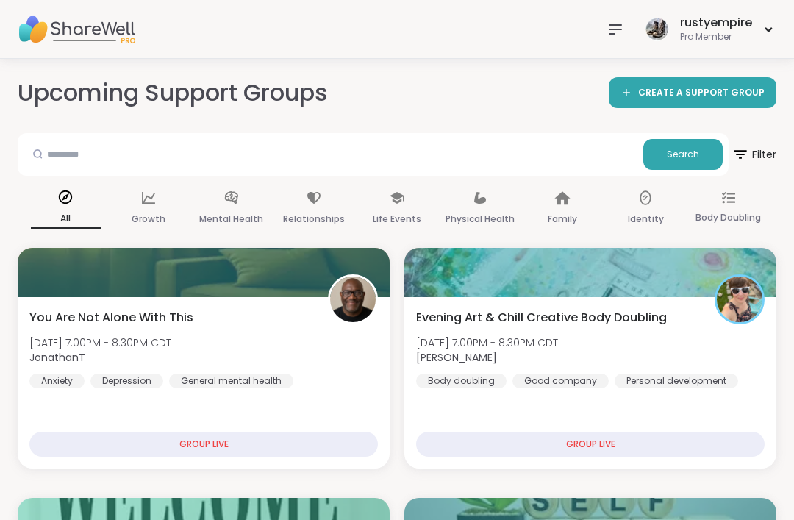
click at [618, 28] on icon at bounding box center [616, 30] width 18 height 18
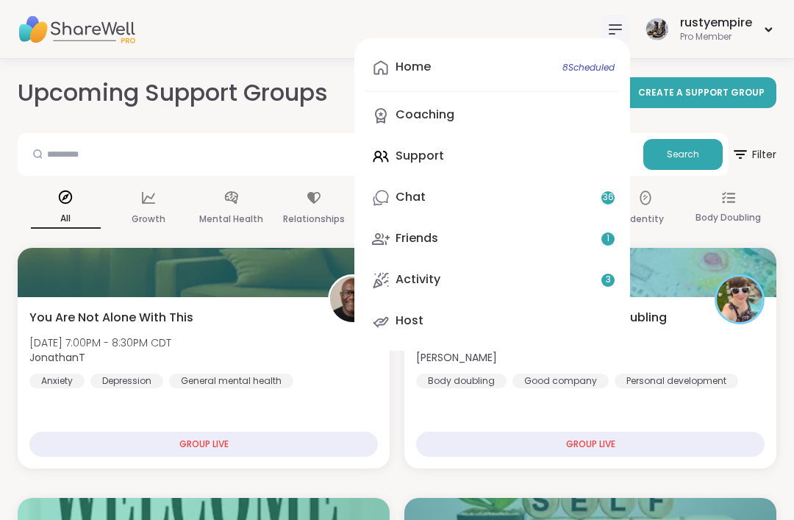
click at [412, 69] on div "Home 8 Scheduled" at bounding box center [413, 67] width 35 height 16
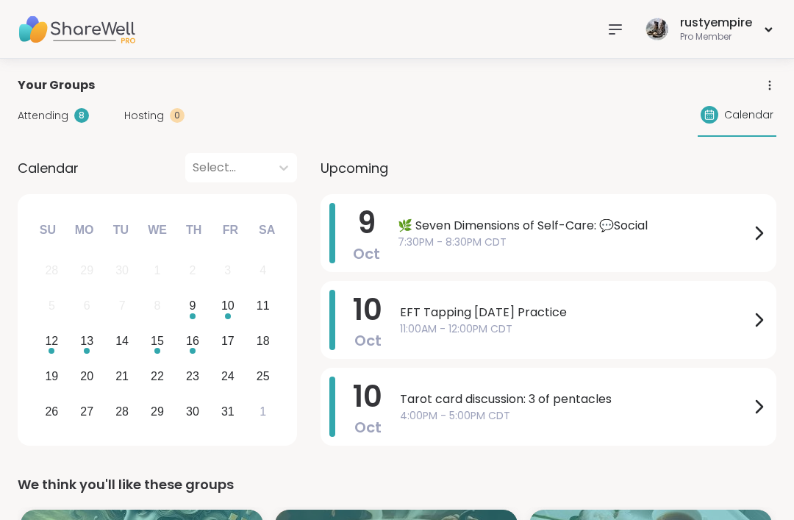
click at [24, 118] on span "Attending" at bounding box center [43, 115] width 51 height 15
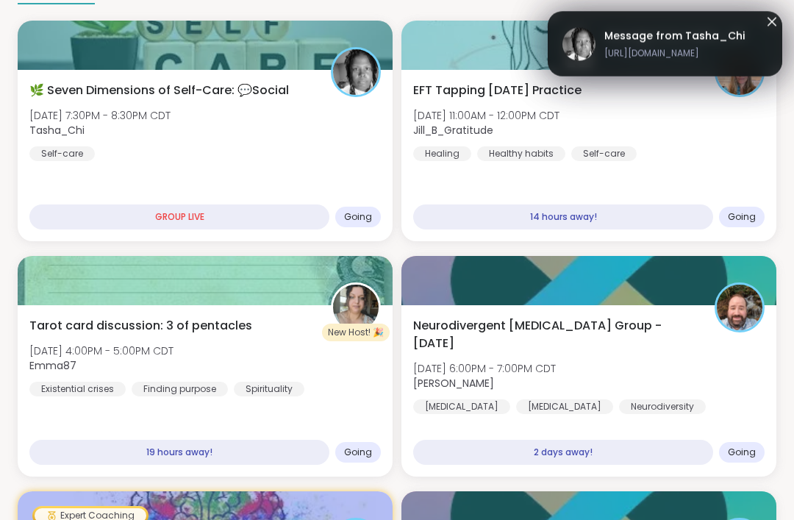
scroll to position [130, 0]
click at [96, 320] on span "Tarot card discussion: 3 of pentacles" at bounding box center [140, 326] width 223 height 18
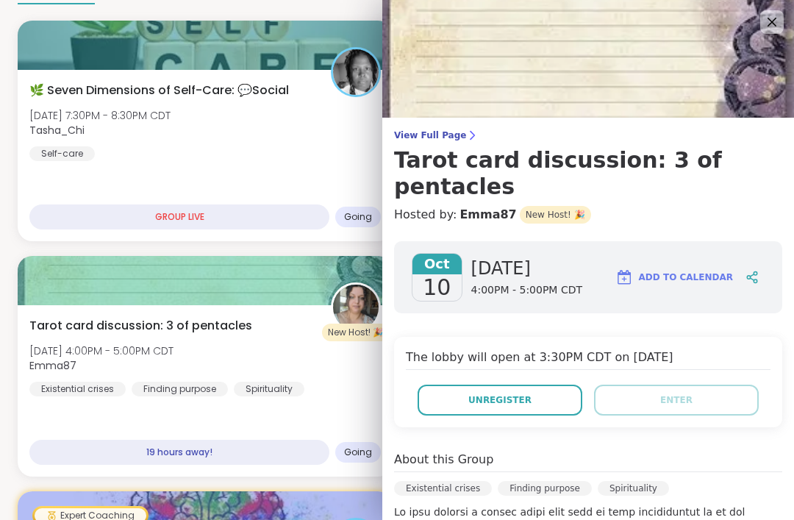
click at [507, 393] on span "Unregister" at bounding box center [499, 399] width 63 height 13
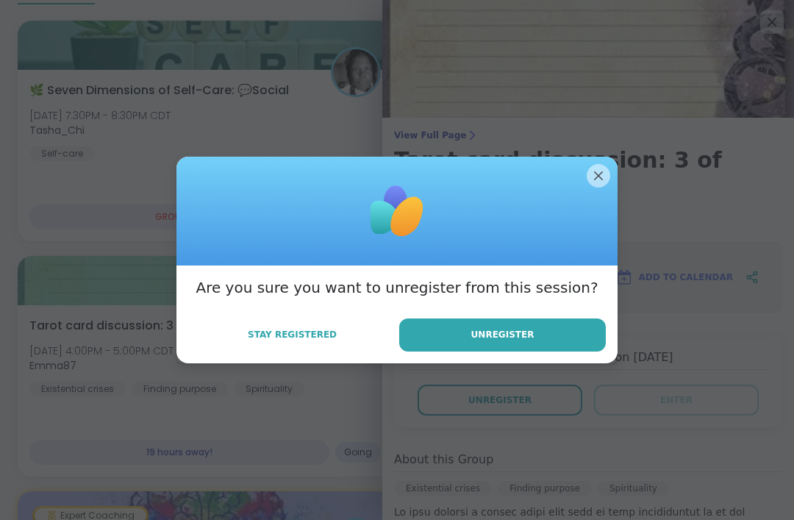
click at [507, 352] on button "Unregister" at bounding box center [502, 334] width 207 height 33
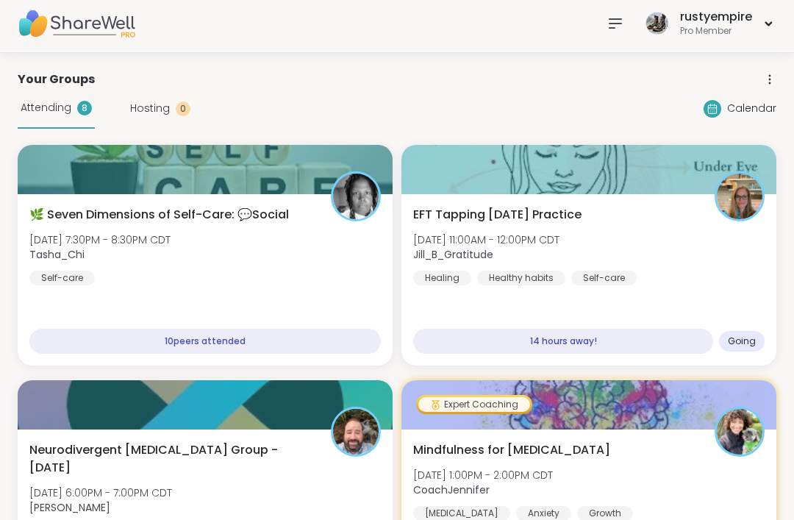
scroll to position [5, 0]
